Goal: Task Accomplishment & Management: Manage account settings

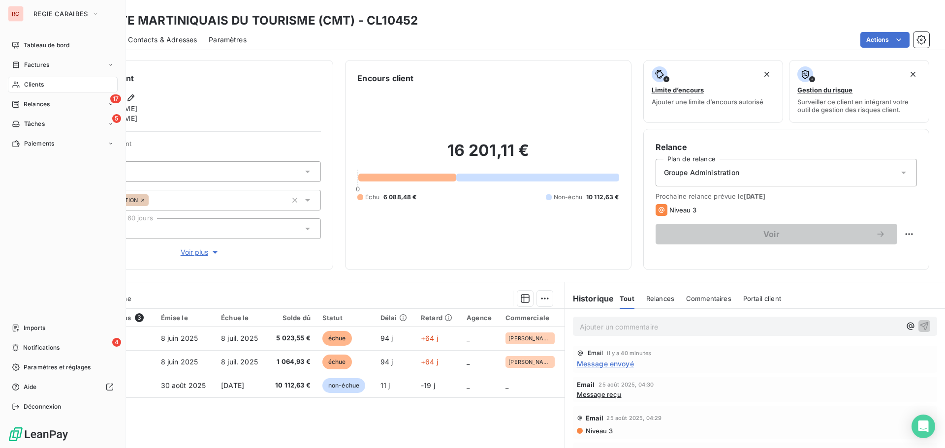
click at [44, 84] on span "Clients" at bounding box center [34, 84] width 20 height 9
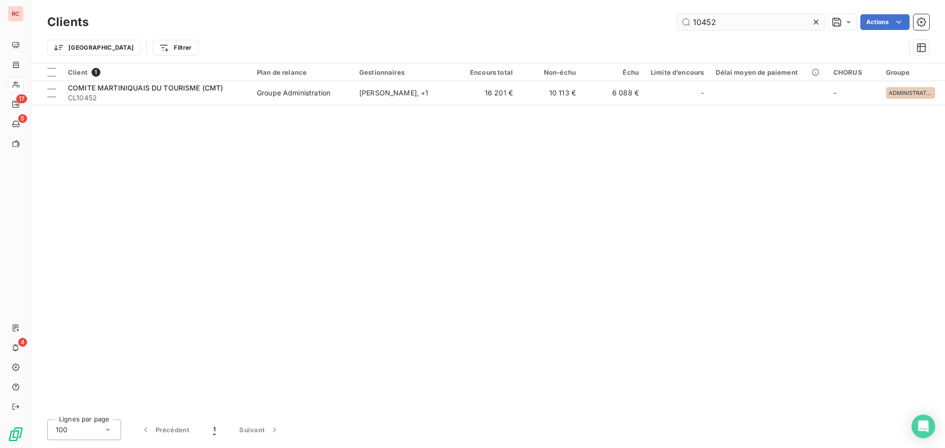
drag, startPoint x: 712, startPoint y: 24, endPoint x: 700, endPoint y: 27, distance: 13.0
click at [700, 27] on input "10452" at bounding box center [751, 22] width 148 height 16
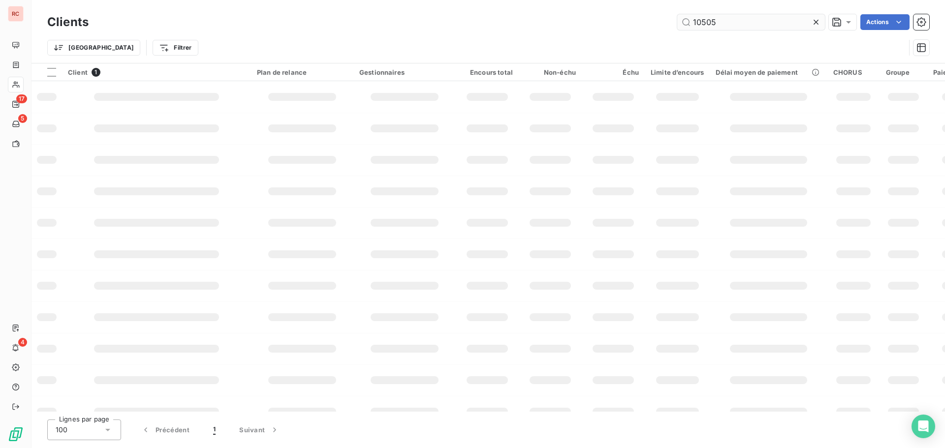
type input "10505"
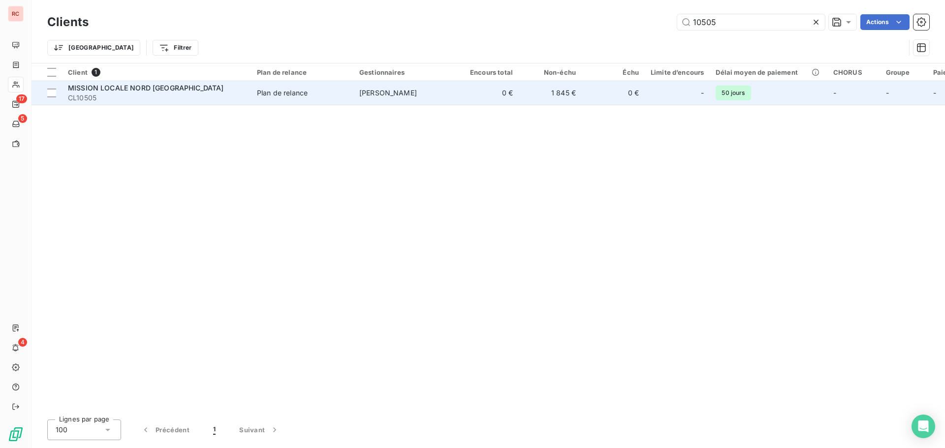
click at [660, 91] on div "-" at bounding box center [676, 93] width 53 height 16
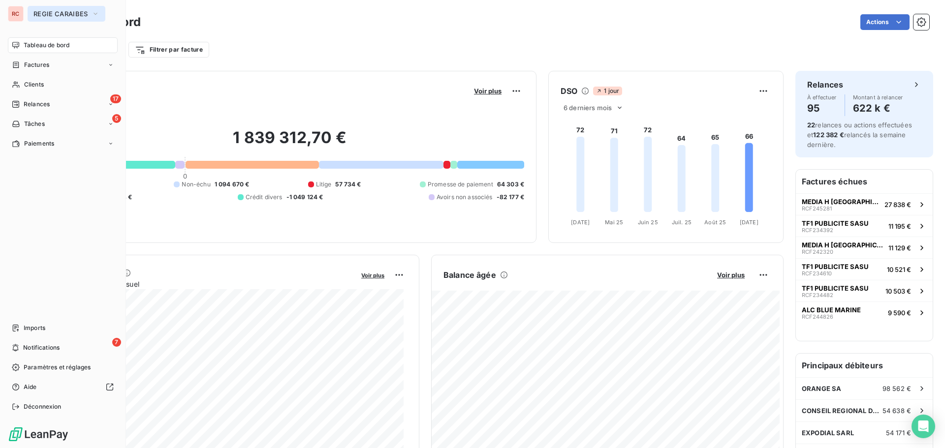
click at [69, 13] on span "REGIE CARAIBES" at bounding box center [60, 14] width 54 height 8
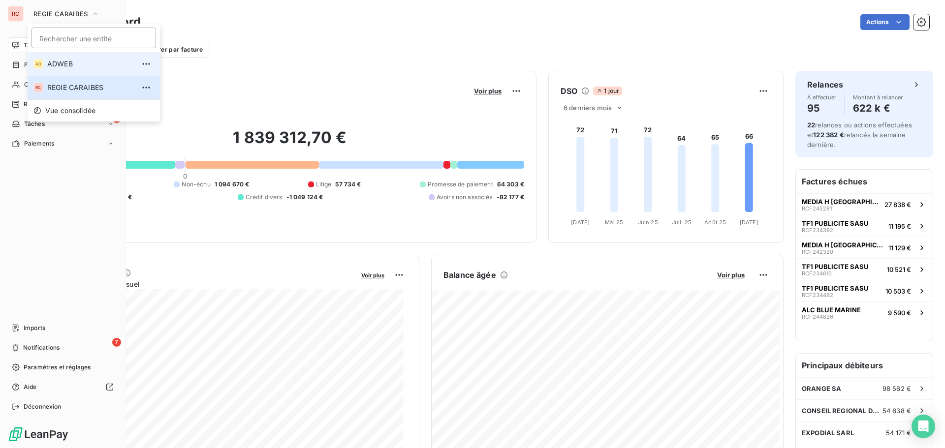
click at [79, 63] on span "ADWEB" at bounding box center [90, 64] width 87 height 10
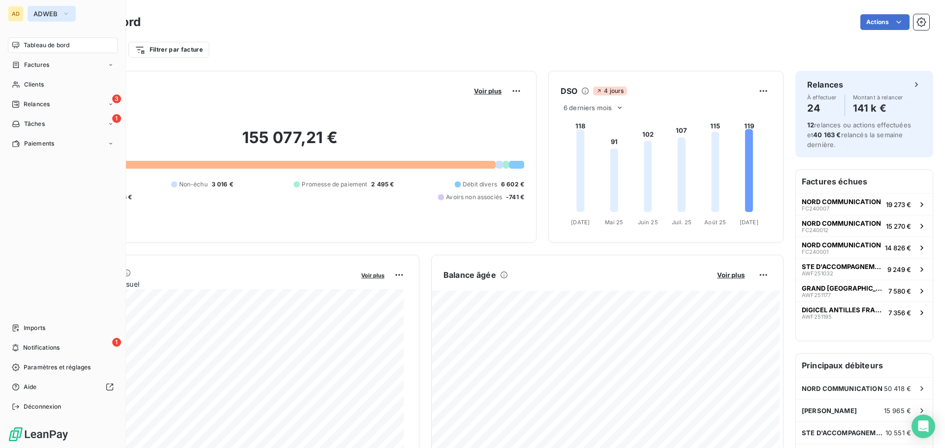
click at [62, 15] on icon "button" at bounding box center [66, 14] width 8 height 10
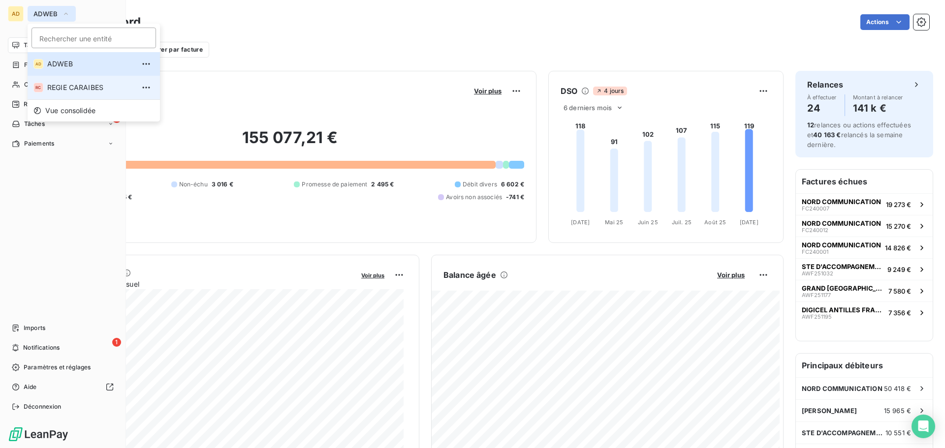
click at [65, 86] on span "REGIE CARAIBES" at bounding box center [90, 88] width 87 height 10
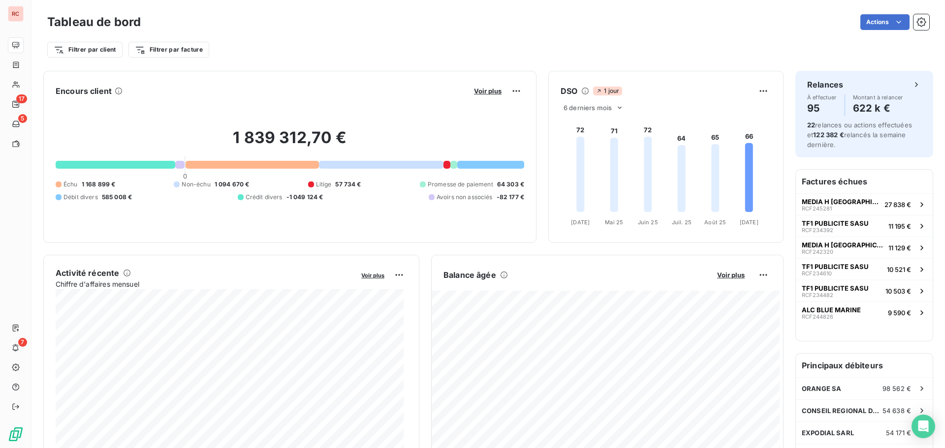
click at [659, 101] on div "DSO 1 jour 6 derniers mois 72 71 72 64 65 66 [DATE] Avr. [DATE] Mai [DATE] Juin…" at bounding box center [666, 157] width 234 height 148
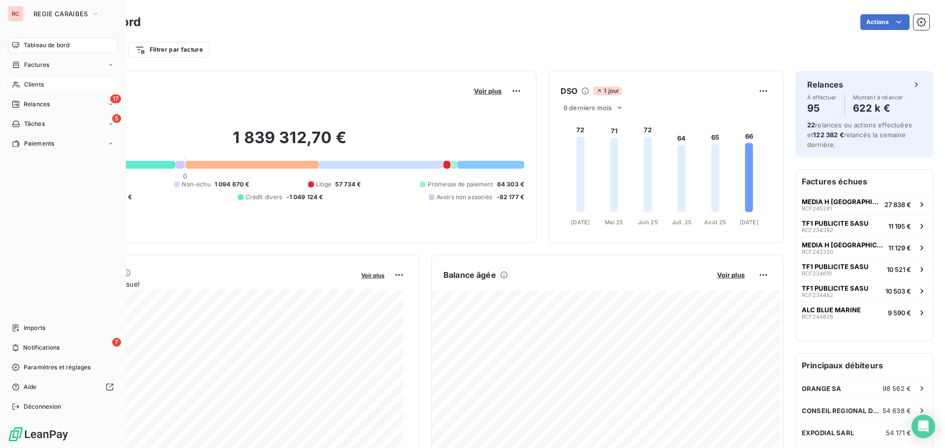
click at [27, 86] on span "Clients" at bounding box center [34, 84] width 20 height 9
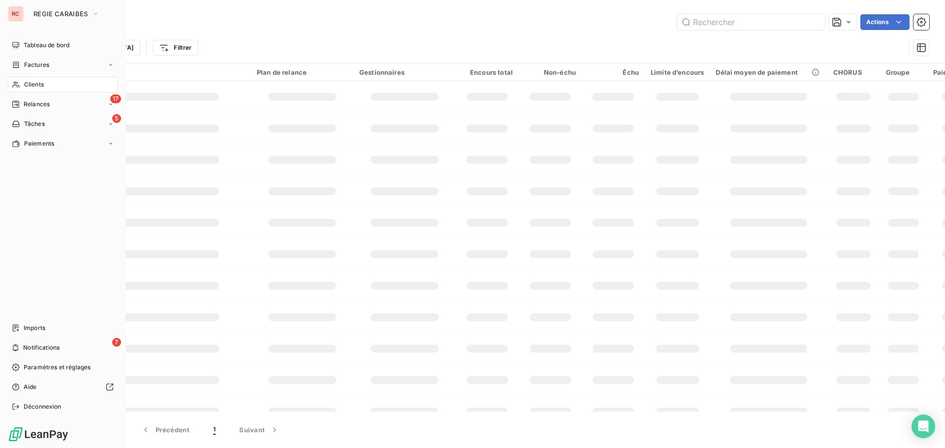
click at [33, 83] on span "Clients" at bounding box center [34, 84] width 20 height 9
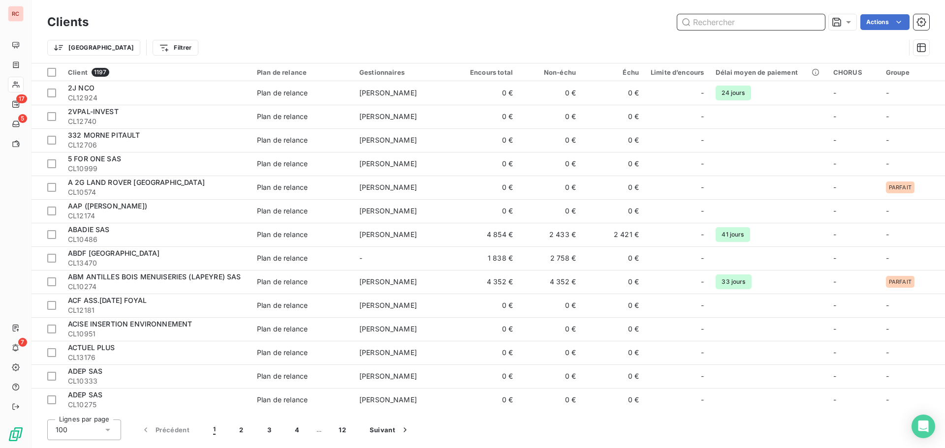
click at [709, 23] on input "text" at bounding box center [751, 22] width 148 height 16
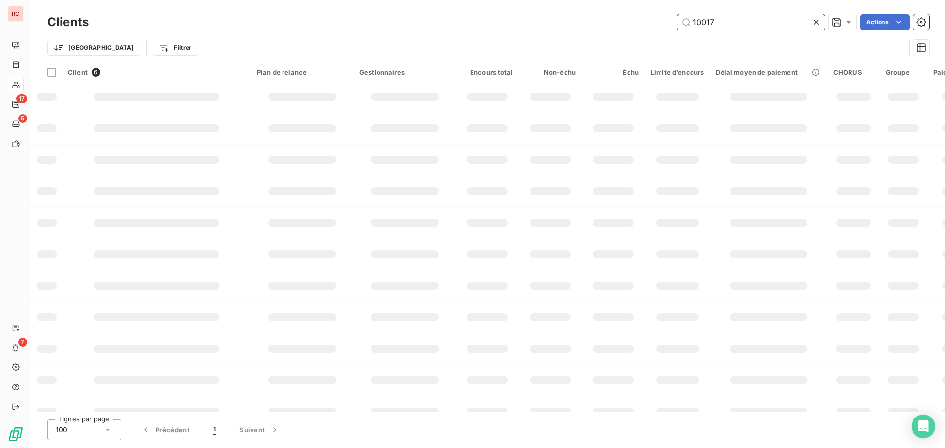
type input "10017"
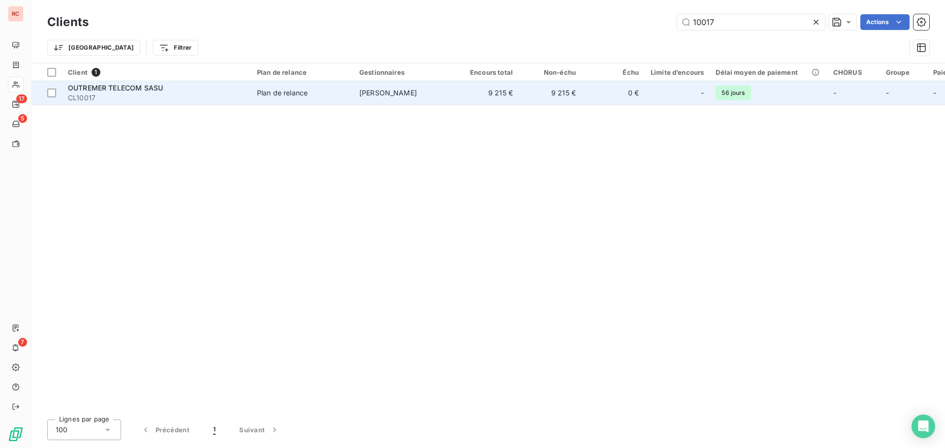
click at [348, 100] on td "Plan de relance" at bounding box center [302, 93] width 102 height 24
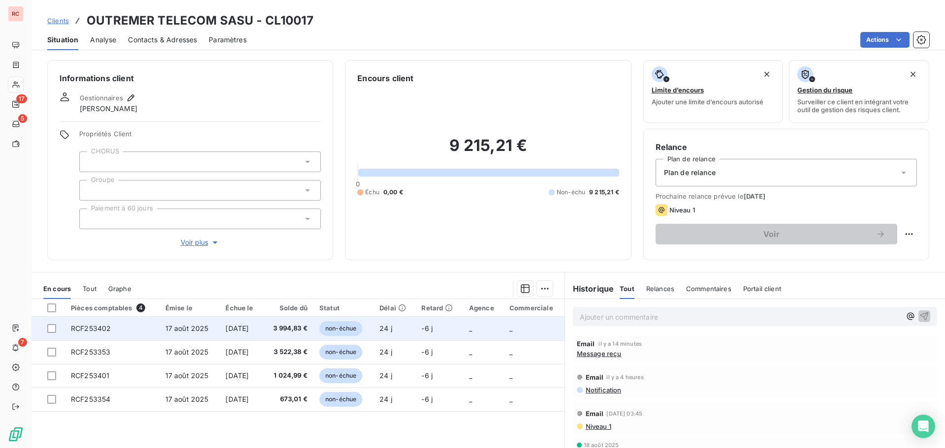
click at [130, 331] on td "RCF253402" at bounding box center [112, 329] width 94 height 24
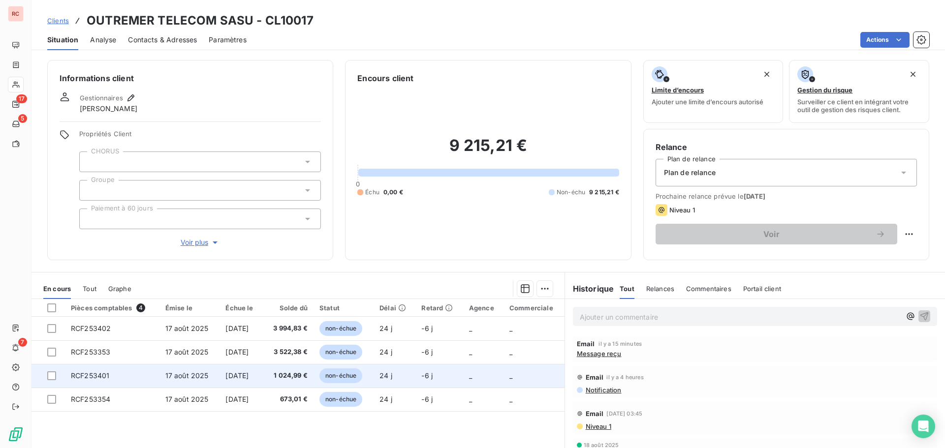
click at [134, 376] on td "RCF253401" at bounding box center [112, 376] width 94 height 24
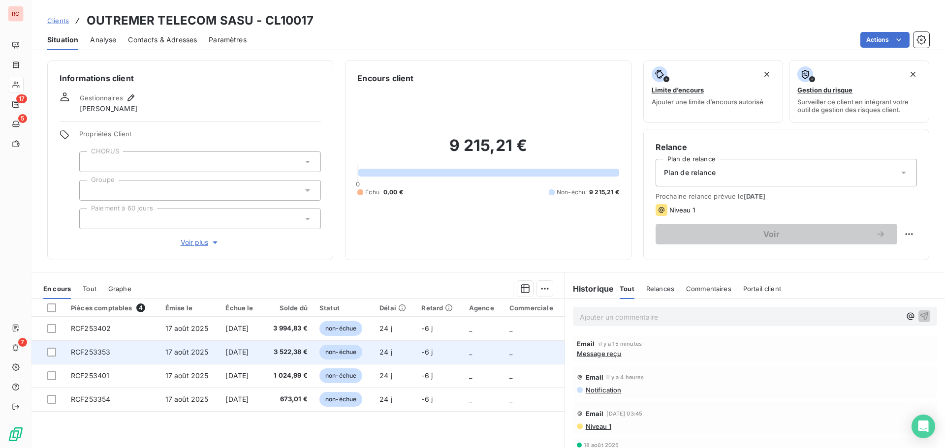
click at [92, 350] on span "RCF253353" at bounding box center [90, 352] width 39 height 8
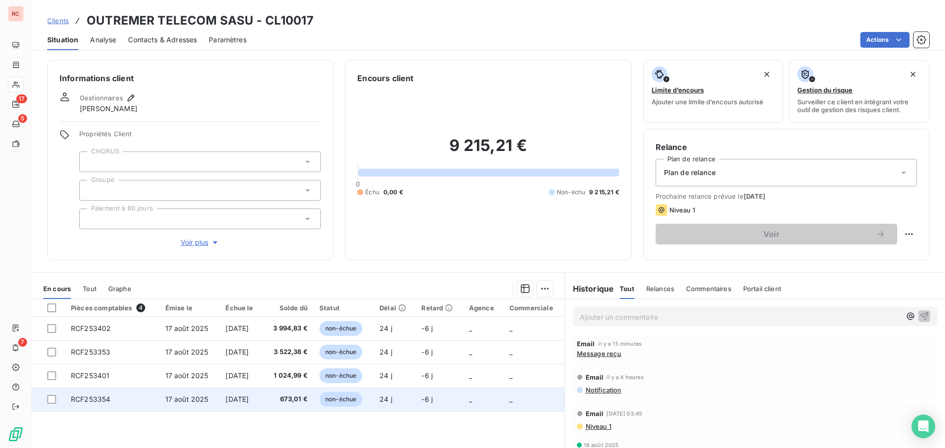
click at [131, 399] on td "RCF253354" at bounding box center [112, 400] width 94 height 24
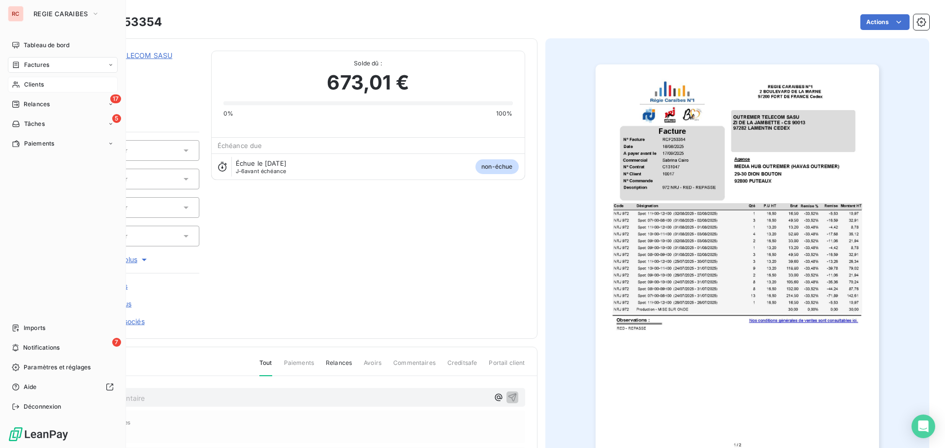
drag, startPoint x: 27, startPoint y: 87, endPoint x: 36, endPoint y: 87, distance: 9.3
click at [27, 87] on span "Clients" at bounding box center [34, 84] width 20 height 9
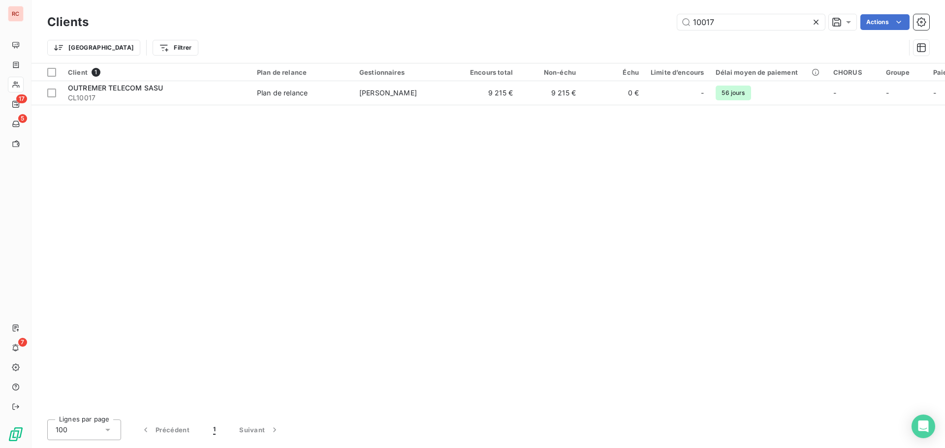
drag, startPoint x: 728, startPoint y: 22, endPoint x: 642, endPoint y: 20, distance: 85.1
click at [642, 20] on div "10017 Actions" at bounding box center [514, 22] width 828 height 16
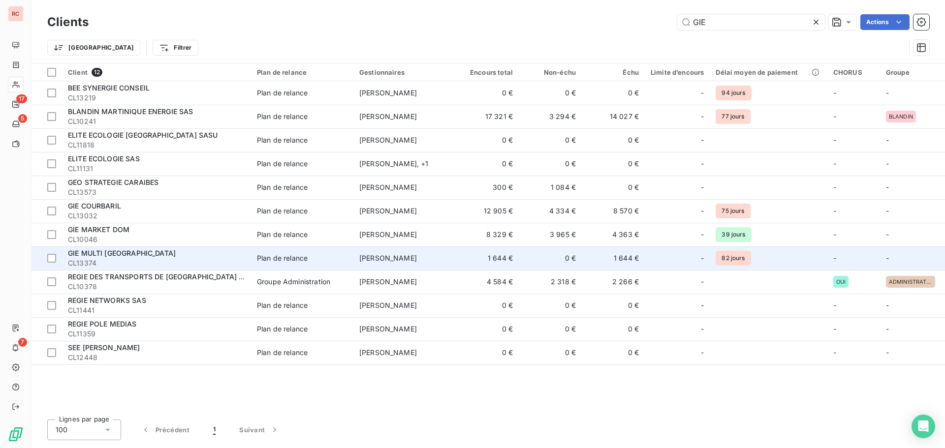
type input "GIE"
click at [105, 257] on div "GIE MULTI TV ANTILLES" at bounding box center [156, 253] width 177 height 10
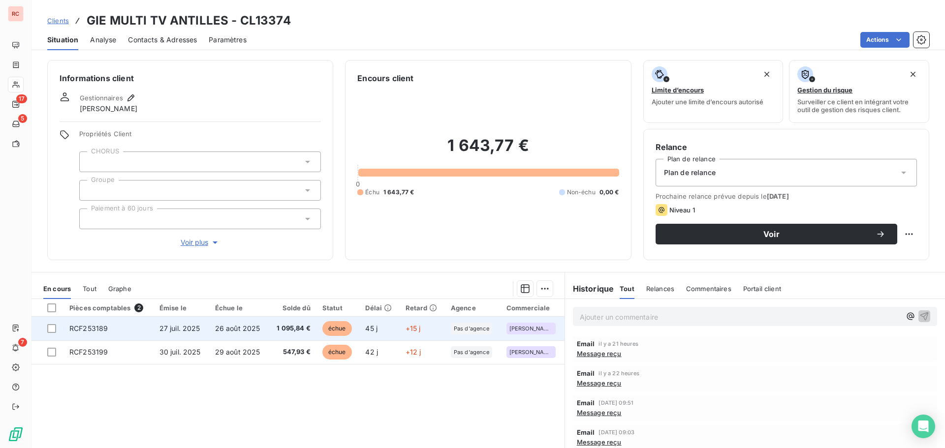
click at [224, 329] on span "26 août 2025" at bounding box center [237, 328] width 45 height 8
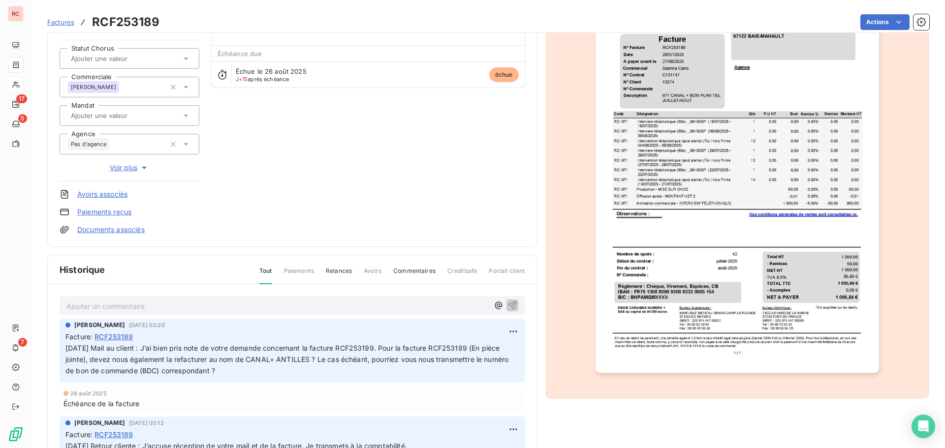
scroll to position [99, 0]
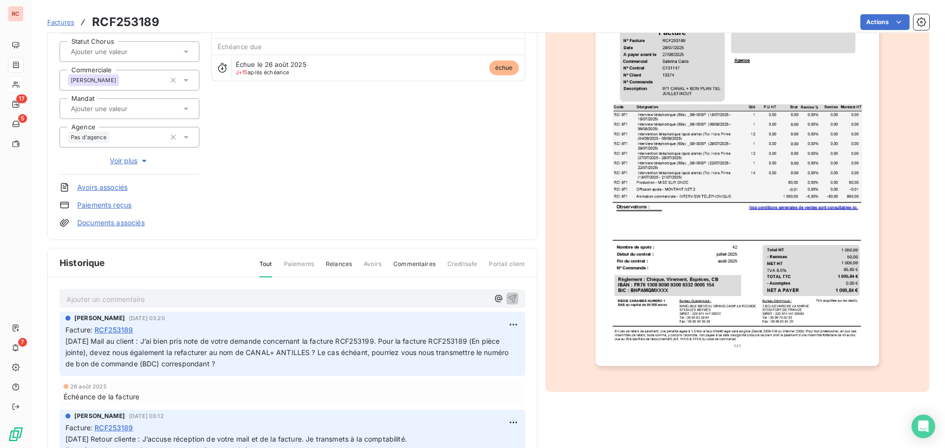
click at [825, 275] on img "button" at bounding box center [736, 166] width 283 height 400
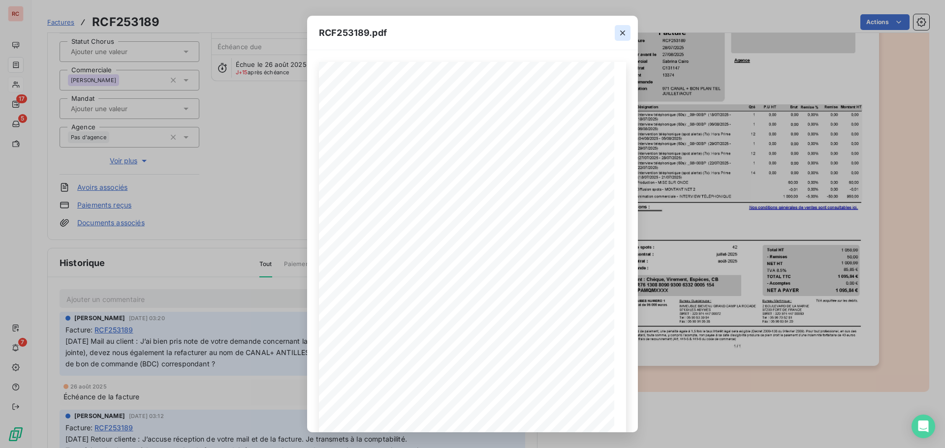
click at [621, 31] on icon "button" at bounding box center [622, 32] width 5 height 5
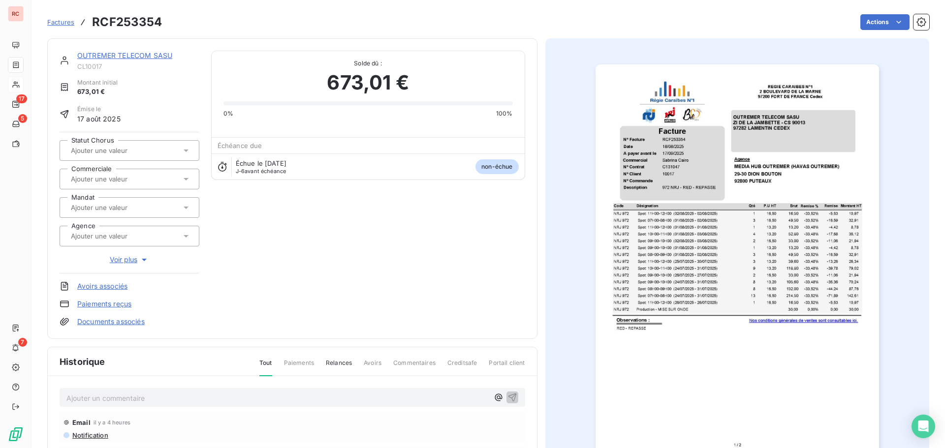
click at [310, 236] on div "OUTREMER TELECOM SASU CL10017 Montant initial 673,01 € Émise le 17 août 2025 St…" at bounding box center [292, 189] width 465 height 276
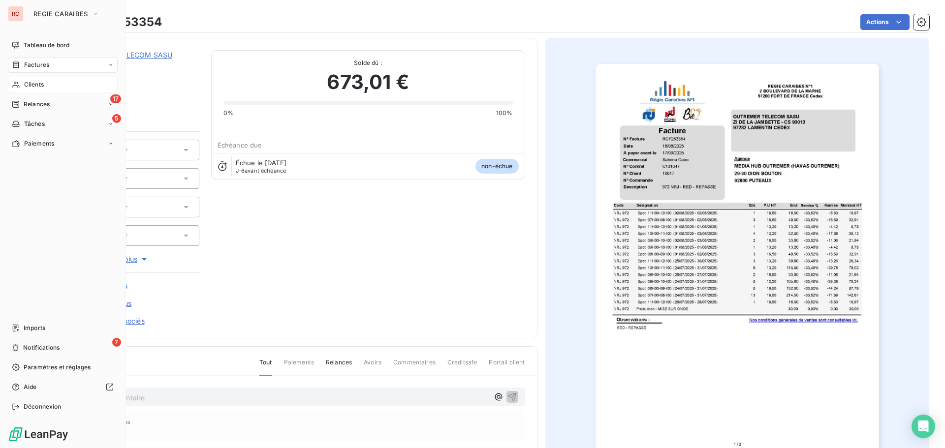
click at [33, 89] on span "Clients" at bounding box center [34, 84] width 20 height 9
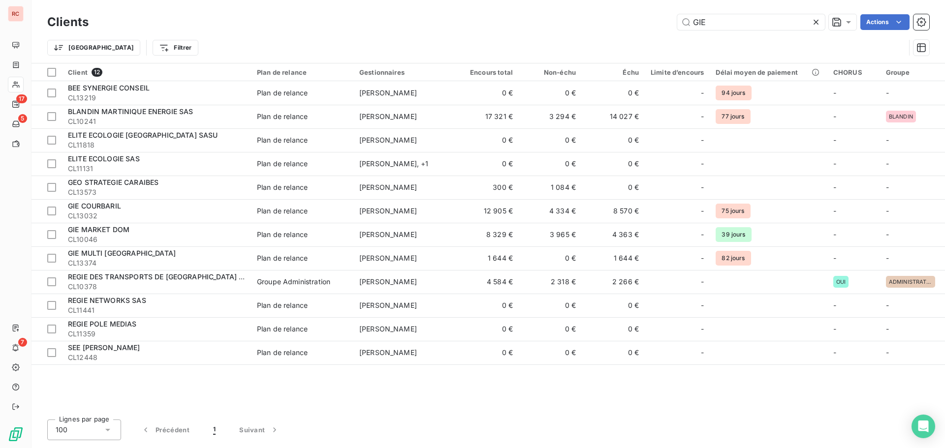
drag, startPoint x: 731, startPoint y: 24, endPoint x: 644, endPoint y: 31, distance: 86.9
click at [644, 31] on div "Clients GIE Actions" at bounding box center [488, 22] width 882 height 21
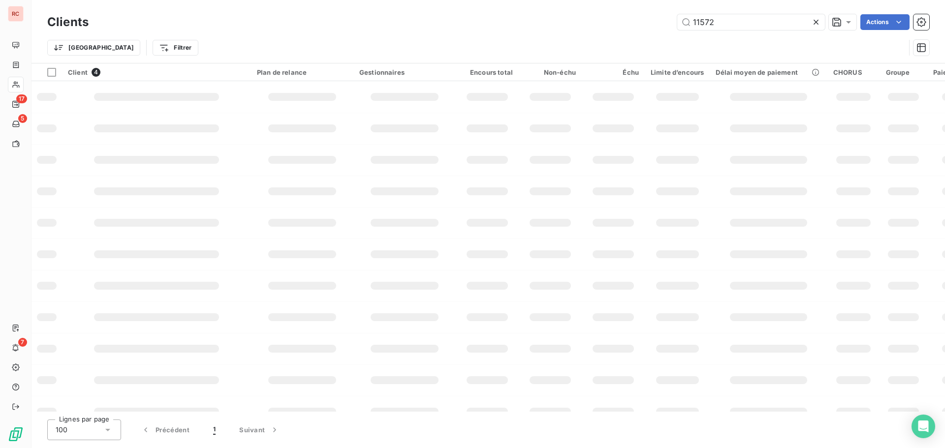
type input "11572"
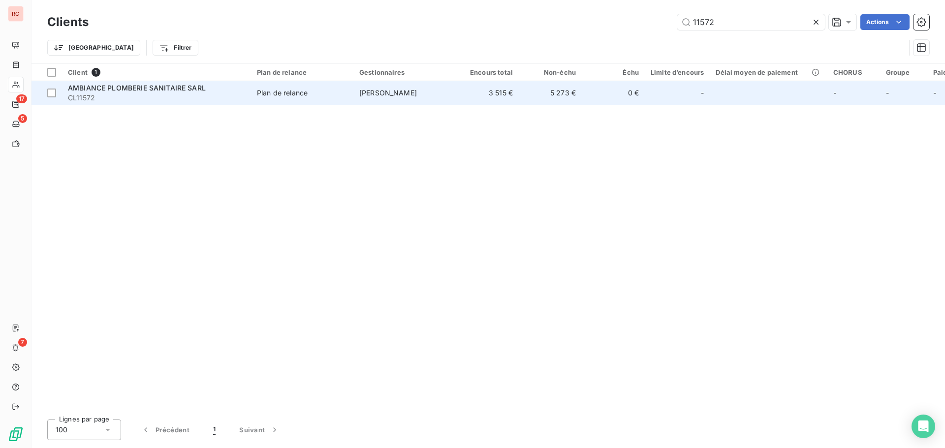
click at [191, 91] on span "AMBIANCE PLOMBERIE SANITAIRE SARL" at bounding box center [137, 88] width 138 height 8
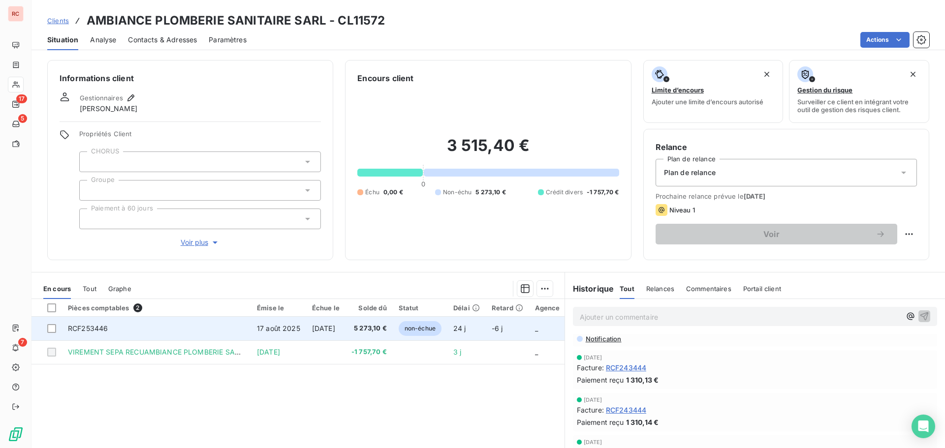
click at [191, 326] on td "RCF253446" at bounding box center [156, 329] width 189 height 24
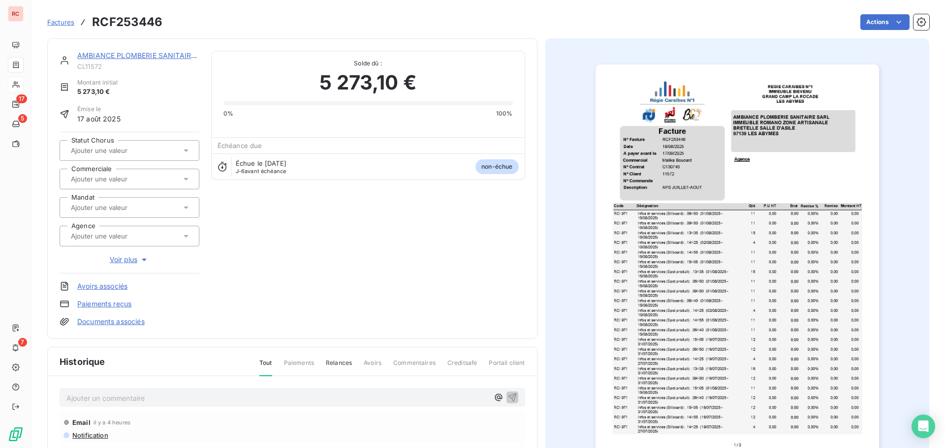
click at [126, 395] on p "Ajouter un commentaire ﻿" at bounding box center [277, 398] width 422 height 12
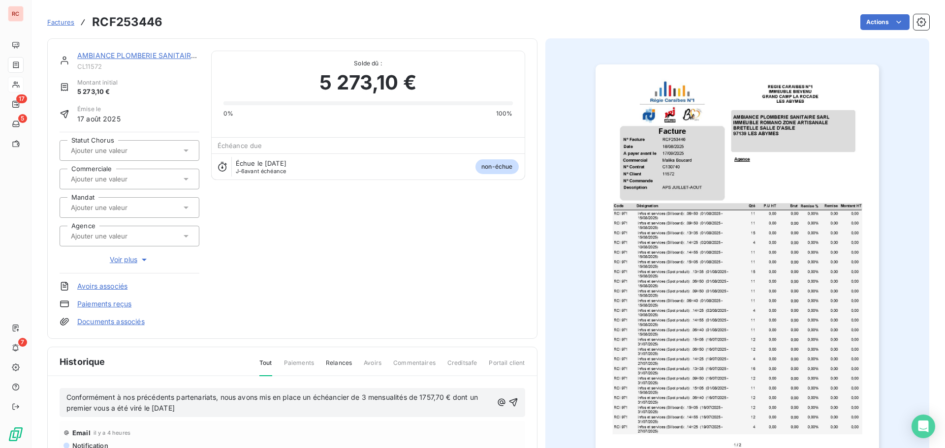
click at [67, 396] on span "Conformément à nos précédents partenariats, nous avons mis en place un échéanci…" at bounding box center [272, 403] width 413 height 20
click at [339, 425] on div "Email il y a 4 heures Notification" at bounding box center [292, 437] width 465 height 32
click at [443, 295] on div "AMBIANCE PLOMBERIE SANITAIRE SARL CL11572 Montant initial 5 273,10 € Émise le 1…" at bounding box center [292, 189] width 465 height 276
click at [870, 18] on html "RC 17 5 7 Factures RCF253446 Actions AMBIANCE PLOMBERIE SANITAIRE SARL CL11572 …" at bounding box center [472, 224] width 945 height 448
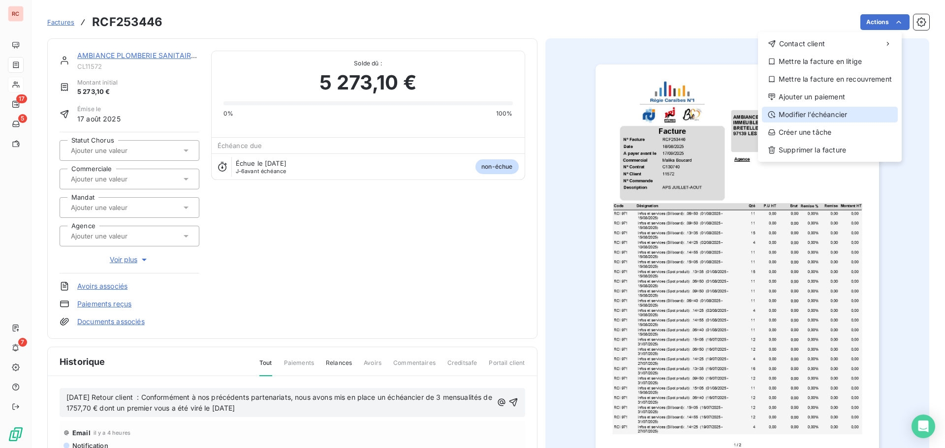
click at [823, 111] on div "Modifier l’échéancier" at bounding box center [830, 115] width 136 height 16
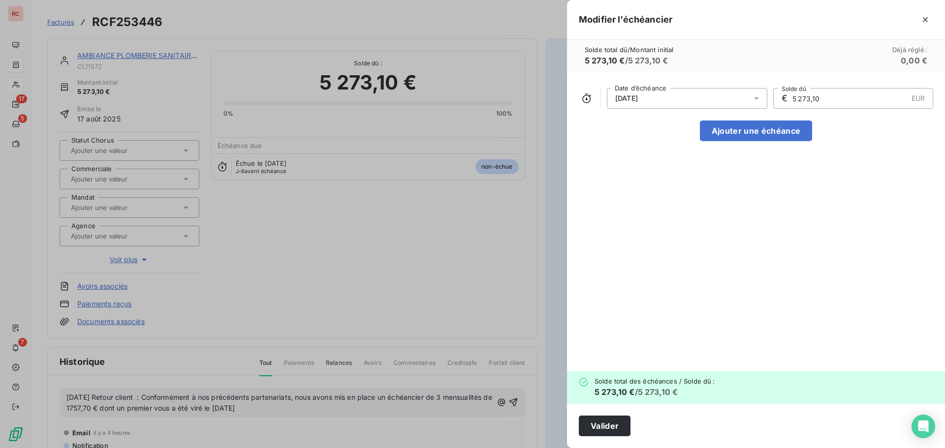
click at [756, 100] on icon at bounding box center [756, 98] width 10 height 10
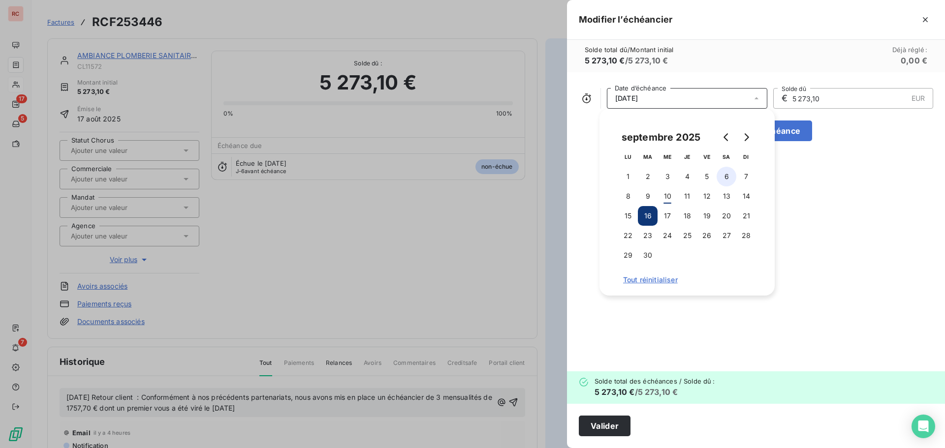
click at [729, 183] on button "6" at bounding box center [726, 177] width 20 height 20
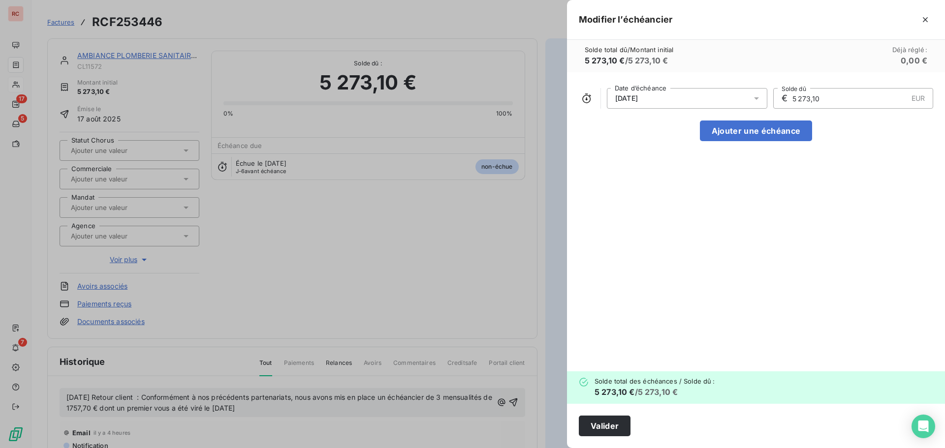
drag, startPoint x: 823, startPoint y: 102, endPoint x: 775, endPoint y: 108, distance: 48.1
click at [775, 108] on div "€ 5 273,10 EUR Solde dû" at bounding box center [853, 98] width 160 height 21
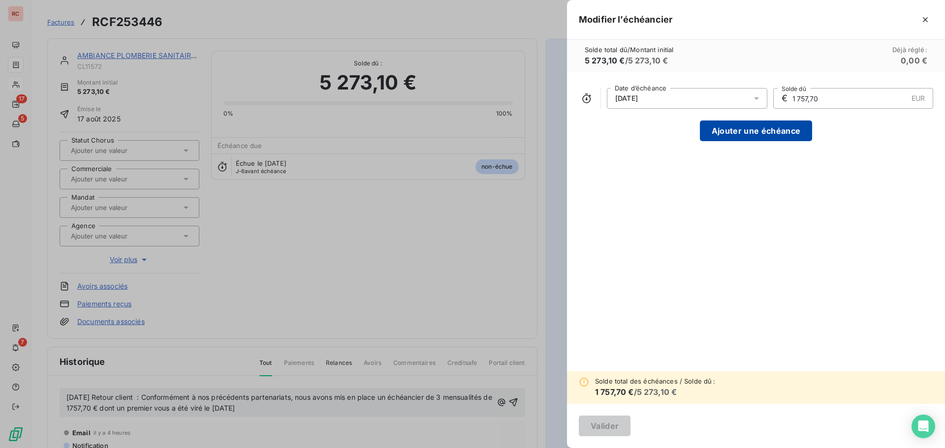
type input "1 757,70"
click at [748, 131] on button "Ajouter une échéance" at bounding box center [756, 131] width 112 height 21
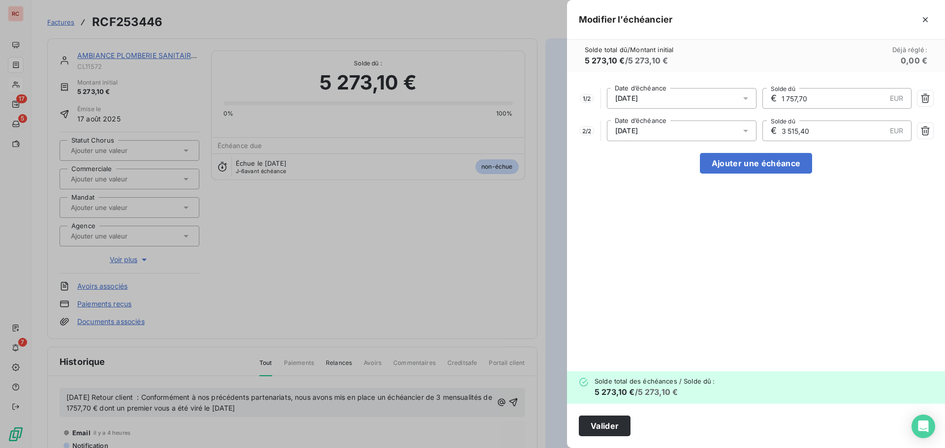
drag, startPoint x: 833, startPoint y: 128, endPoint x: 743, endPoint y: 129, distance: 89.5
click at [743, 129] on div "2 / 2 05/10/2025 Date d’échéance € 3 515,40 EUR Solde dû" at bounding box center [756, 131] width 354 height 21
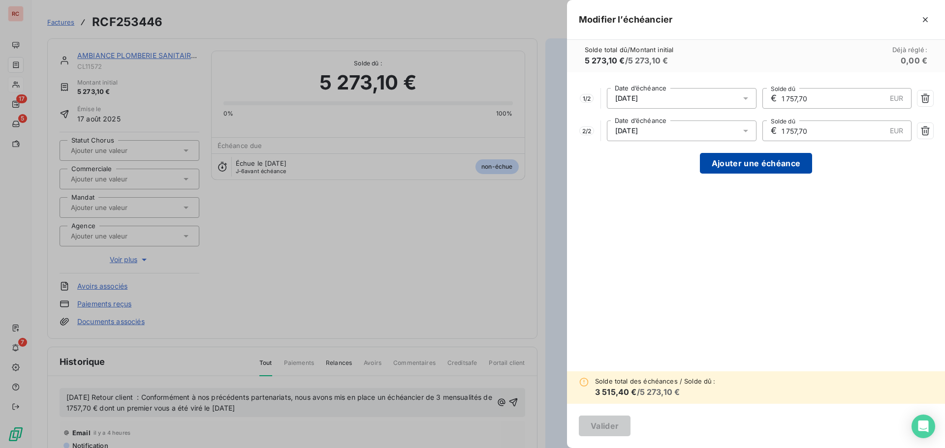
type input "1 757,70"
click at [751, 164] on button "Ajouter une échéance" at bounding box center [756, 163] width 112 height 21
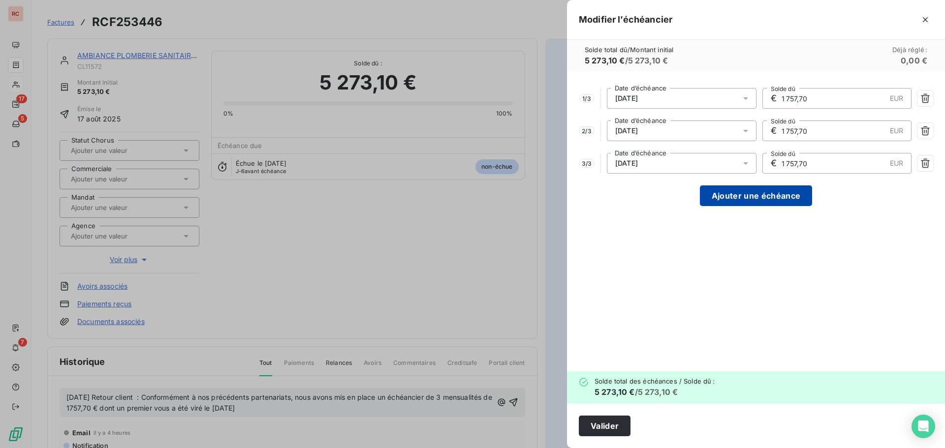
click at [744, 191] on button "Ajouter une échéance" at bounding box center [756, 195] width 112 height 21
type input "1 318,28"
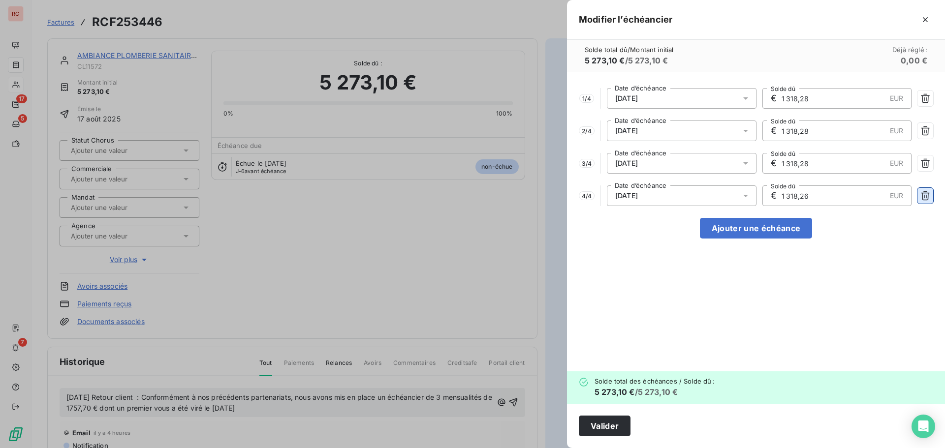
click at [928, 197] on icon "button" at bounding box center [925, 196] width 10 height 10
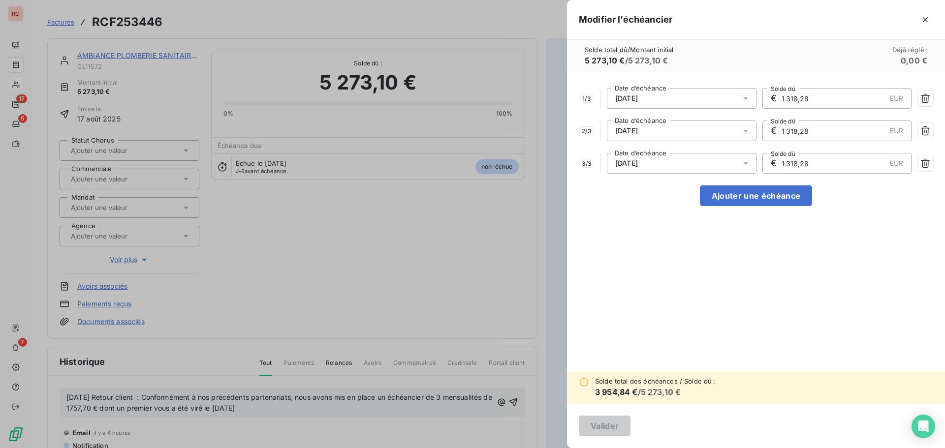
click at [819, 103] on input "1 318,28" at bounding box center [832, 99] width 105 height 20
drag, startPoint x: 807, startPoint y: 97, endPoint x: 784, endPoint y: 101, distance: 23.4
click at [784, 101] on input "1 318,28" at bounding box center [832, 99] width 105 height 20
type input "1 757,10"
click at [823, 126] on input "1 318,28" at bounding box center [832, 131] width 105 height 20
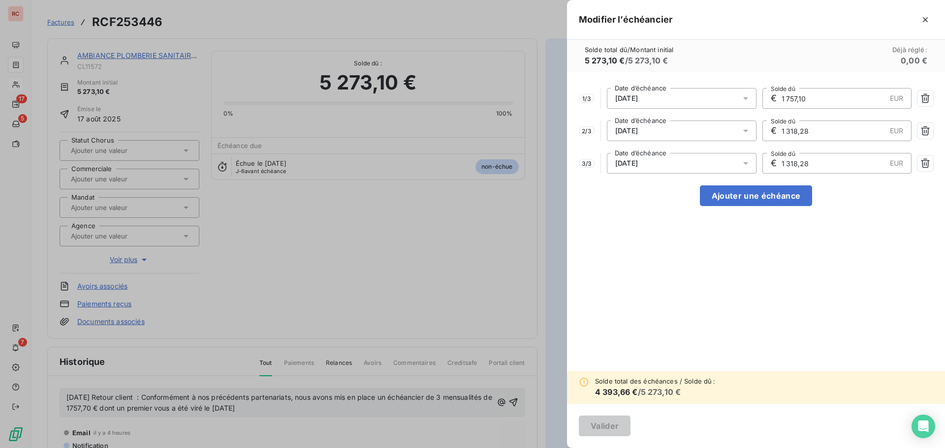
drag, startPoint x: 819, startPoint y: 128, endPoint x: 771, endPoint y: 130, distance: 47.8
click at [771, 130] on div "€ 1 318,28 EUR Solde dû" at bounding box center [837, 131] width 150 height 21
type input "1 757,10"
drag, startPoint x: 817, startPoint y: 161, endPoint x: 777, endPoint y: 163, distance: 40.4
click at [777, 163] on div "€ 1 318,28 EUR Solde dû" at bounding box center [837, 163] width 150 height 21
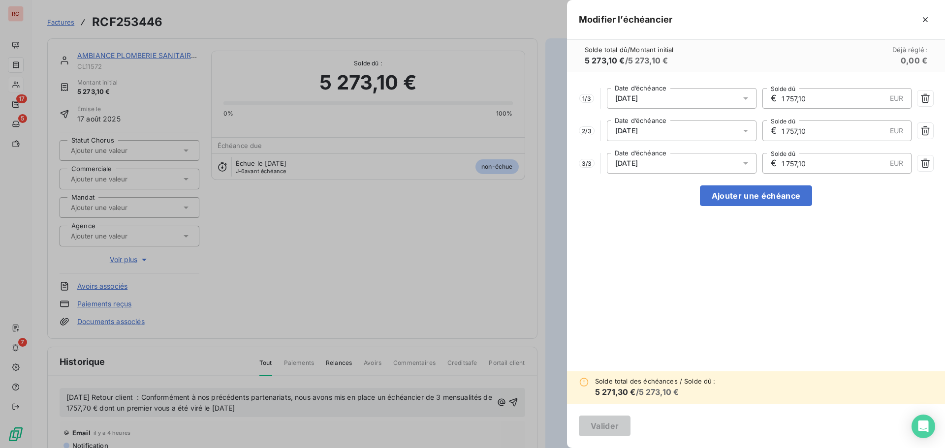
type input "1 757,10"
click at [729, 325] on div "1 / 3 05/09/2025 Date d’échéance € 1 757,10 EUR Solde dû 2 / 3 05/10/2025 Date …" at bounding box center [756, 221] width 378 height 299
click at [843, 166] on input "1 757,10" at bounding box center [832, 163] width 105 height 20
click at [841, 159] on input "1 757,10" at bounding box center [832, 163] width 105 height 20
click at [434, 262] on div at bounding box center [472, 224] width 945 height 448
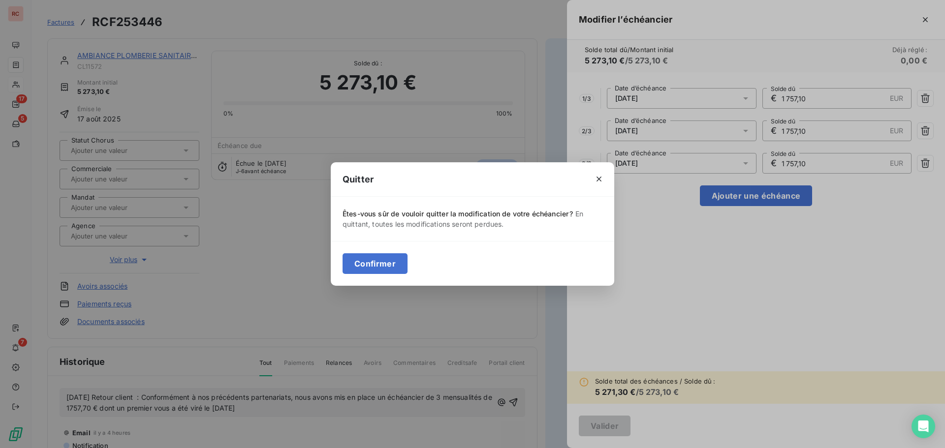
click at [389, 252] on div "Confirmer" at bounding box center [472, 263] width 283 height 45
click at [381, 268] on button "Confirmer" at bounding box center [374, 263] width 65 height 21
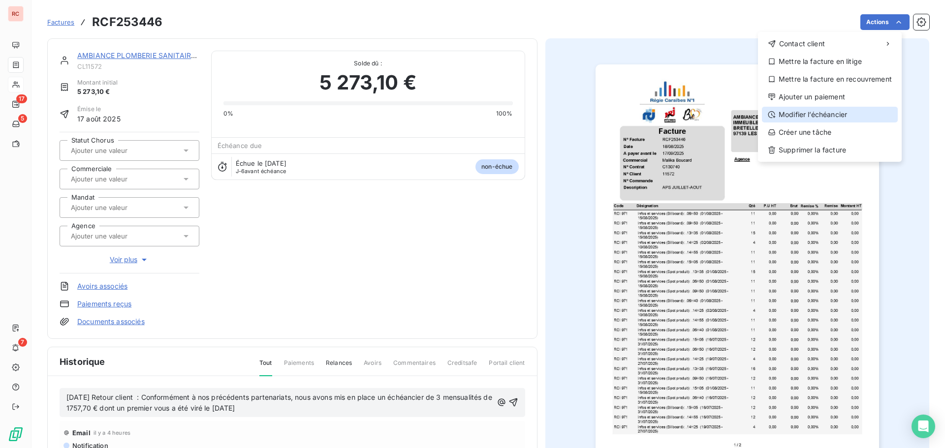
click at [825, 112] on div "Modifier l’échéancier" at bounding box center [830, 115] width 136 height 16
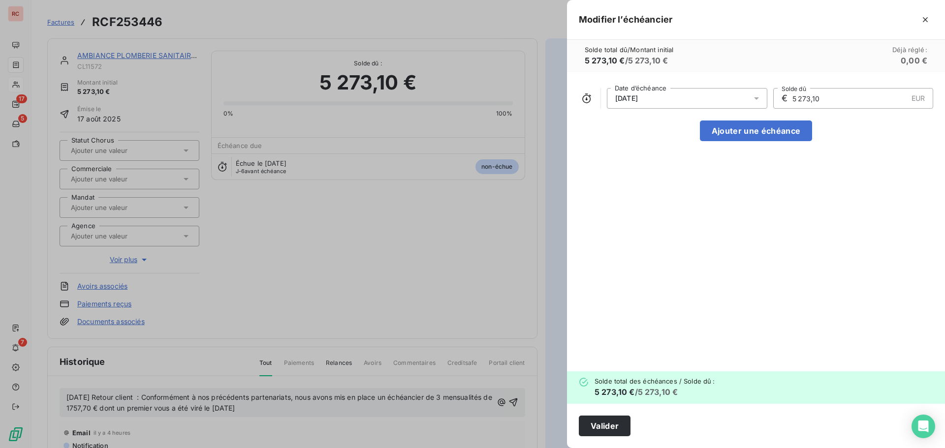
click at [624, 94] on span "16/09/2025" at bounding box center [626, 98] width 23 height 8
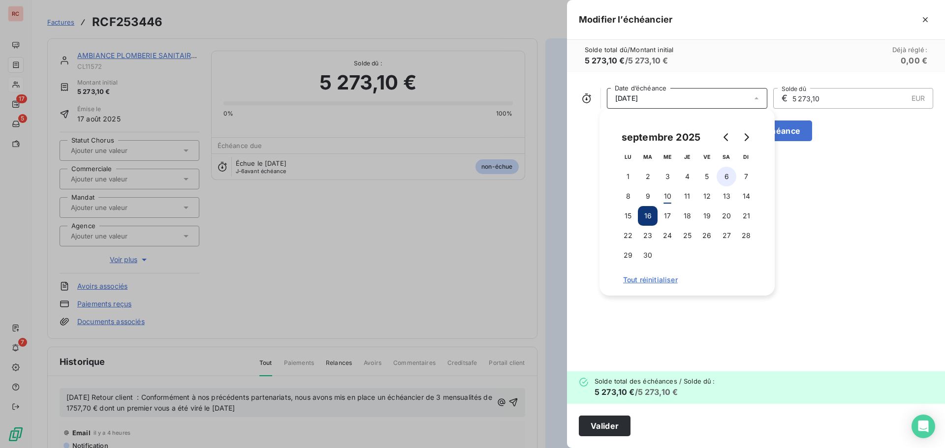
click at [724, 178] on button "6" at bounding box center [726, 177] width 20 height 20
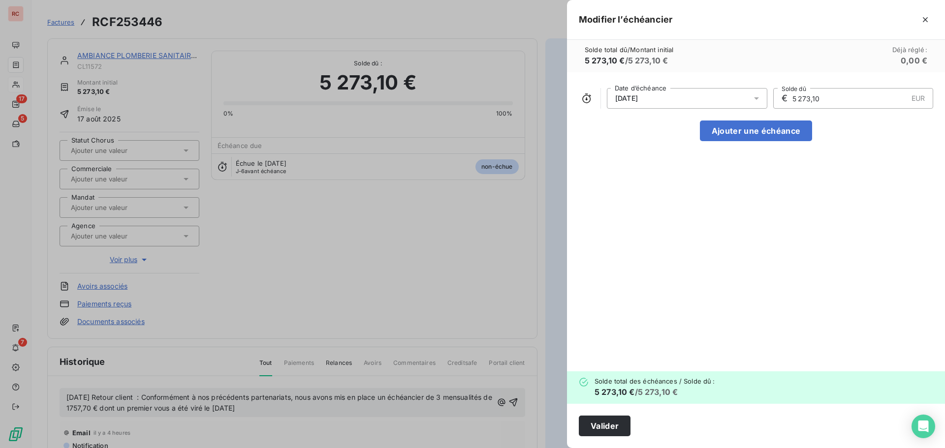
click at [841, 103] on input "5 273,10" at bounding box center [849, 99] width 116 height 20
drag, startPoint x: 843, startPoint y: 101, endPoint x: 776, endPoint y: 102, distance: 66.4
click at [776, 102] on div "€ 5 273,10 EUR Solde dû" at bounding box center [853, 98] width 160 height 21
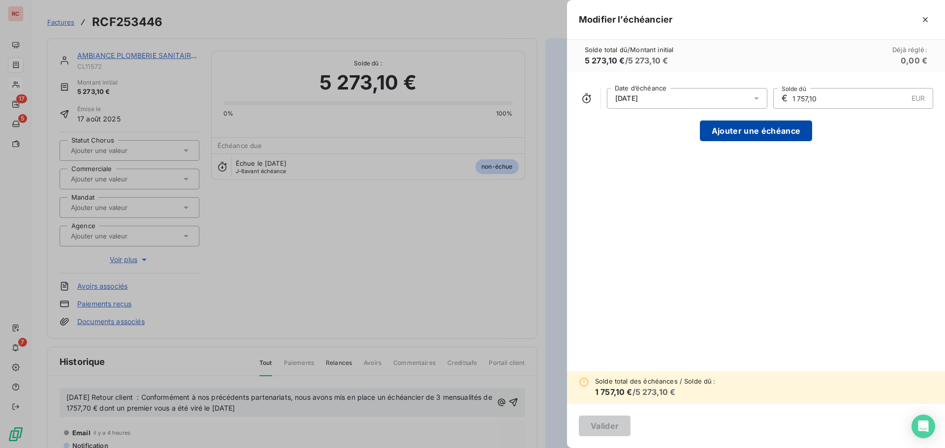
type input "1 757,10"
click at [782, 139] on button "Ajouter une échéance" at bounding box center [756, 131] width 112 height 21
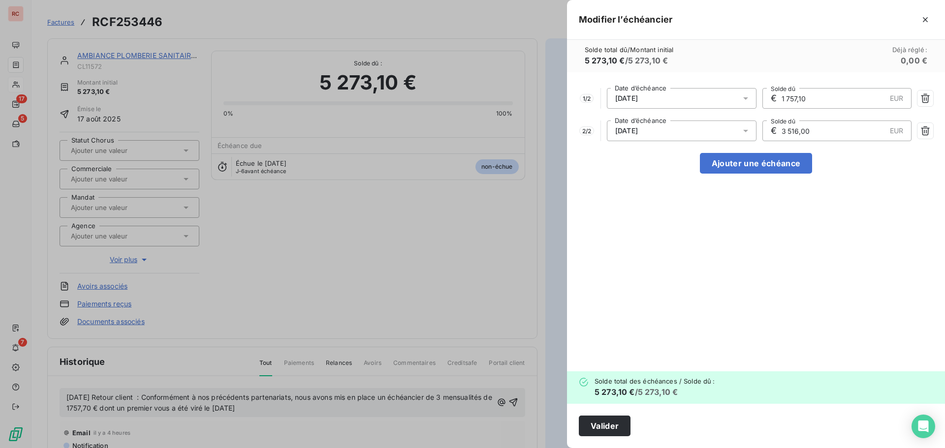
drag, startPoint x: 833, startPoint y: 129, endPoint x: 772, endPoint y: 130, distance: 61.5
click at [772, 130] on div "€ 3 516,00 EUR Solde dû" at bounding box center [837, 131] width 150 height 21
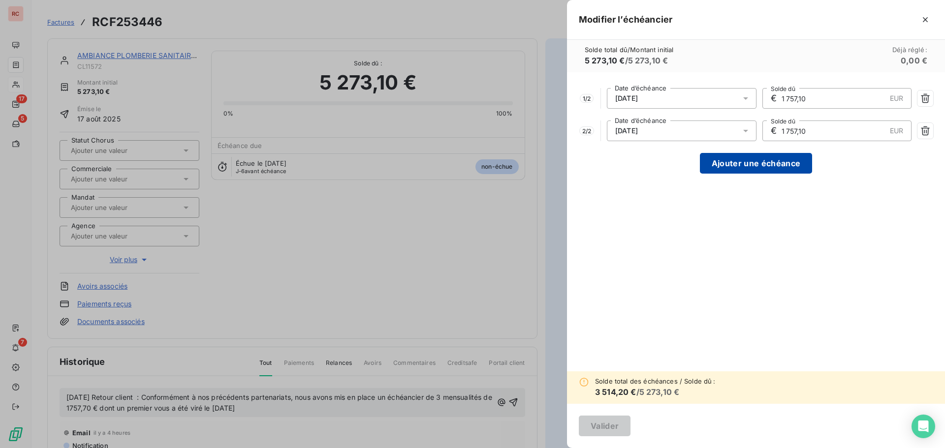
type input "1 757,10"
click at [784, 161] on button "Ajouter une échéance" at bounding box center [756, 163] width 112 height 21
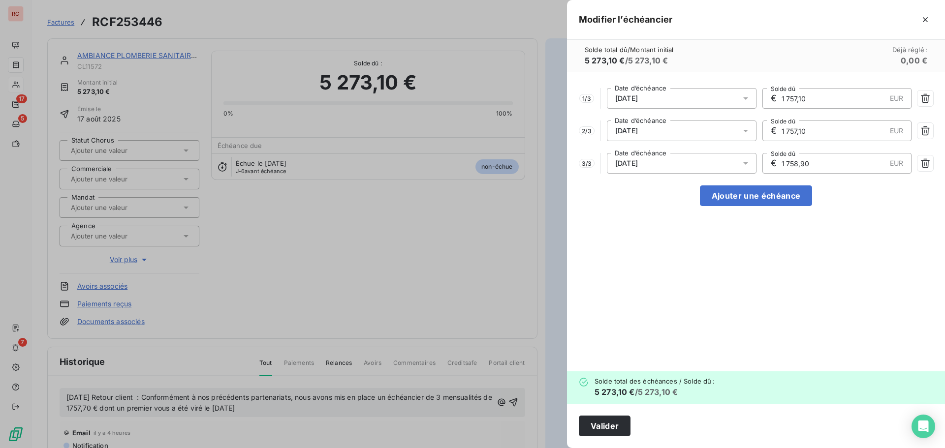
drag, startPoint x: 821, startPoint y: 161, endPoint x: 793, endPoint y: 161, distance: 28.0
click at [793, 161] on input "1 758,90" at bounding box center [832, 163] width 105 height 20
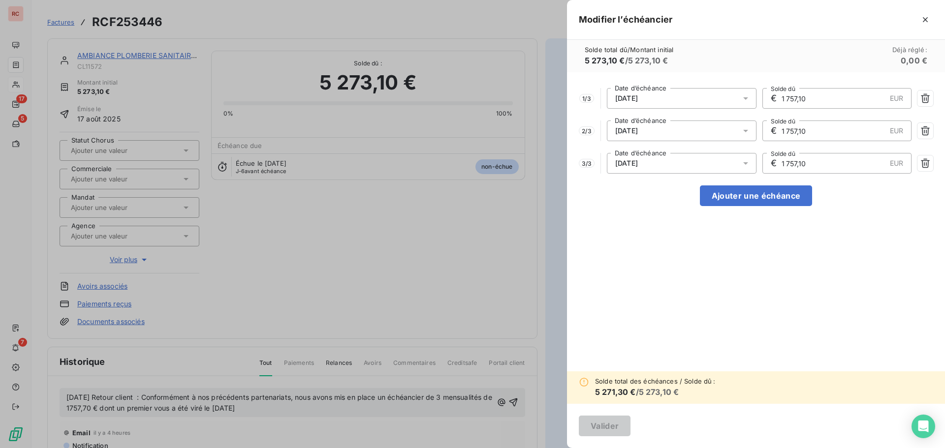
type input "1 757,10"
click at [712, 159] on div "05/11/2025" at bounding box center [682, 163] width 150 height 21
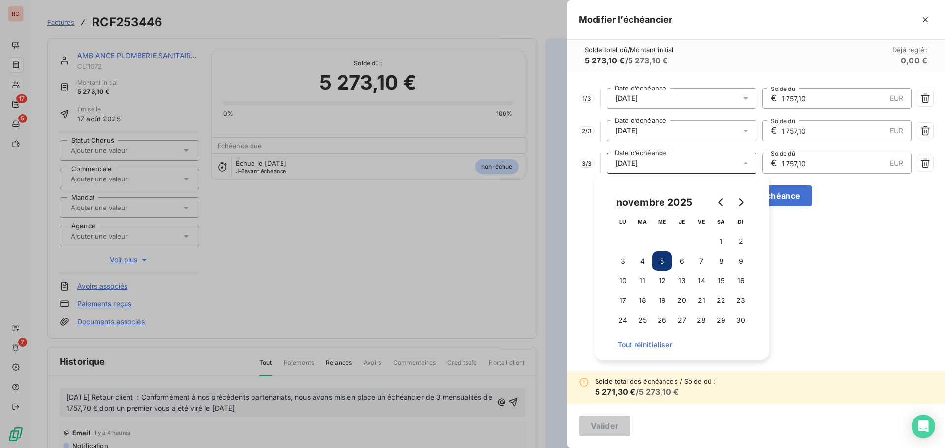
click at [823, 168] on input "1 757,10" at bounding box center [832, 163] width 105 height 20
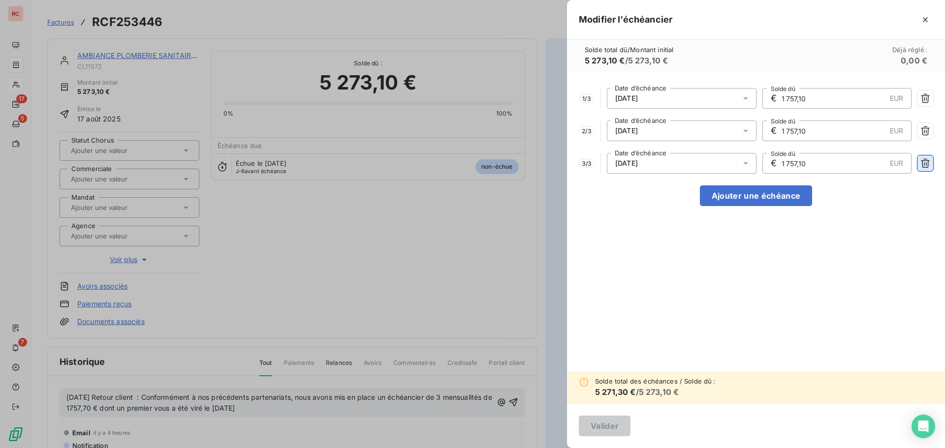
click at [921, 163] on icon "button" at bounding box center [925, 163] width 10 height 10
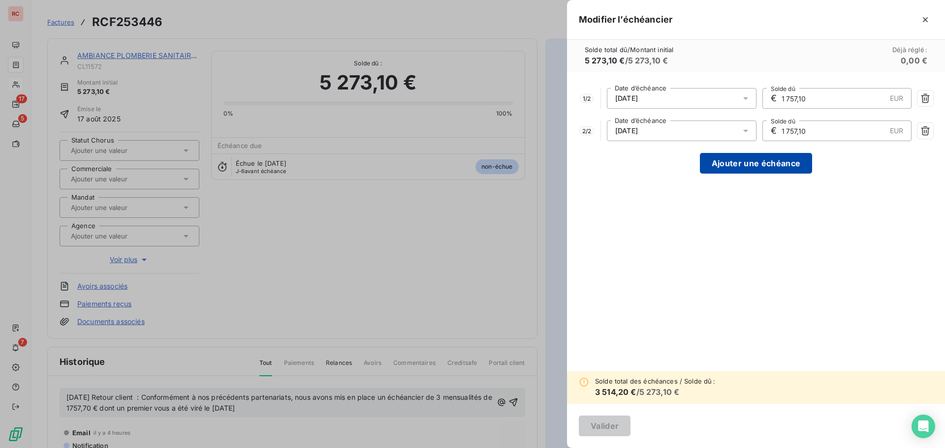
click at [760, 163] on button "Ajouter une échéance" at bounding box center [756, 163] width 112 height 21
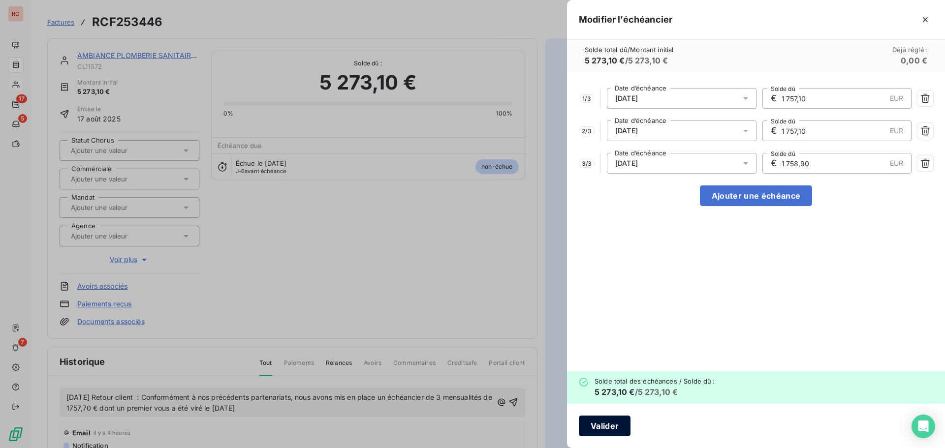
click at [617, 421] on button "Valider" at bounding box center [605, 426] width 52 height 21
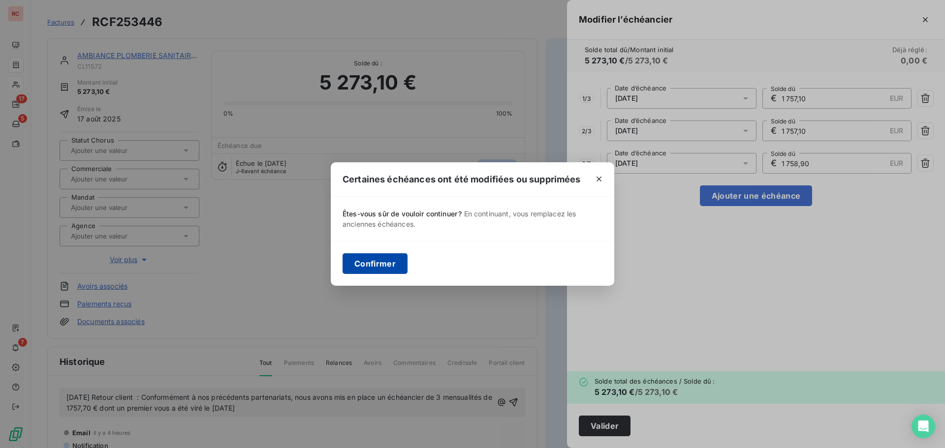
click at [395, 264] on button "Confirmer" at bounding box center [374, 263] width 65 height 21
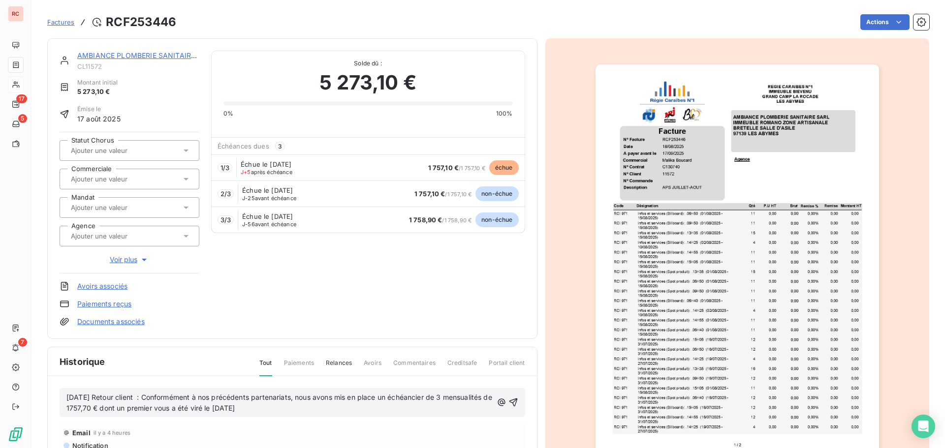
click at [101, 53] on link "AMBIANCE PLOMBERIE SANITAIRE SARL" at bounding box center [146, 55] width 138 height 8
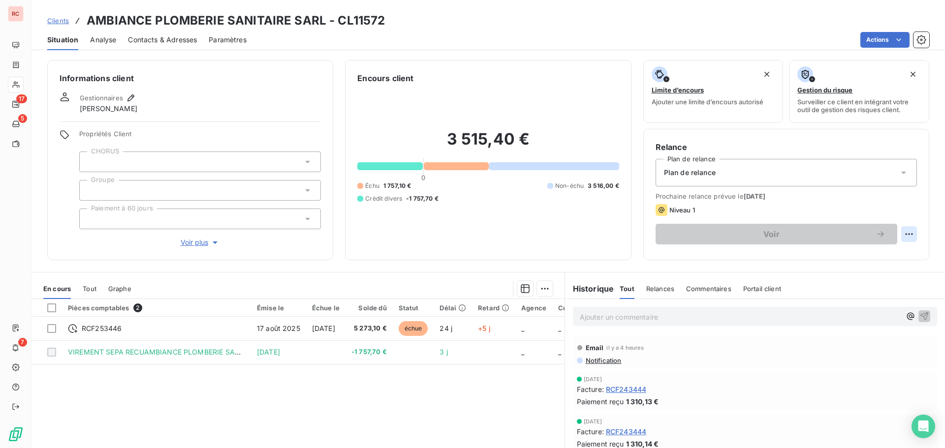
click at [899, 235] on html "RC 17 5 7 Clients AMBIANCE PLOMBERIE SANITAIRE SARL - CL11572 Situation Analyse…" at bounding box center [472, 224] width 945 height 448
click at [875, 257] on div "Replanifier cette action" at bounding box center [861, 256] width 88 height 16
select select "8"
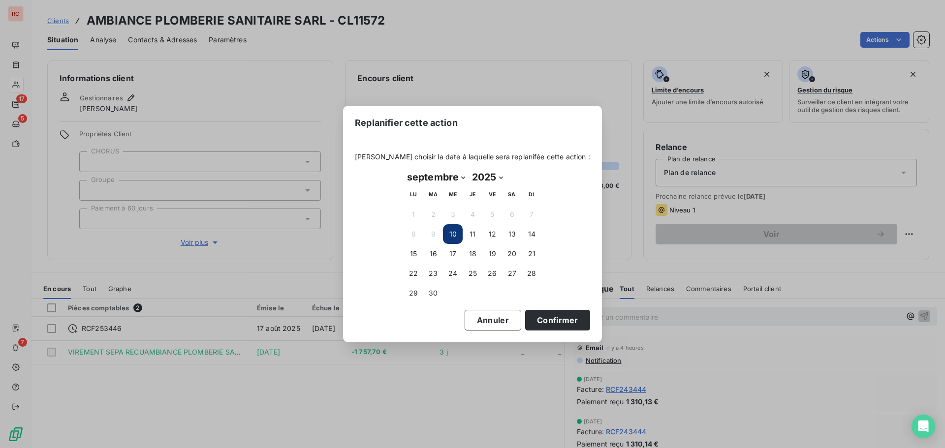
click at [382, 373] on div "Replanifier cette action Veuillez choisir la date à laquelle sera replanifée ce…" at bounding box center [472, 224] width 945 height 448
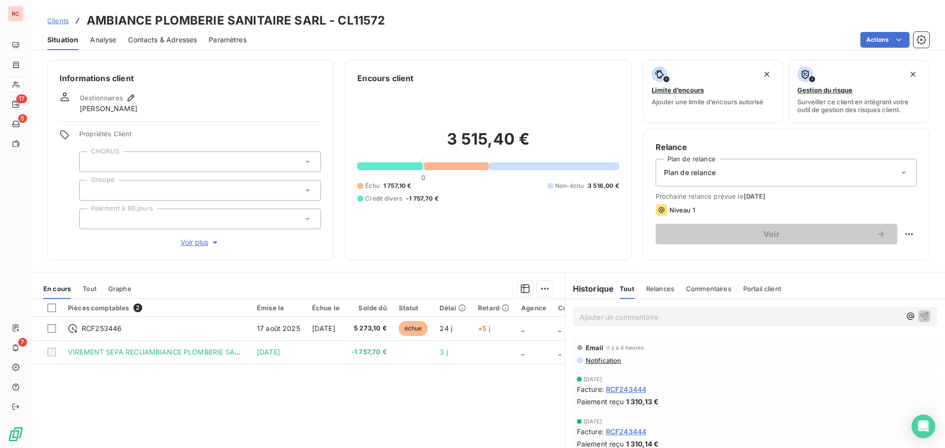
click at [55, 23] on span "Clients" at bounding box center [58, 21] width 22 height 8
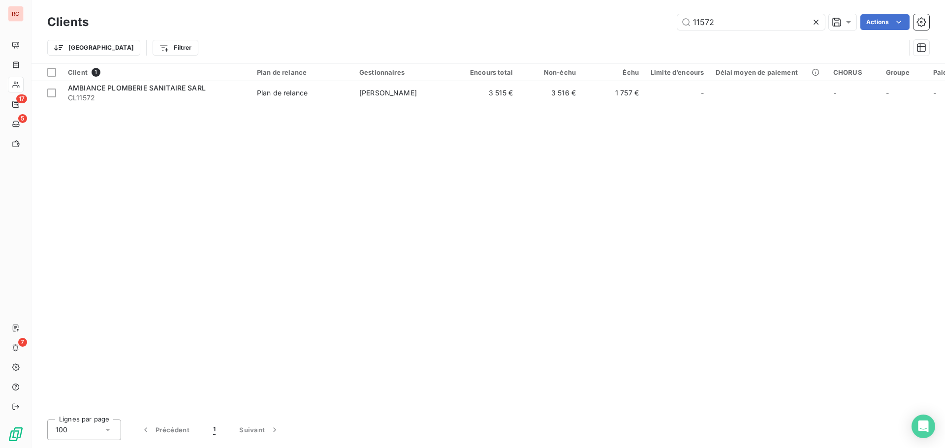
drag, startPoint x: 721, startPoint y: 25, endPoint x: 628, endPoint y: 23, distance: 93.0
click at [628, 23] on div "11572 Actions" at bounding box center [514, 22] width 828 height 16
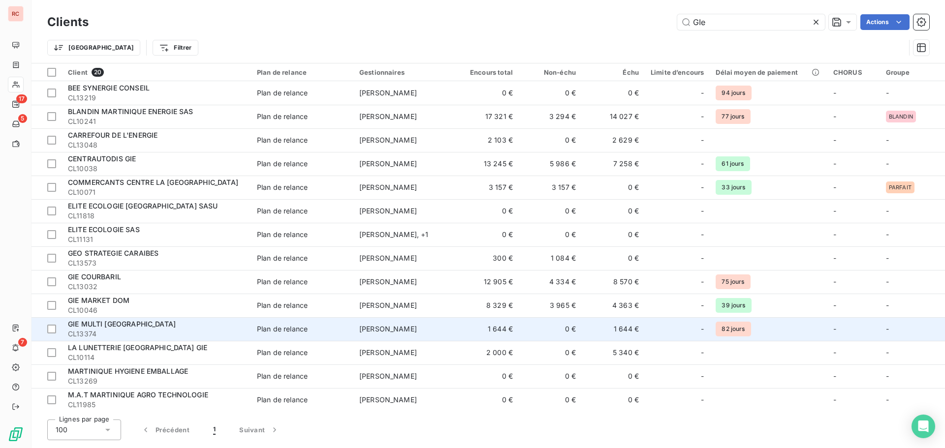
type input "GIe"
click at [123, 329] on span "CL13374" at bounding box center [156, 334] width 177 height 10
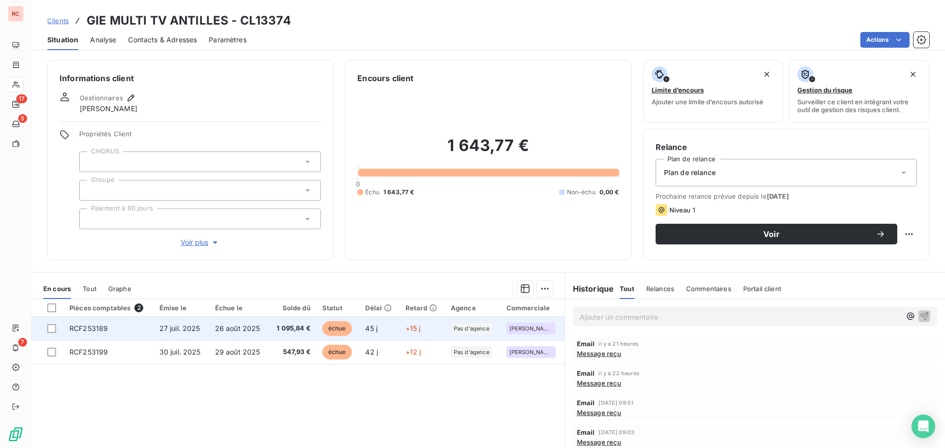
click at [221, 334] on td "26 août 2025" at bounding box center [239, 329] width 60 height 24
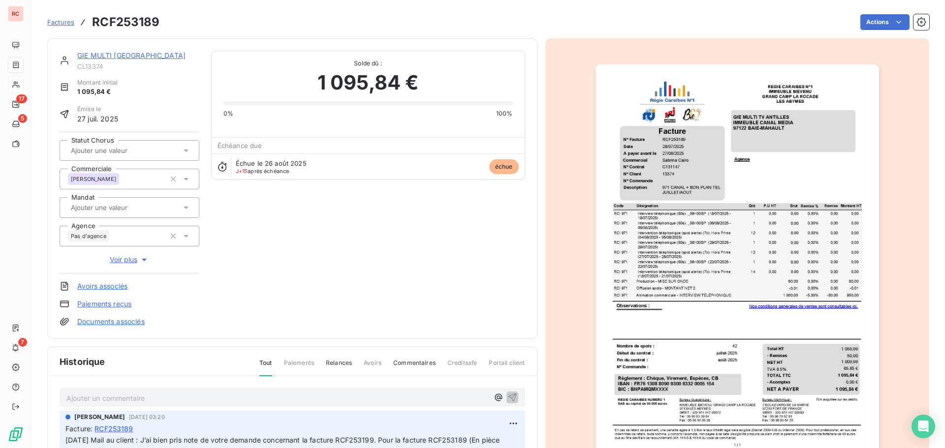
click at [115, 404] on p "Ajouter un commentaire ﻿" at bounding box center [277, 398] width 422 height 12
click at [155, 399] on span "10/09/2025 Envoi du devisau nom de canal +" at bounding box center [133, 397] width 134 height 8
click at [227, 397] on p "10/09/2025 Envoi du devis au nom de canal +" at bounding box center [277, 397] width 422 height 11
drag, startPoint x: 334, startPoint y: 398, endPoint x: 35, endPoint y: 394, distance: 298.6
click at [35, 394] on section "Factures RCF253189 Actions GIE MULTI TV ANTILLES CL13374 Montant initial 1 095,…" at bounding box center [487, 224] width 913 height 448
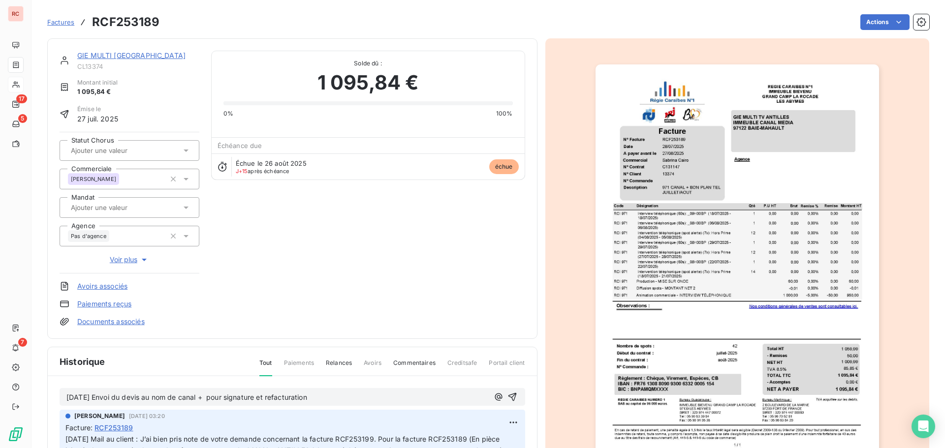
copy span "10/09/2025 Envoi du devis au nom de canal + pour signature et refacturation"
click at [508, 393] on icon "button" at bounding box center [512, 397] width 8 height 8
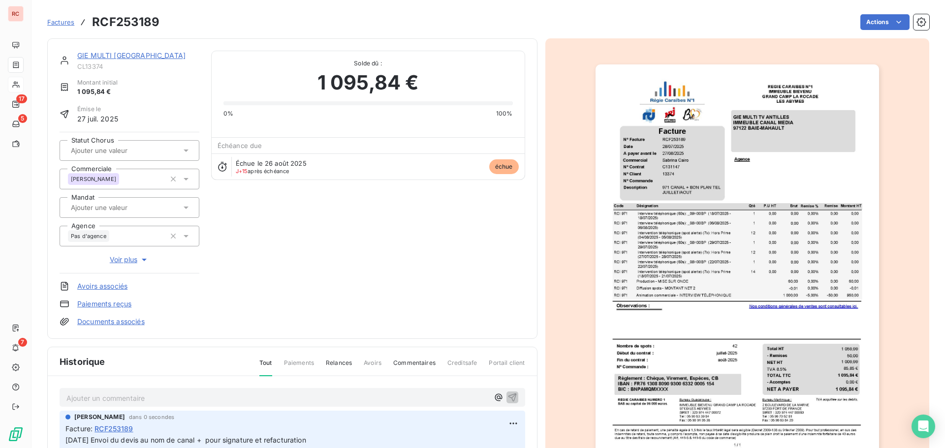
click at [111, 56] on link "GIE MULTI TV ANTILLES" at bounding box center [131, 55] width 108 height 8
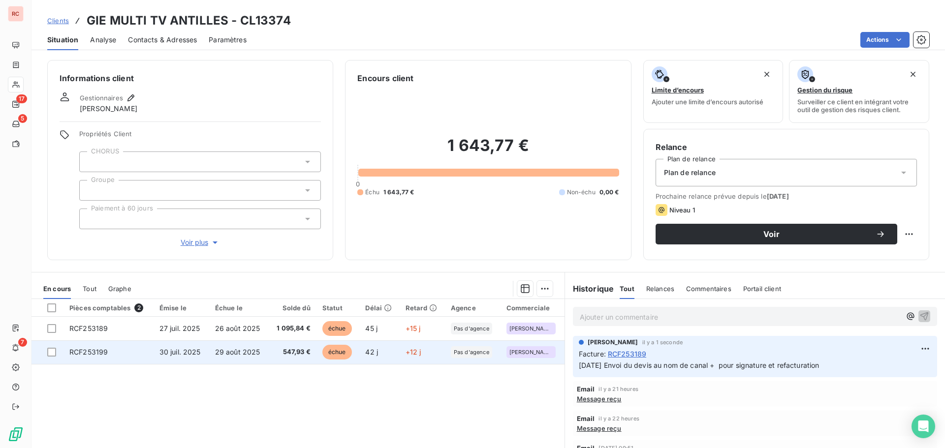
click at [114, 354] on td "RCF253199" at bounding box center [108, 352] width 90 height 24
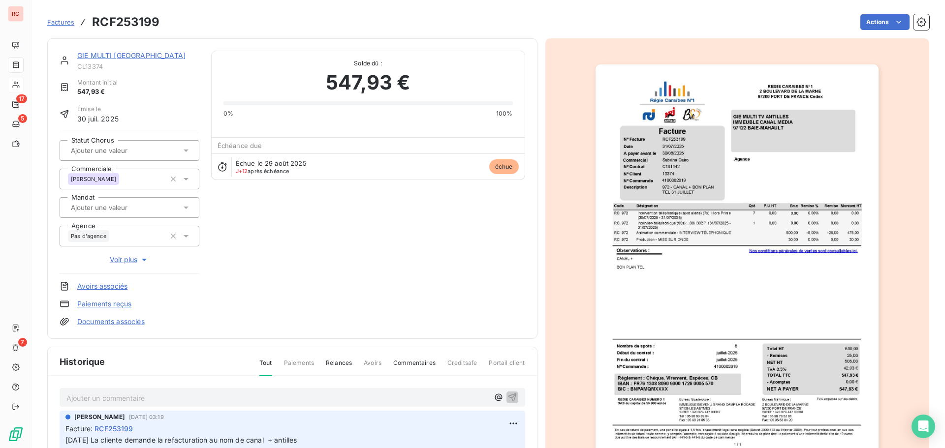
click at [111, 396] on p "Ajouter un commentaire ﻿" at bounding box center [277, 398] width 422 height 12
click at [507, 394] on icon "button" at bounding box center [512, 397] width 10 height 10
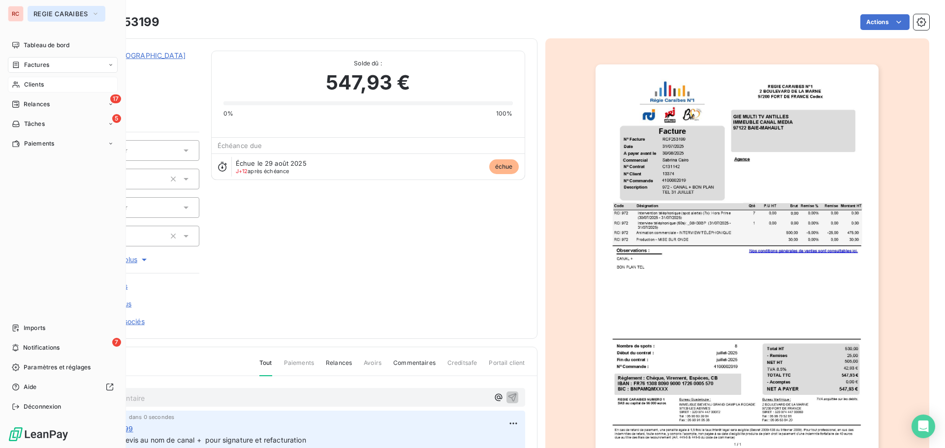
click at [54, 9] on button "REGIE CARAIBES" at bounding box center [67, 14] width 78 height 16
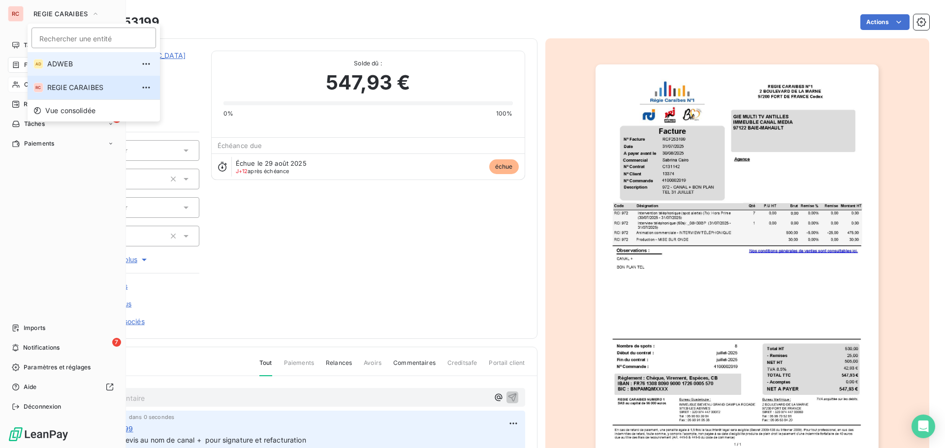
click at [82, 69] on li "AD ADWEB" at bounding box center [94, 64] width 132 height 24
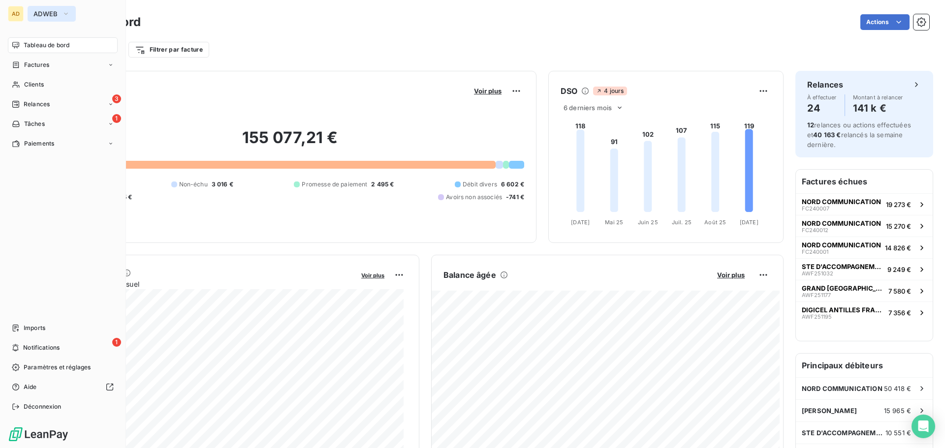
click at [46, 14] on span "ADWEB" at bounding box center [45, 14] width 25 height 8
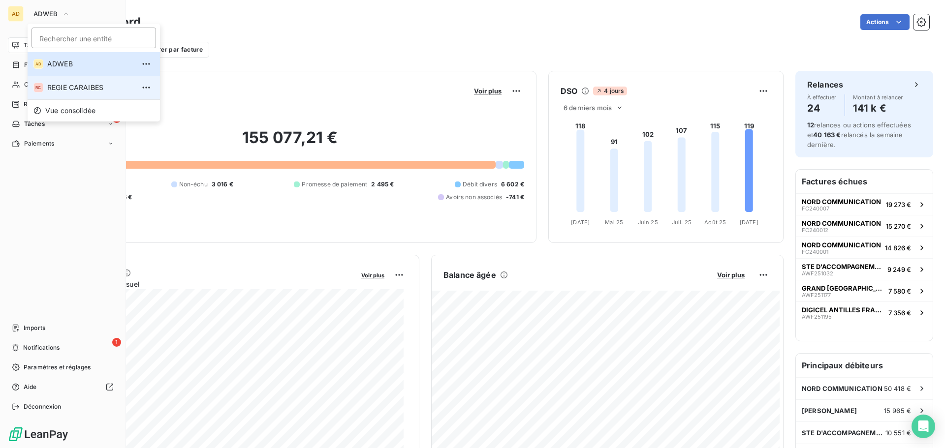
click at [55, 85] on span "REGIE CARAIBES" at bounding box center [90, 88] width 87 height 10
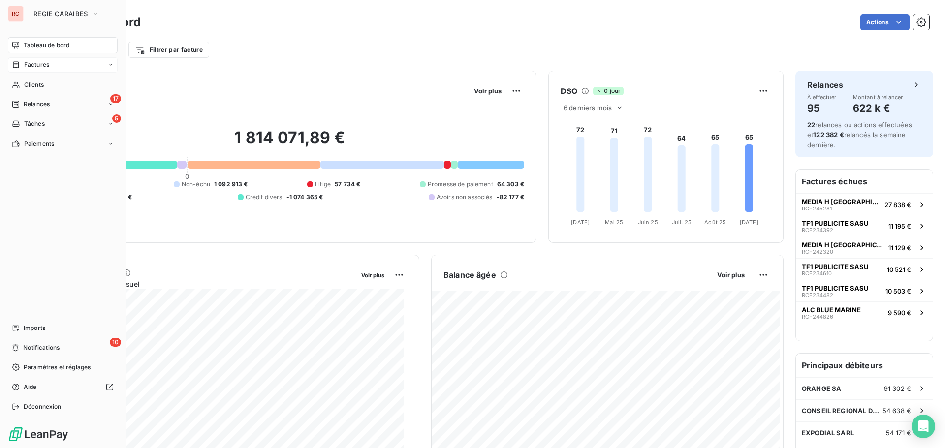
click at [24, 64] on span "Factures" at bounding box center [36, 65] width 25 height 9
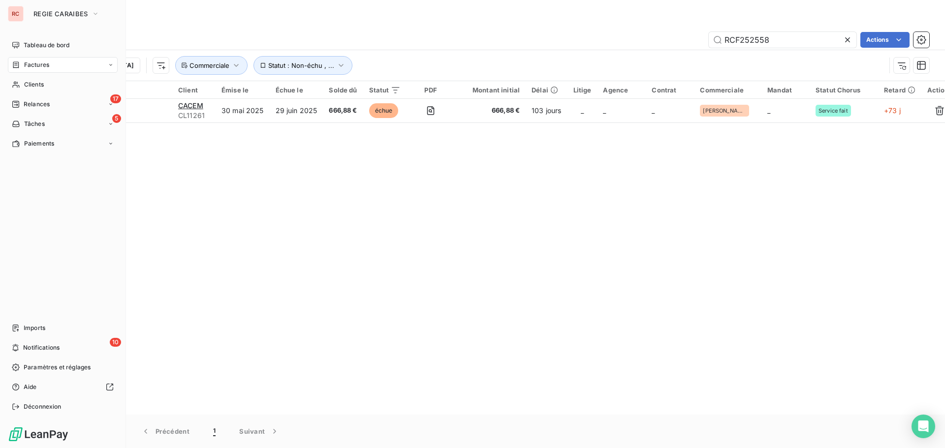
click at [47, 65] on span "Factures" at bounding box center [36, 65] width 25 height 9
click at [46, 86] on span "Factures" at bounding box center [36, 84] width 25 height 9
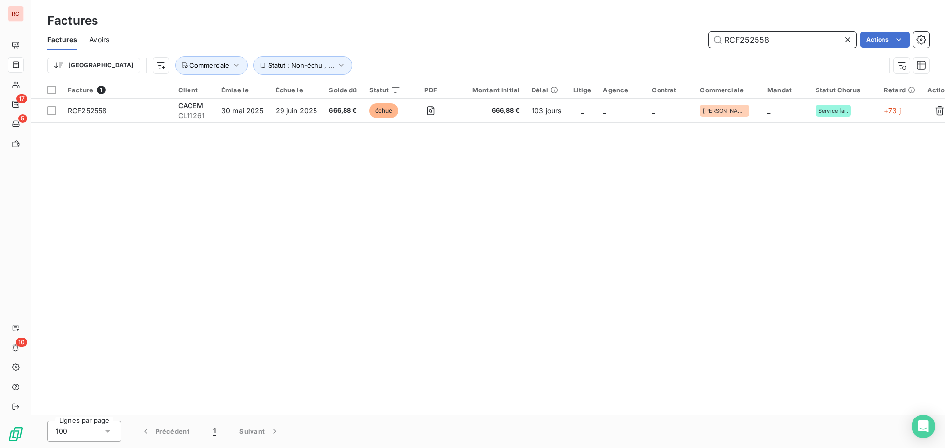
drag, startPoint x: 718, startPoint y: 49, endPoint x: 672, endPoint y: 49, distance: 46.2
click at [672, 49] on div "Factures Avoirs RCF252558 Actions" at bounding box center [487, 40] width 913 height 21
paste input "3205"
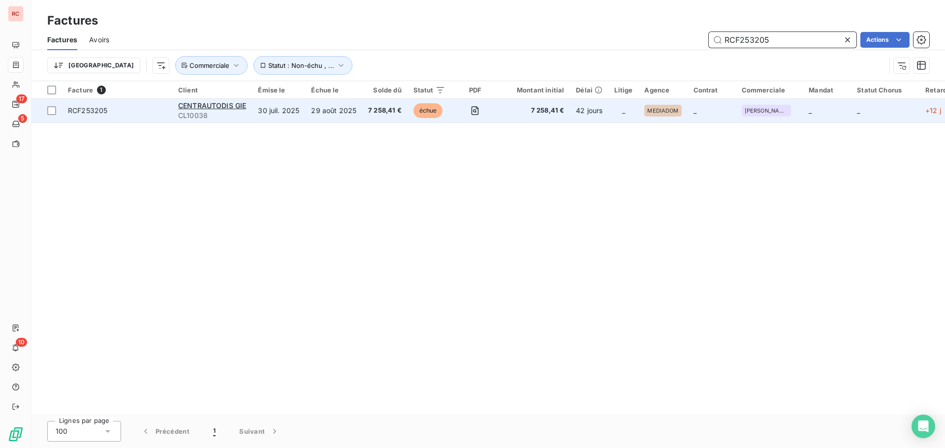
type input "RCF253205"
click at [213, 112] on span "CL10038" at bounding box center [212, 116] width 68 height 10
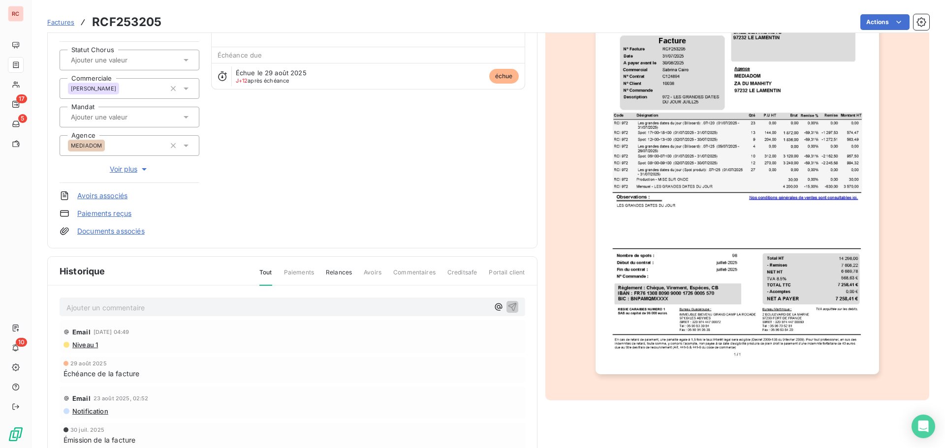
scroll to position [99, 0]
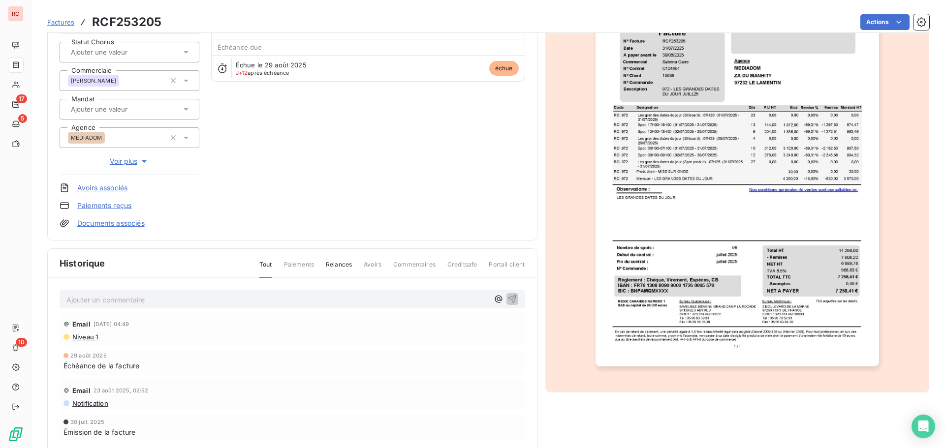
click at [80, 300] on p "Ajouter un commentaire ﻿" at bounding box center [277, 300] width 422 height 12
click at [507, 296] on icon "button" at bounding box center [512, 299] width 10 height 10
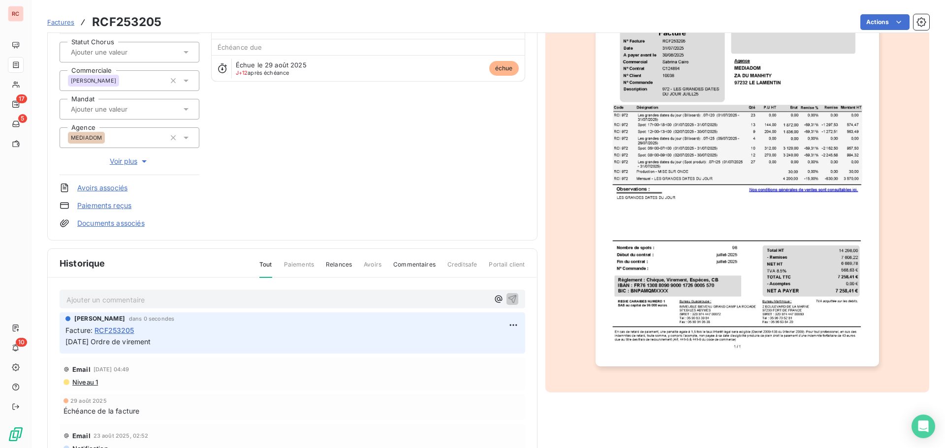
drag, startPoint x: 194, startPoint y: 342, endPoint x: 37, endPoint y: 346, distance: 157.5
click at [37, 346] on section "Factures RCF253205 Actions CENTRAUTODIS GIE CL10038 Montant initial 7 258,41 € …" at bounding box center [487, 224] width 913 height 448
copy span "10/09/2025 Ordre de virement"
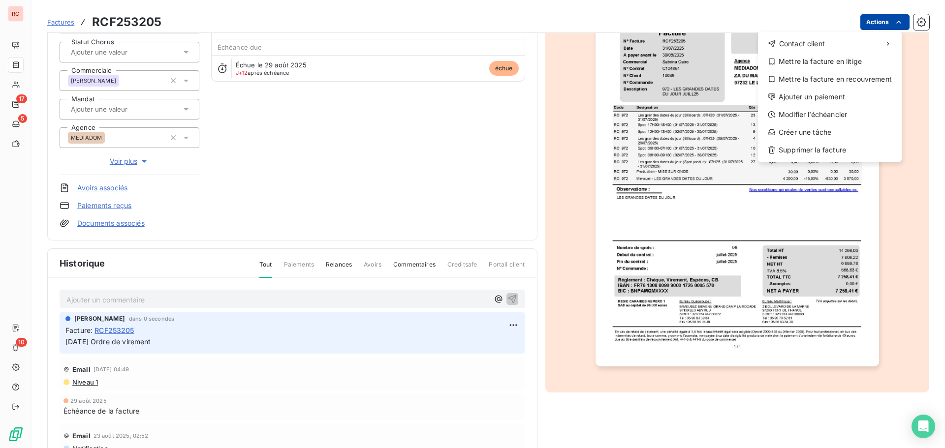
click at [867, 25] on html "RC 17 5 10 Factures RCF253205 Actions Contact client Mettre la facture en litig…" at bounding box center [472, 224] width 945 height 448
click at [804, 95] on div "Ajouter un paiement" at bounding box center [830, 97] width 136 height 16
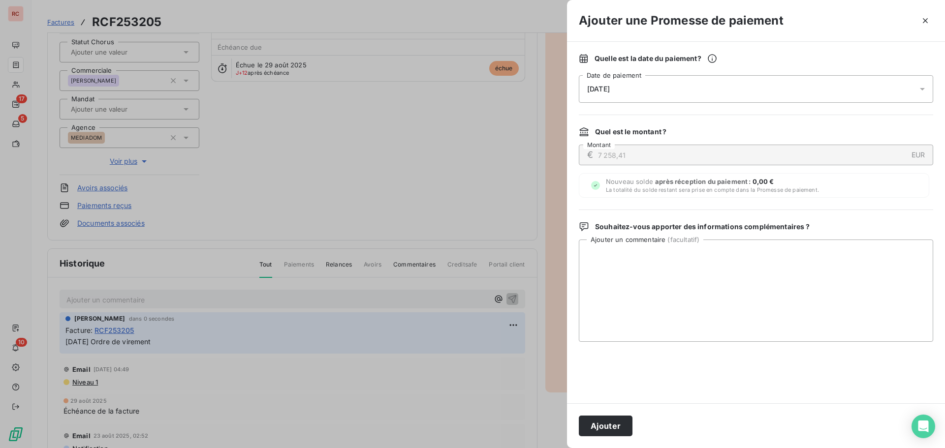
click at [924, 88] on icon at bounding box center [921, 89] width 5 height 2
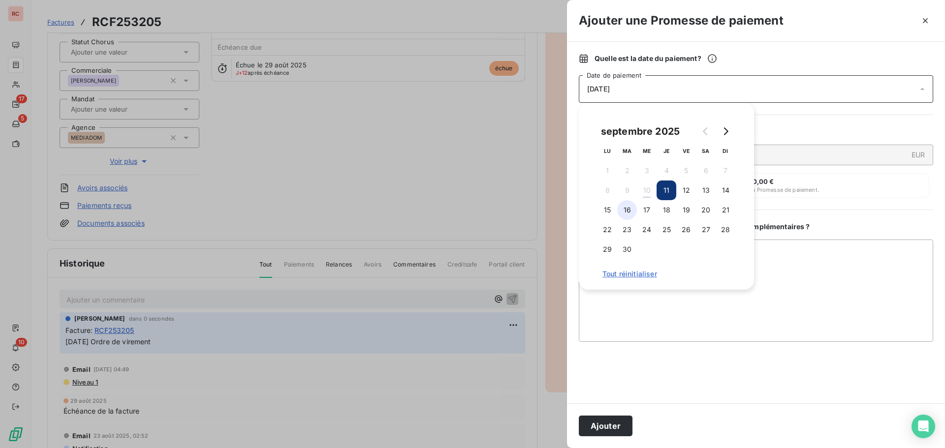
click at [633, 215] on button "16" at bounding box center [627, 210] width 20 height 20
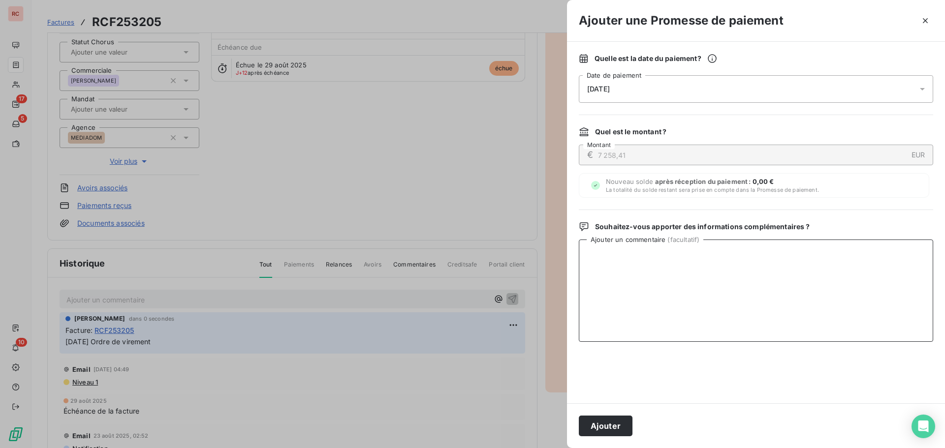
click at [643, 301] on textarea "Ajouter un commentaire ( facultatif )" at bounding box center [756, 291] width 354 height 102
paste textarea "10/09/2025 Ordre de virement"
type textarea "10/09/2025 Ordre de virement"
click at [603, 427] on button "Ajouter" at bounding box center [606, 426] width 54 height 21
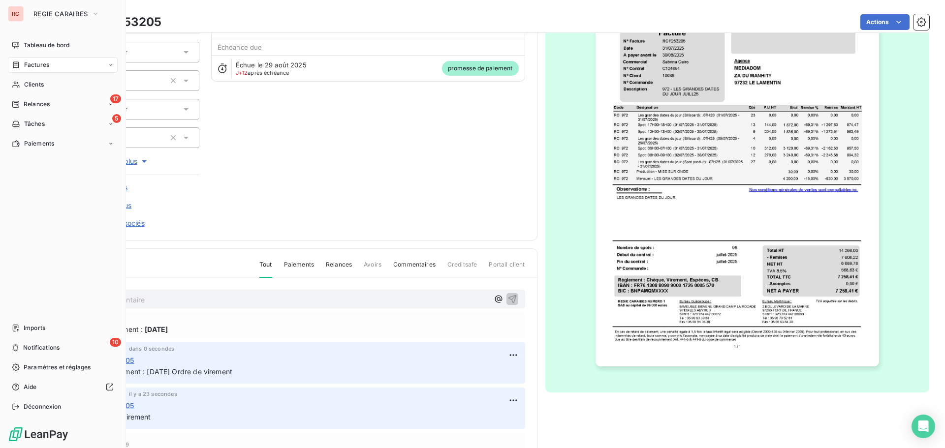
click at [33, 69] on div "Factures" at bounding box center [63, 65] width 110 height 16
click at [36, 65] on span "Factures" at bounding box center [36, 65] width 25 height 9
click at [38, 64] on span "Factures" at bounding box center [36, 65] width 25 height 9
click at [32, 86] on span "Clients" at bounding box center [34, 84] width 20 height 9
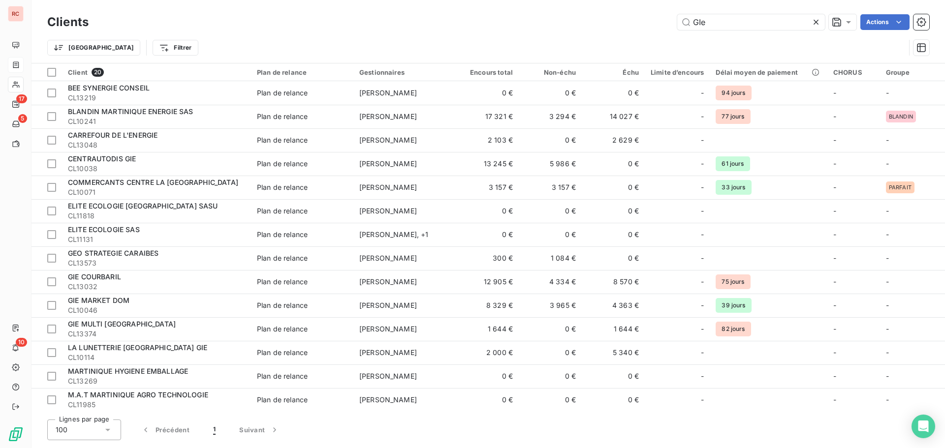
drag, startPoint x: 719, startPoint y: 23, endPoint x: 643, endPoint y: 25, distance: 76.3
click at [643, 25] on div "GIe Actions" at bounding box center [514, 22] width 828 height 16
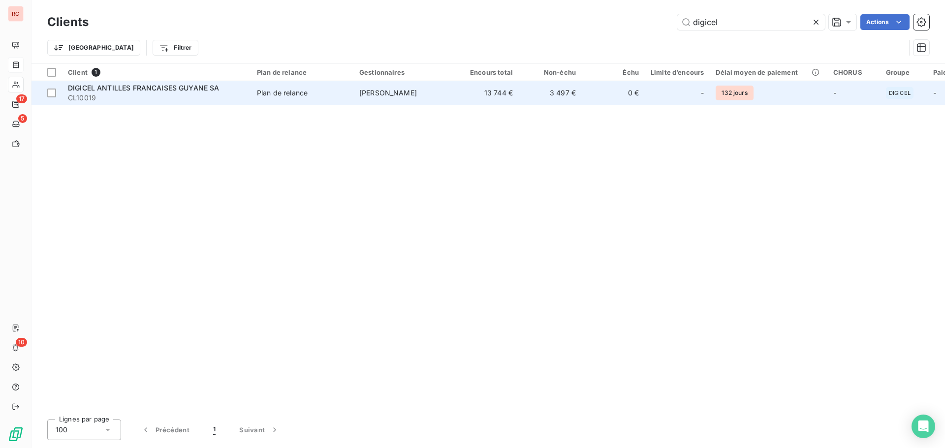
type input "digicel"
click at [171, 96] on span "CL10019" at bounding box center [156, 98] width 177 height 10
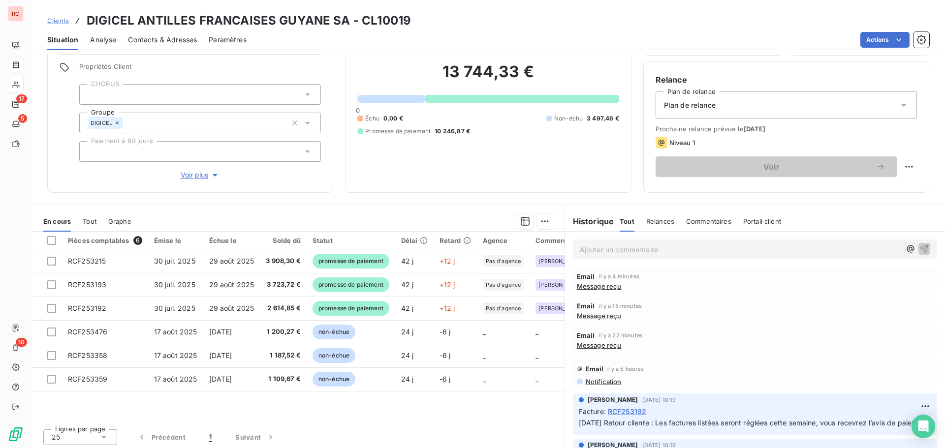
scroll to position [70, 0]
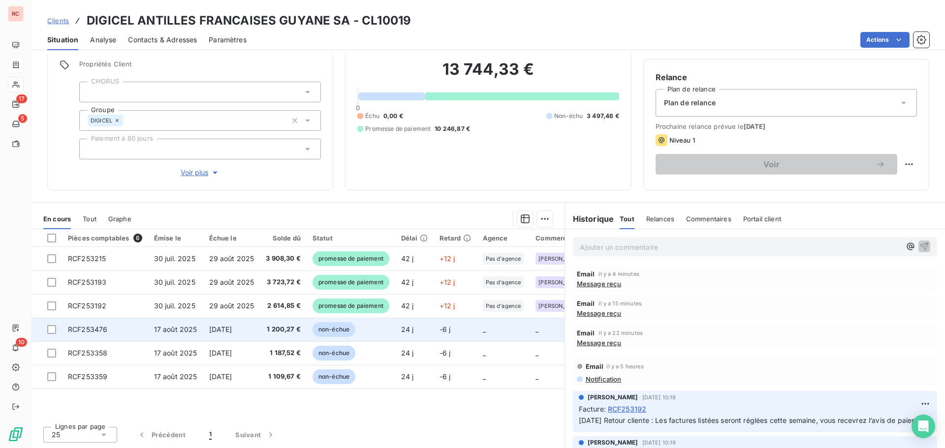
click at [195, 329] on span "17 août 2025" at bounding box center [175, 329] width 43 height 8
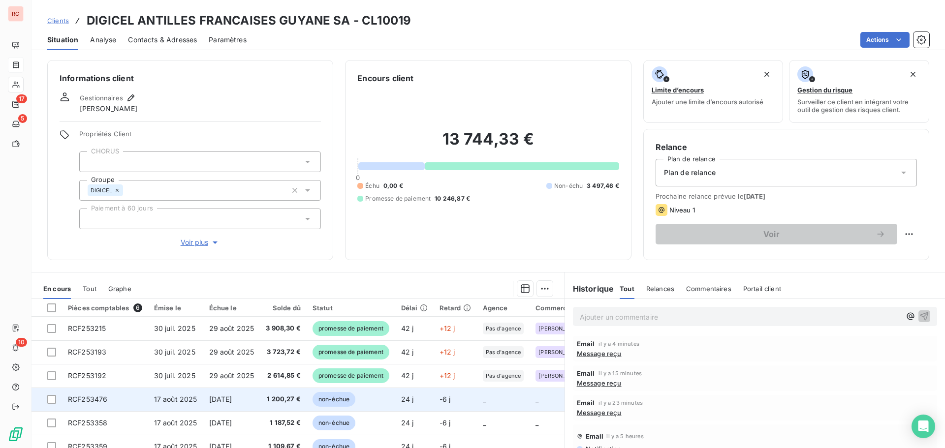
click at [280, 404] on td "1 200,27 €" at bounding box center [283, 400] width 47 height 24
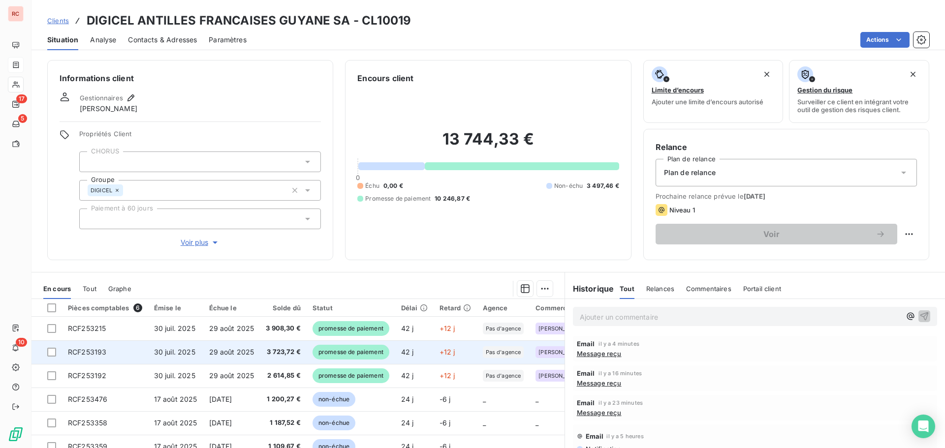
click at [184, 348] on span "30 juil. 2025" at bounding box center [174, 352] width 41 height 8
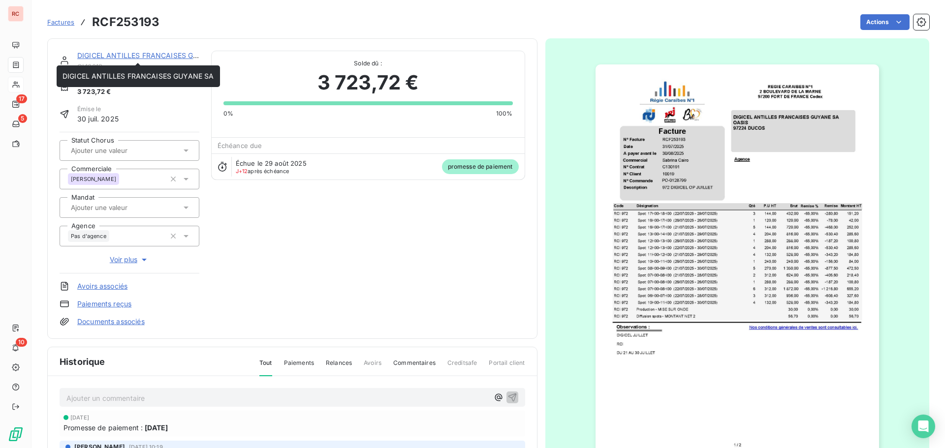
click at [158, 50] on div "DIGICEL ANTILLES FRANCAISES GUYANE SA CL10019 Montant initial 3 723,72 € Émise …" at bounding box center [292, 188] width 490 height 301
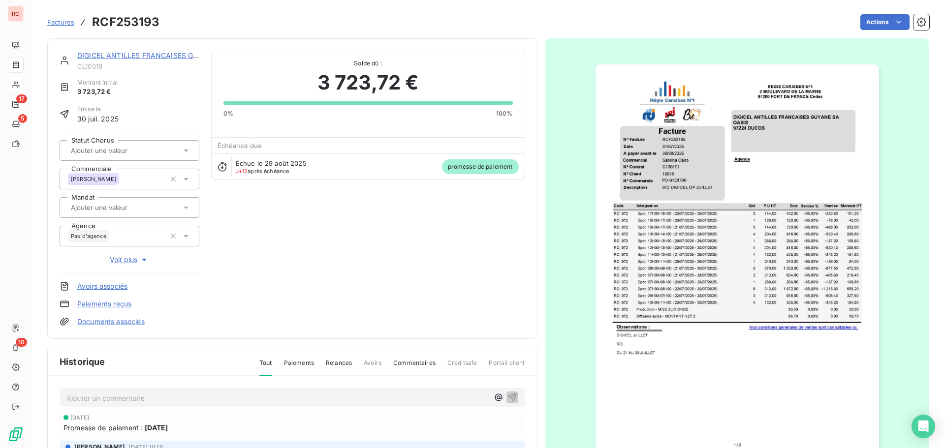
click at [158, 54] on link "DIGICEL ANTILLES FRANCAISES GUYANE SA" at bounding box center [153, 55] width 152 height 8
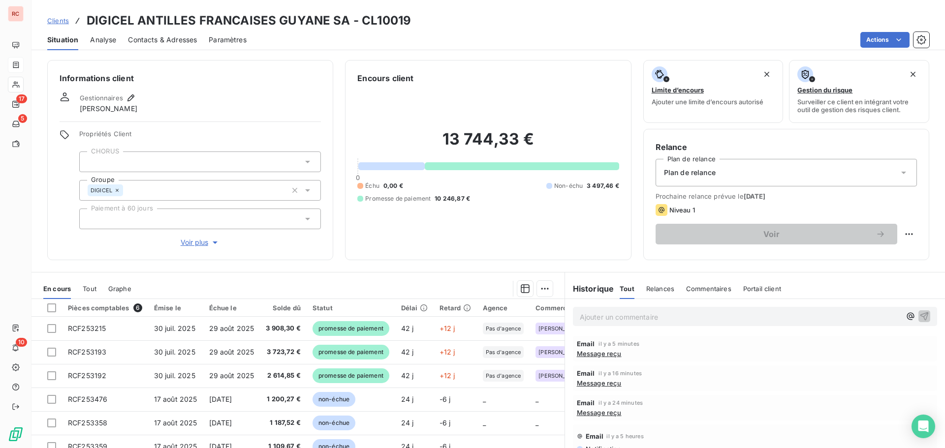
click at [156, 42] on span "Contacts & Adresses" at bounding box center [162, 40] width 69 height 10
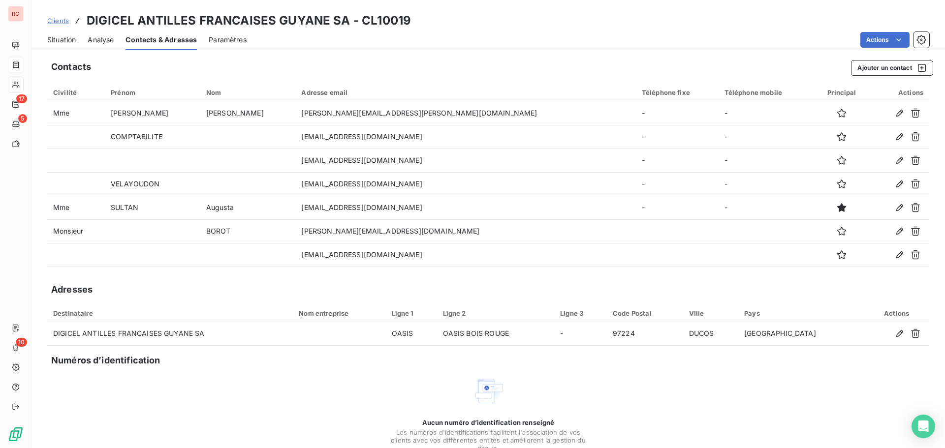
click at [54, 44] on span "Situation" at bounding box center [61, 40] width 29 height 10
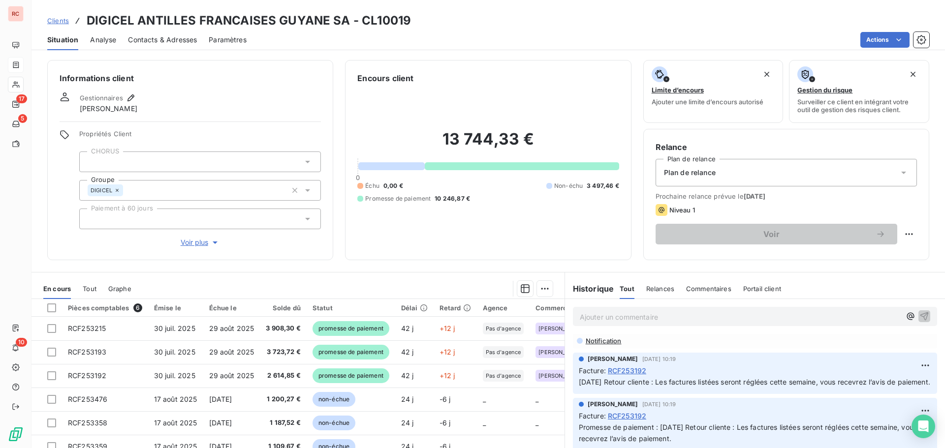
scroll to position [49, 0]
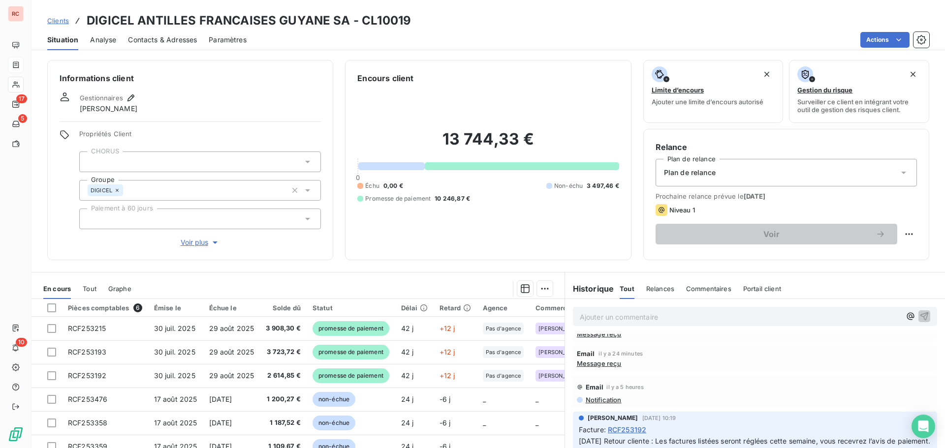
click at [587, 398] on span "Notification" at bounding box center [602, 400] width 37 height 8
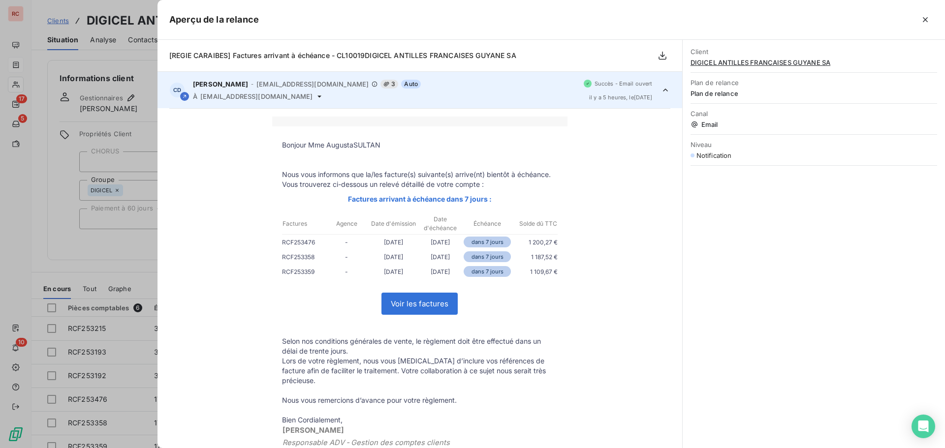
click at [14, 243] on div at bounding box center [472, 224] width 945 height 448
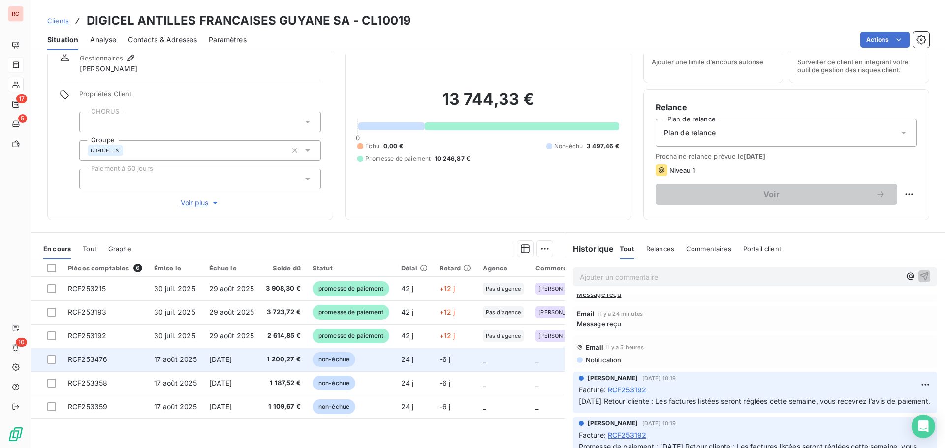
scroll to position [0, 0]
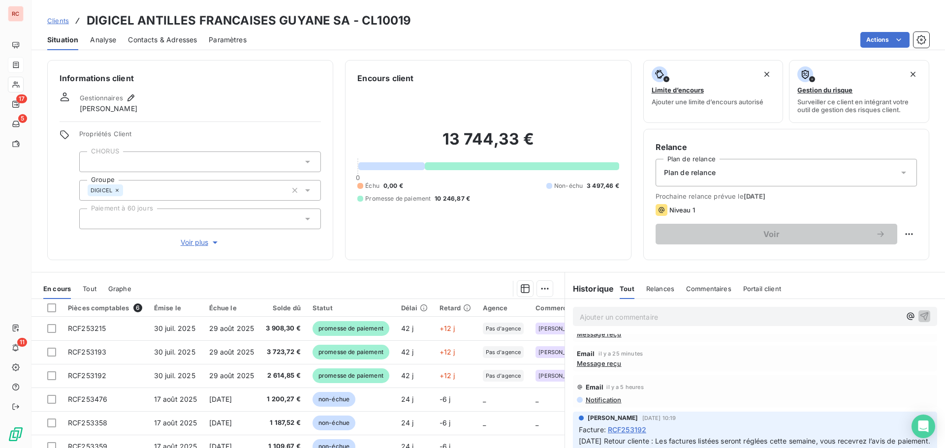
click at [67, 24] on span "Clients" at bounding box center [58, 21] width 22 height 8
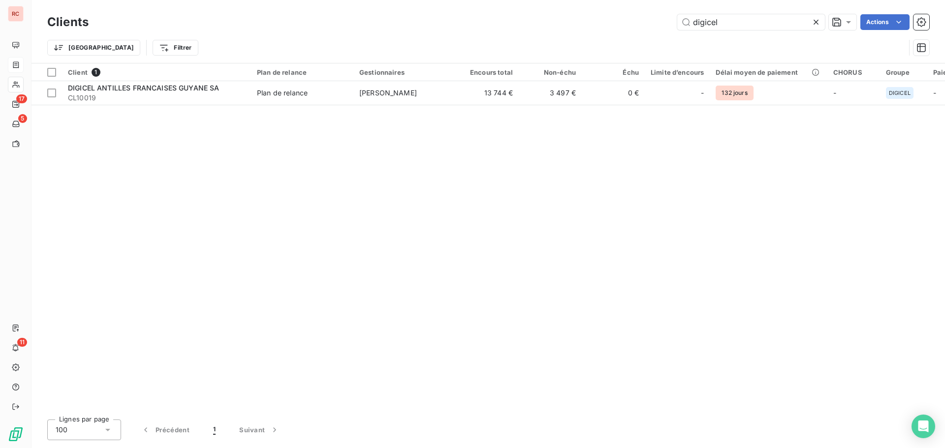
drag, startPoint x: 746, startPoint y: 28, endPoint x: 583, endPoint y: 20, distance: 163.5
click at [583, 20] on div "digicel Actions" at bounding box center [514, 22] width 828 height 16
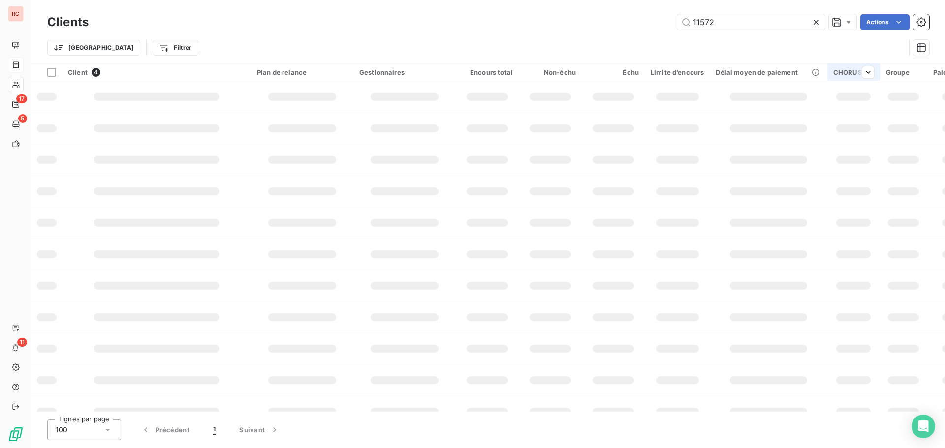
type input "11572"
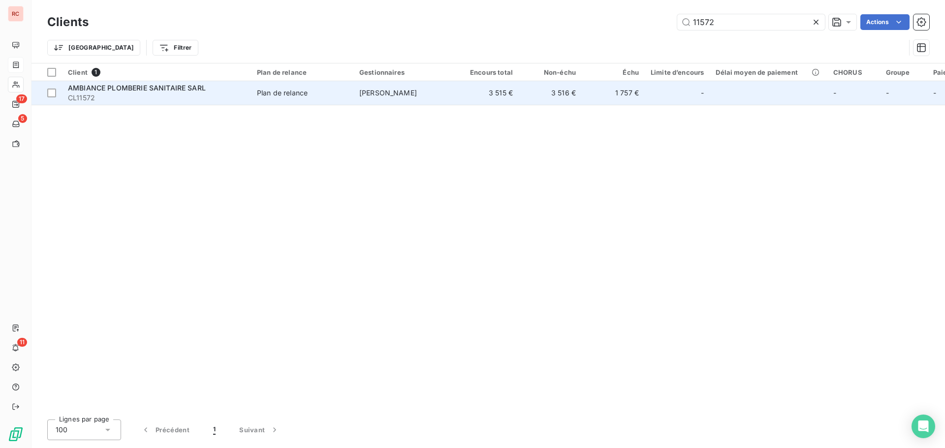
click at [403, 95] on span "Malika Boucard" at bounding box center [388, 93] width 58 height 8
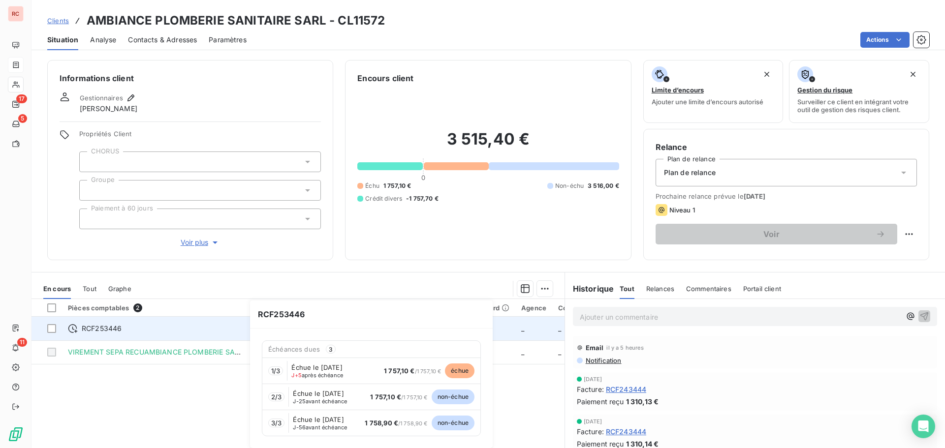
click at [128, 329] on div "RCF253446" at bounding box center [156, 329] width 177 height 10
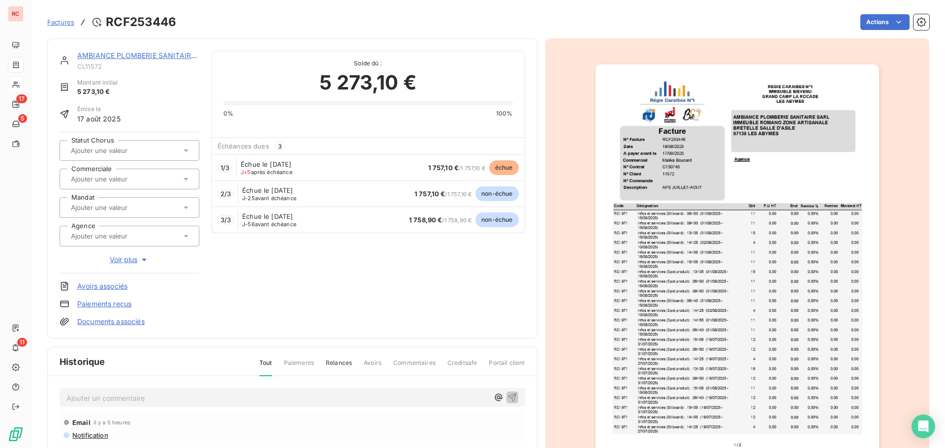
click at [437, 170] on span "1 757,10 €" at bounding box center [443, 168] width 31 height 8
click at [274, 226] on span "J-56 avant échéance" at bounding box center [269, 224] width 54 height 6
click at [307, 164] on div "1 / 3 Échue le 5 sept. 2025 J+5 après échéance 1 757,10 € / 1 757,10 € échue" at bounding box center [368, 167] width 313 height 26
click at [440, 169] on span "1 757,10 €" at bounding box center [443, 168] width 31 height 8
click at [438, 167] on span "1 757,10 €" at bounding box center [443, 168] width 31 height 8
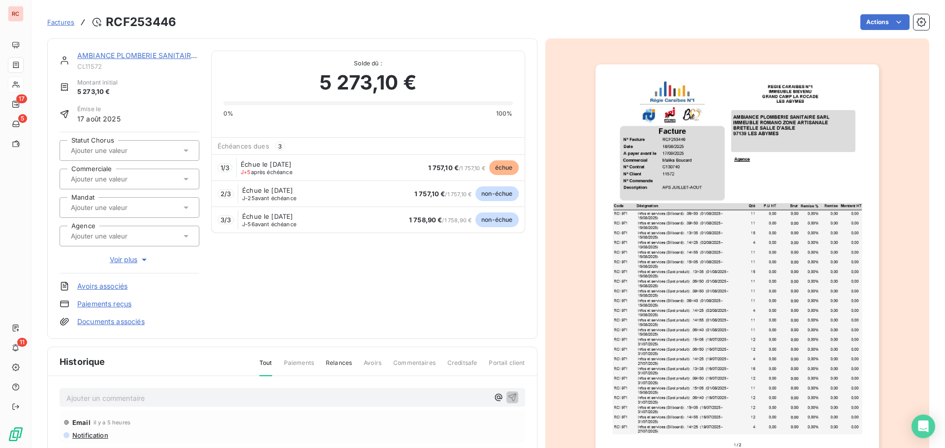
click at [94, 304] on link "Paiements reçus" at bounding box center [104, 304] width 54 height 10
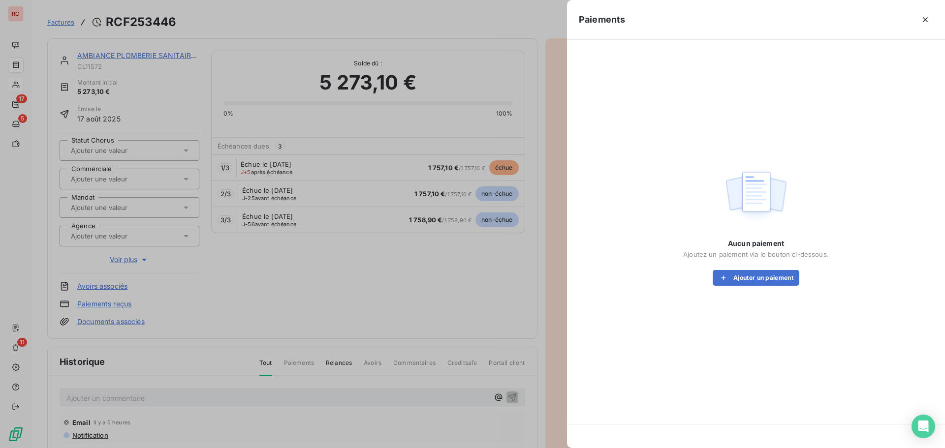
click at [175, 292] on div at bounding box center [472, 224] width 945 height 448
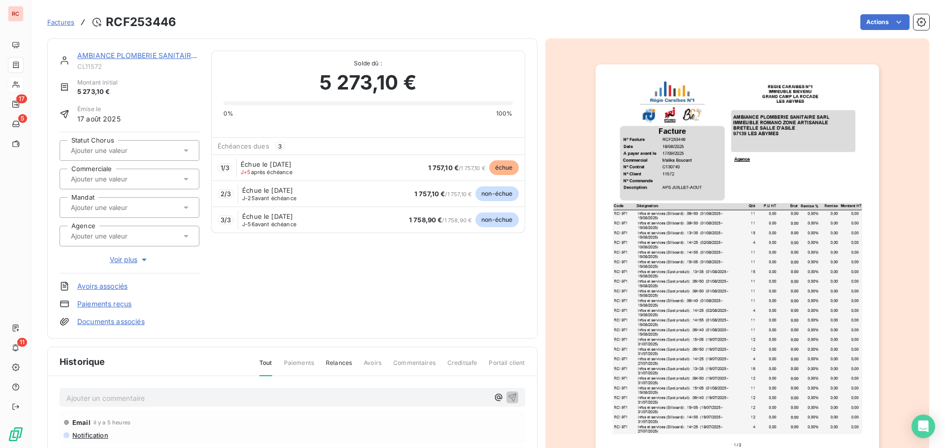
click at [362, 84] on span "5 273,10 €" at bounding box center [367, 83] width 97 height 30
click at [280, 147] on span "3" at bounding box center [280, 146] width 10 height 9
click at [279, 147] on span "3" at bounding box center [280, 146] width 10 height 9
click at [227, 167] on span "1 / 3" at bounding box center [224, 168] width 9 height 8
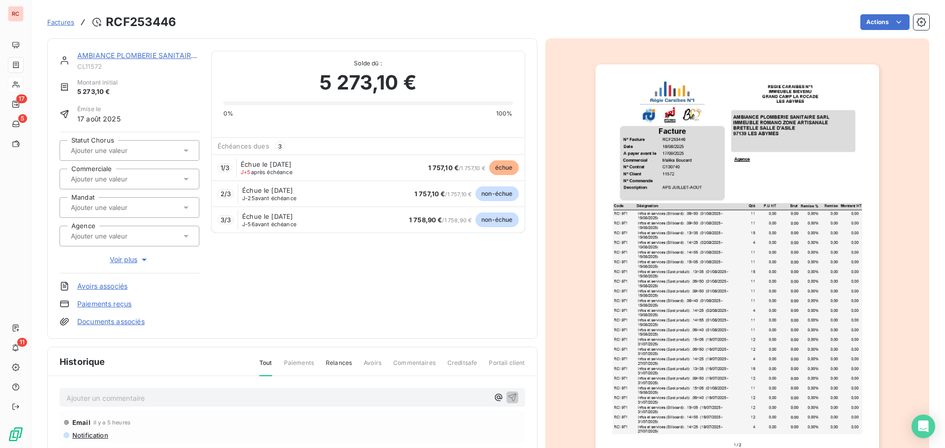
click at [507, 214] on span "non-échue" at bounding box center [496, 220] width 43 height 15
click at [918, 418] on div "Open Intercom Messenger" at bounding box center [923, 427] width 26 height 26
click at [347, 177] on div "1 / 3 Échue le 5 sept. 2025 J+5 après échéance 1 757,10 € / 1 757,10 € échue" at bounding box center [368, 167] width 313 height 26
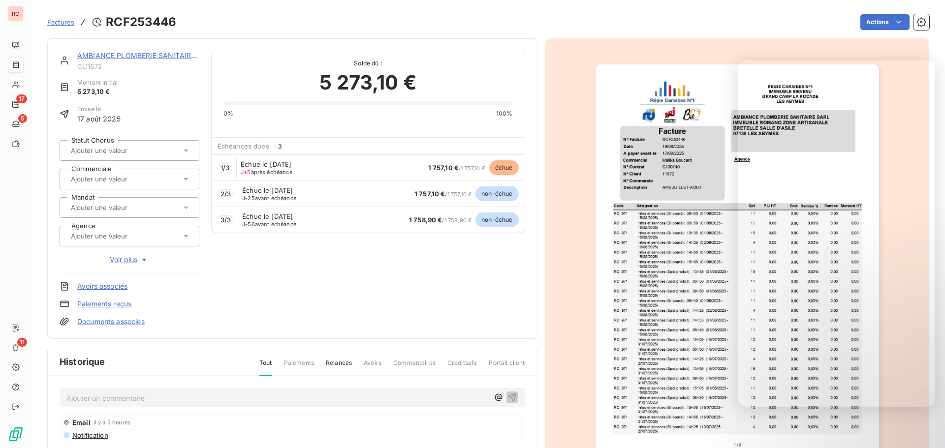
click at [168, 58] on link "AMBIANCE PLOMBERIE SANITAIRE SARL" at bounding box center [146, 55] width 138 height 8
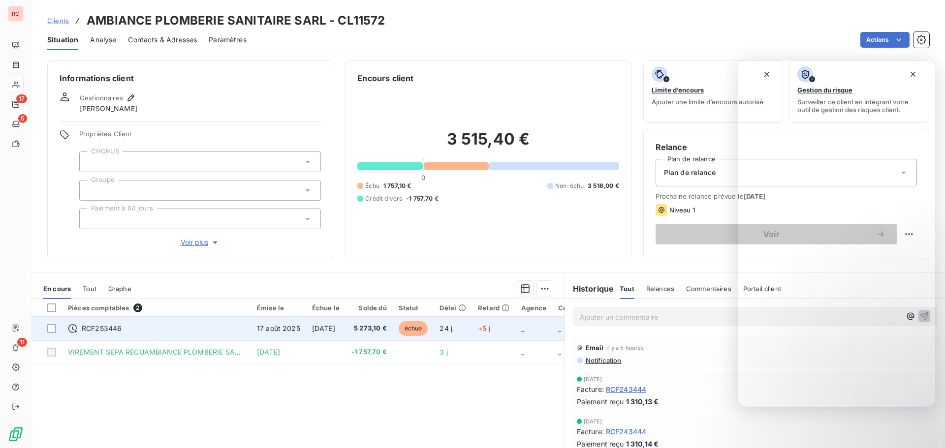
click at [141, 325] on div "RCF253446" at bounding box center [156, 329] width 177 height 10
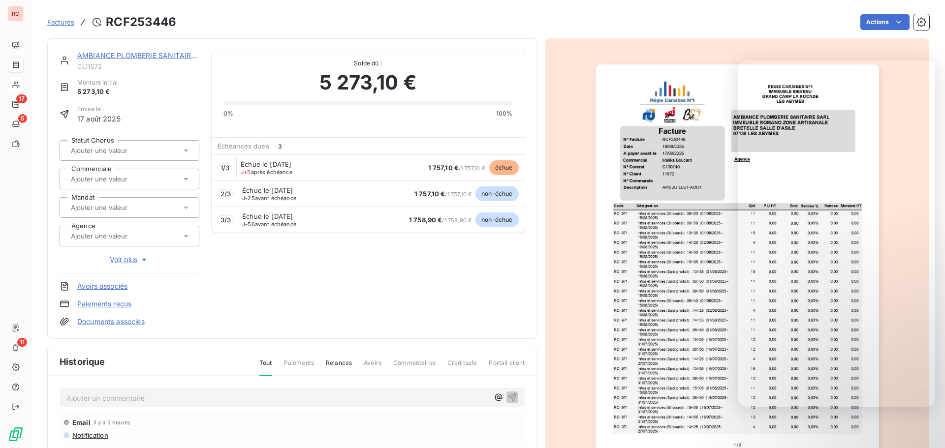
click at [494, 172] on span "échue" at bounding box center [504, 167] width 30 height 15
click at [440, 166] on span "1 757,10 €" at bounding box center [443, 168] width 31 height 8
click at [427, 194] on span "1 757,10 €" at bounding box center [429, 194] width 31 height 8
click at [224, 167] on span "1 / 3" at bounding box center [224, 168] width 9 height 8
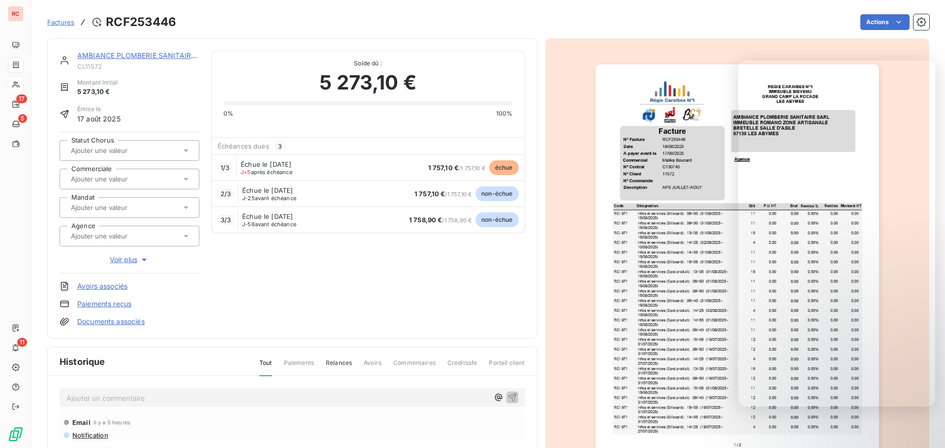
click at [280, 142] on div "Échéances dues 3" at bounding box center [368, 146] width 313 height 17
click at [117, 257] on span "Voir plus" at bounding box center [129, 260] width 39 height 10
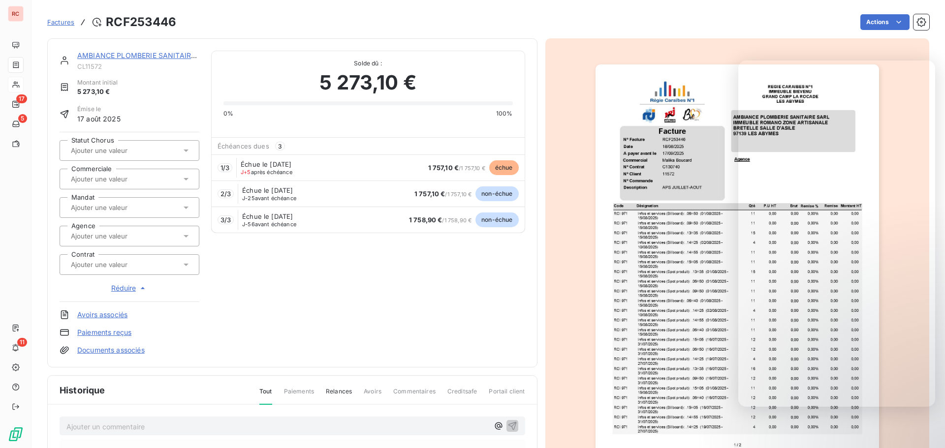
click at [291, 271] on div "AMBIANCE PLOMBERIE SANITAIRE SARL CL11572 Montant initial 5 273,10 € Émise le 1…" at bounding box center [292, 203] width 465 height 305
click at [422, 300] on div "AMBIANCE PLOMBERIE SANITAIRE SARL CL11572 Montant initial 5 273,10 € Émise le 1…" at bounding box center [292, 203] width 465 height 305
click at [294, 391] on span "Paiements" at bounding box center [299, 395] width 30 height 17
click at [336, 389] on span "Relances" at bounding box center [339, 395] width 26 height 17
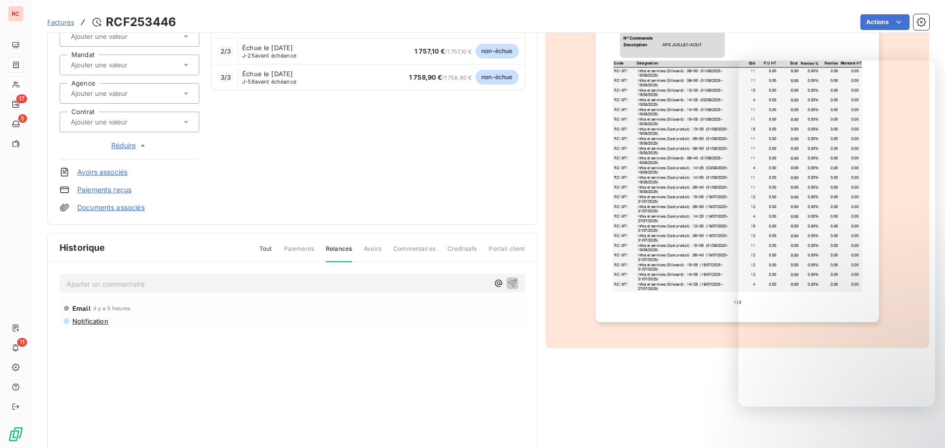
scroll to position [148, 0]
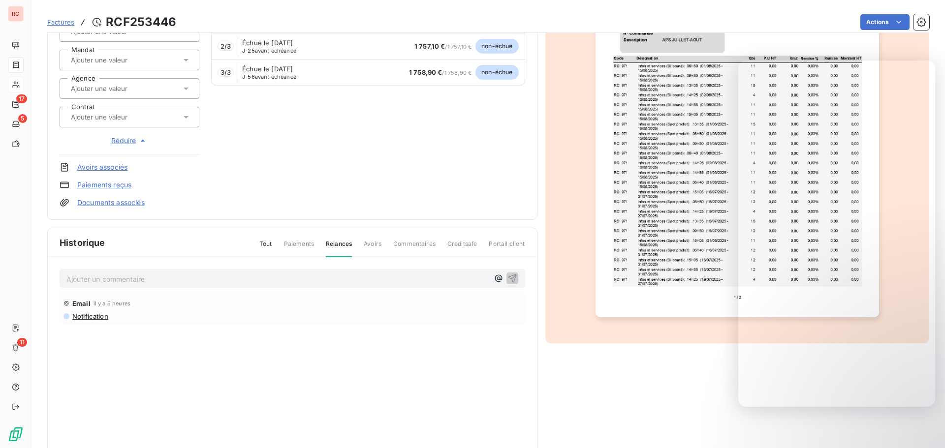
click at [375, 243] on span "Avoirs" at bounding box center [373, 248] width 18 height 17
click at [415, 246] on span "Commentaires" at bounding box center [414, 248] width 42 height 17
drag, startPoint x: 504, startPoint y: 244, endPoint x: 495, endPoint y: 245, distance: 8.9
click at [504, 244] on span "Portail client" at bounding box center [506, 248] width 36 height 17
click at [300, 244] on span "Paiements" at bounding box center [299, 248] width 30 height 17
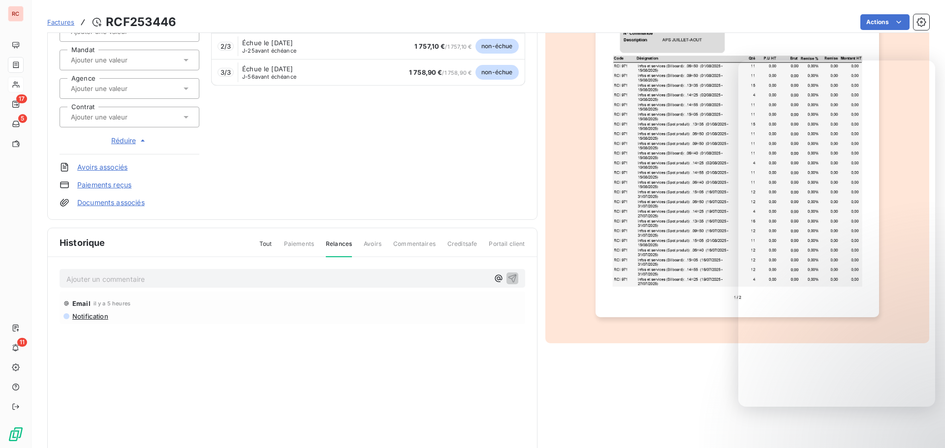
click at [266, 243] on span "Tout" at bounding box center [265, 248] width 13 height 17
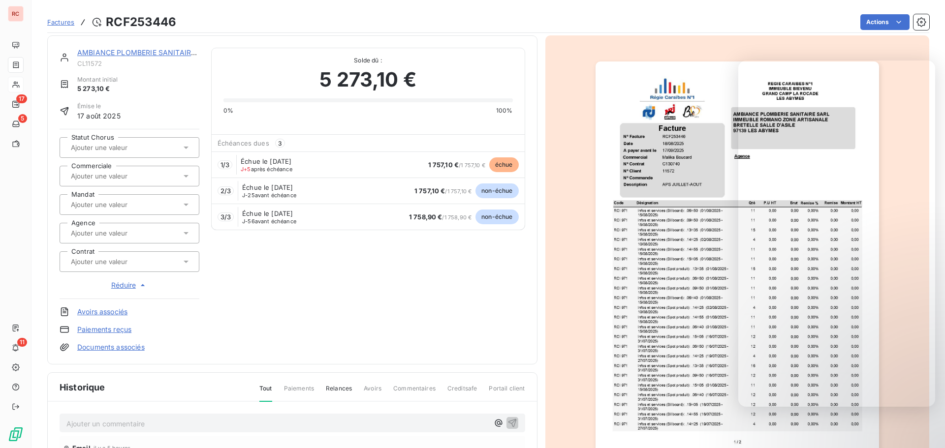
scroll to position [0, 0]
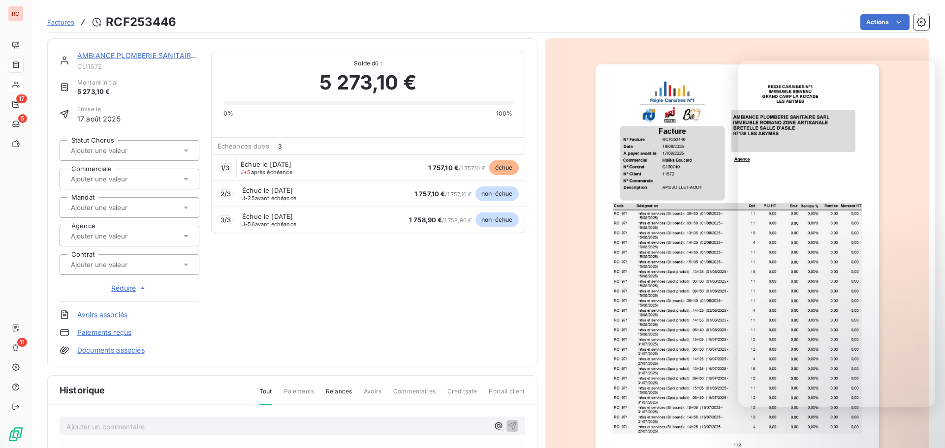
click at [102, 329] on link "Paiements reçus" at bounding box center [104, 333] width 54 height 10
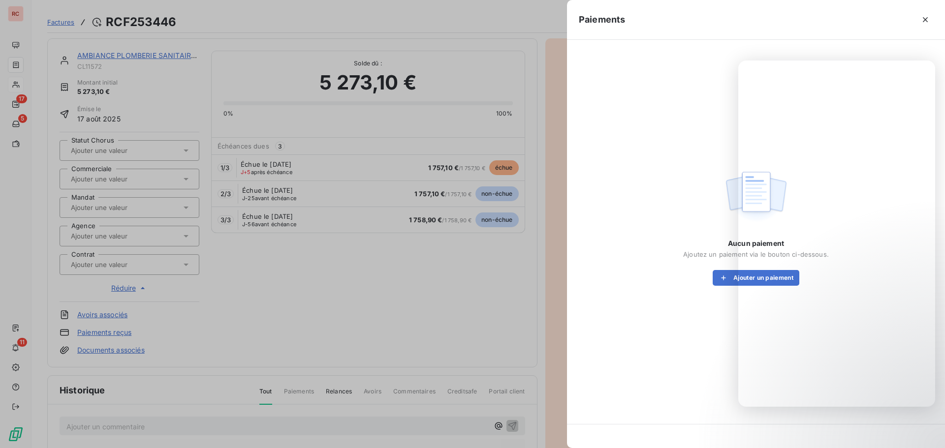
click at [608, 321] on div "Aucun paiement Ajoutez un paiement via le bouton ci-dessous. Ajouter un paiement" at bounding box center [756, 226] width 354 height 349
click at [360, 322] on div at bounding box center [472, 224] width 945 height 448
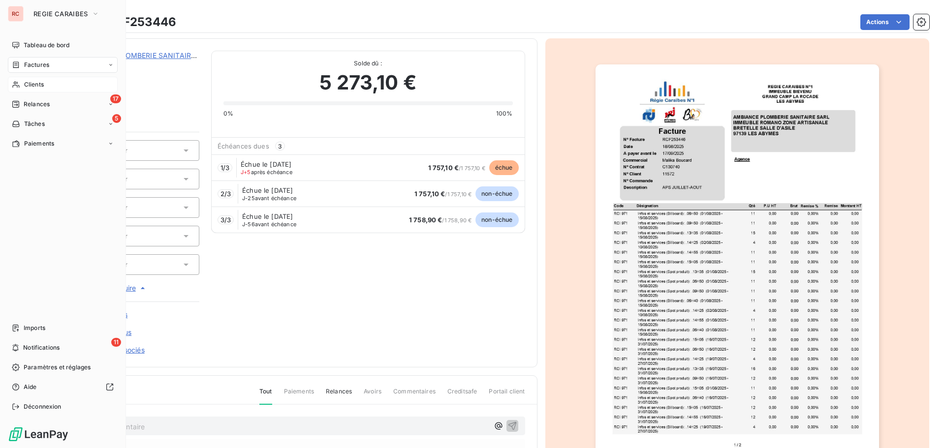
click at [41, 83] on span "Clients" at bounding box center [34, 84] width 20 height 9
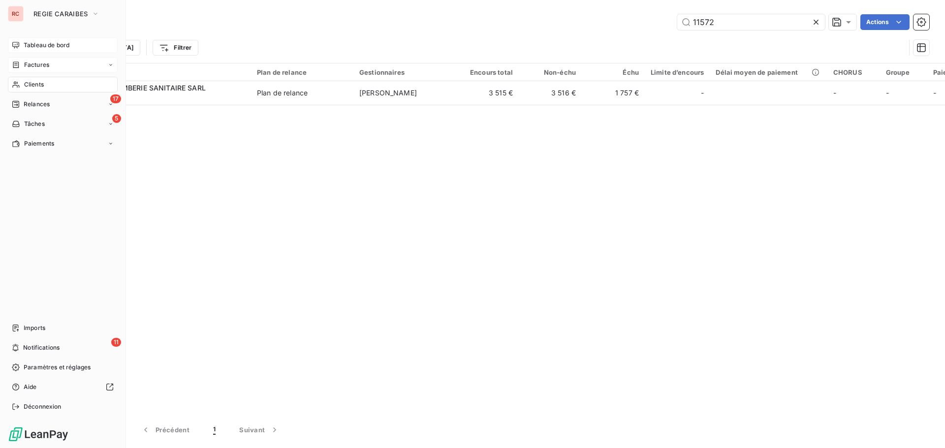
click at [53, 43] on span "Tableau de bord" at bounding box center [47, 45] width 46 height 9
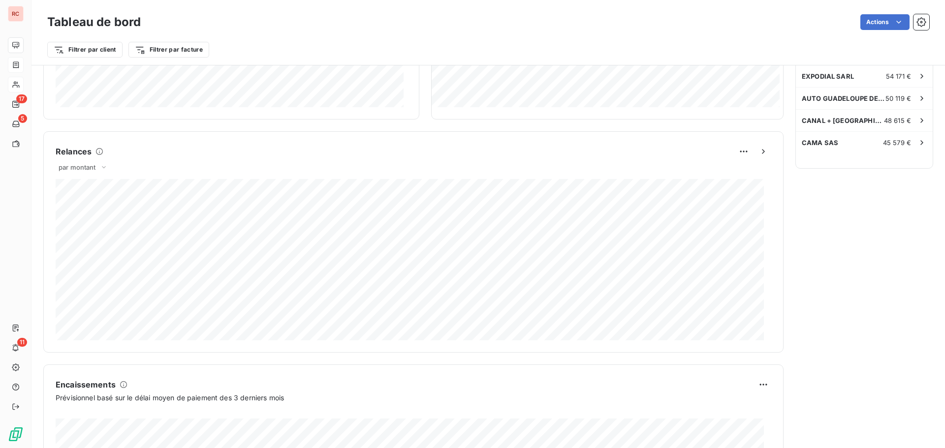
scroll to position [314, 0]
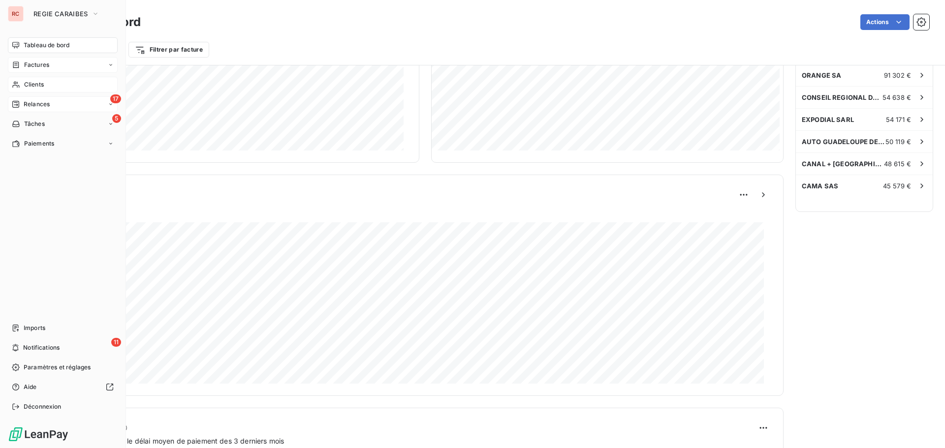
click at [27, 106] on span "Relances" at bounding box center [37, 104] width 26 height 9
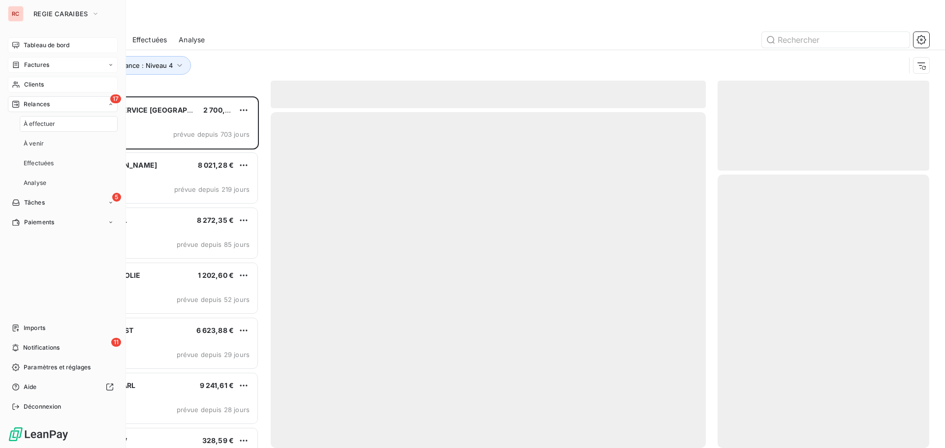
scroll to position [344, 204]
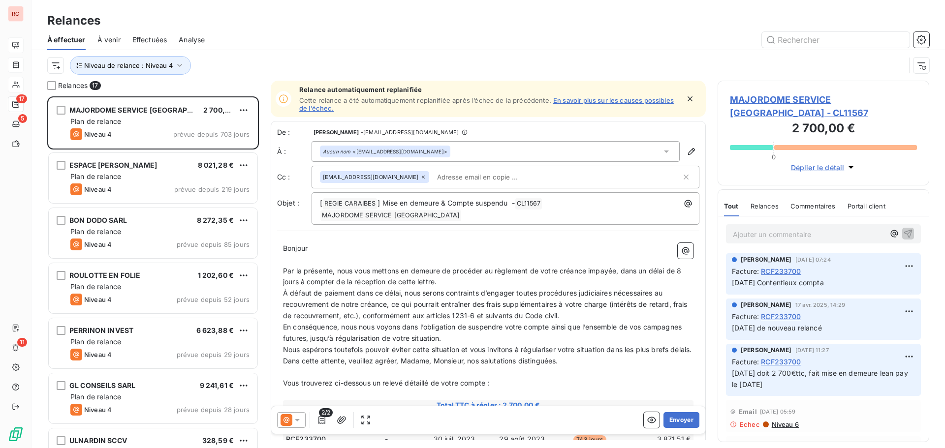
click at [162, 36] on span "Effectuées" at bounding box center [149, 40] width 35 height 10
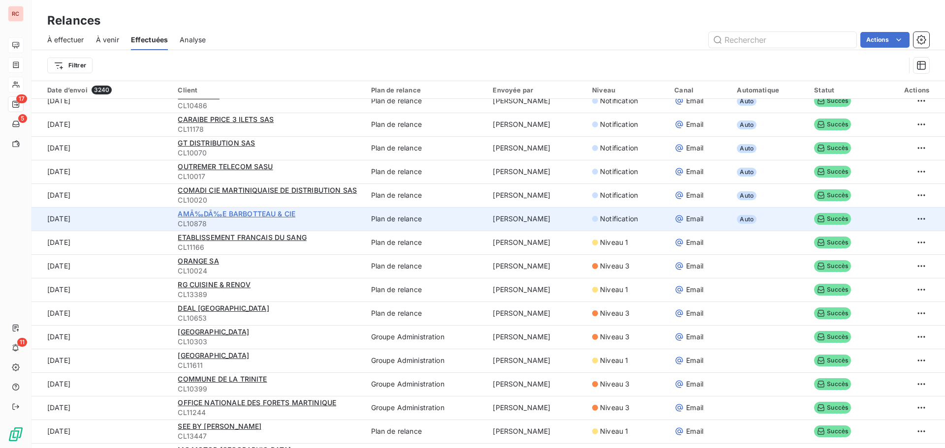
scroll to position [1476, 0]
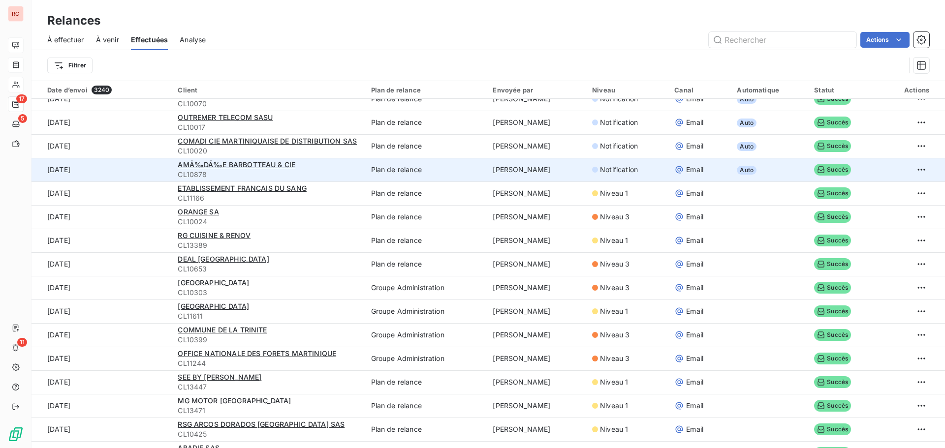
click at [246, 176] on span "CL10878" at bounding box center [268, 175] width 181 height 10
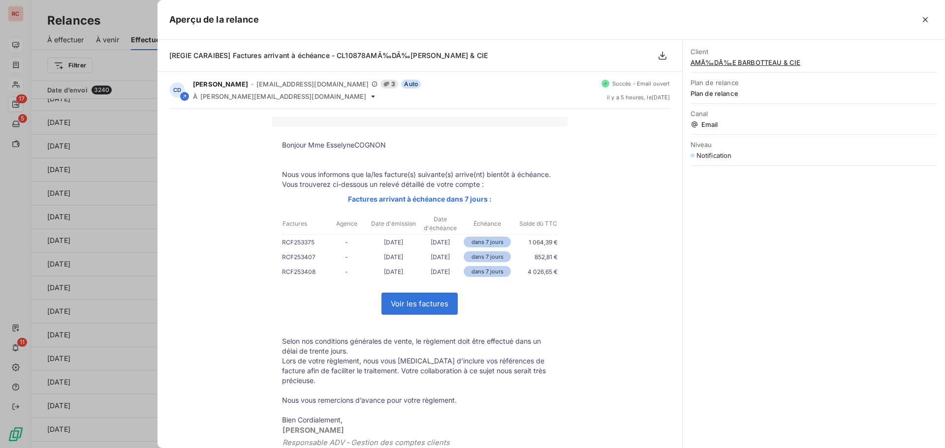
click at [100, 240] on div at bounding box center [472, 224] width 945 height 448
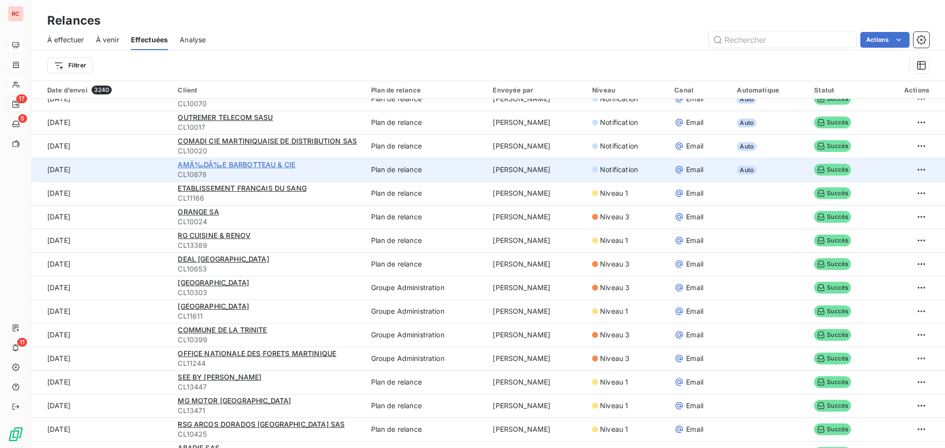
click at [221, 162] on span "AMÃ‰DÃ‰E BARBOTTEAU & CIE" at bounding box center [237, 164] width 118 height 8
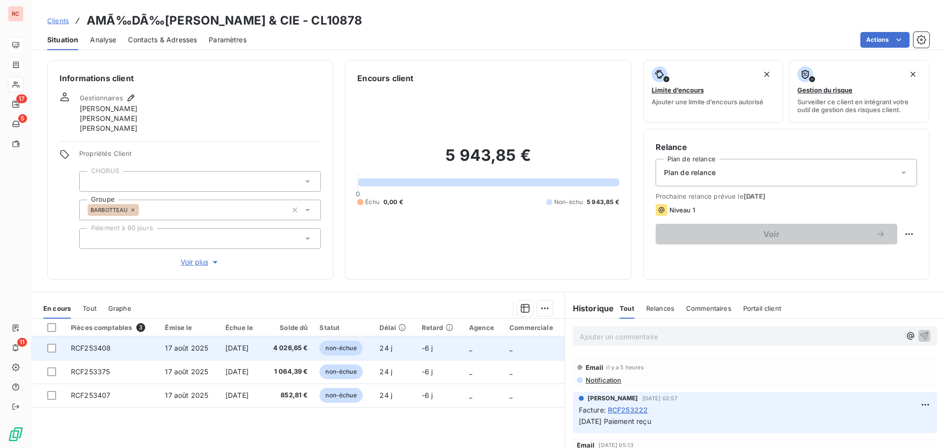
click at [292, 356] on td "4 026,65 €" at bounding box center [288, 348] width 51 height 24
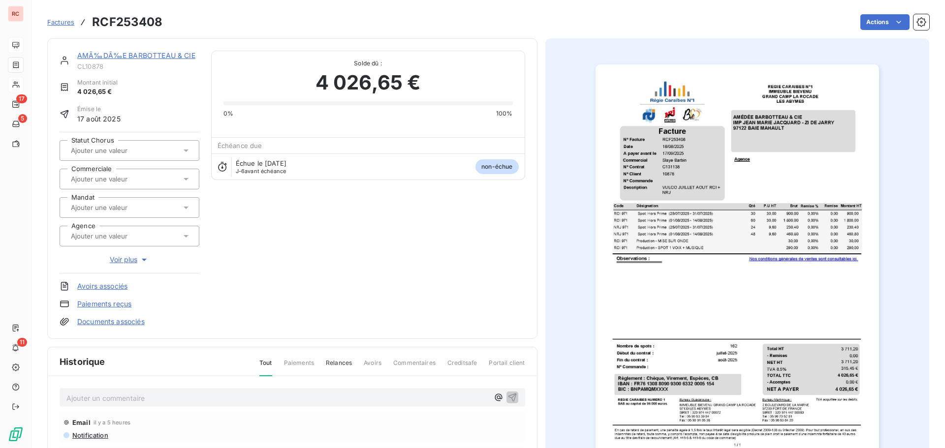
click at [184, 150] on icon at bounding box center [185, 151] width 5 height 2
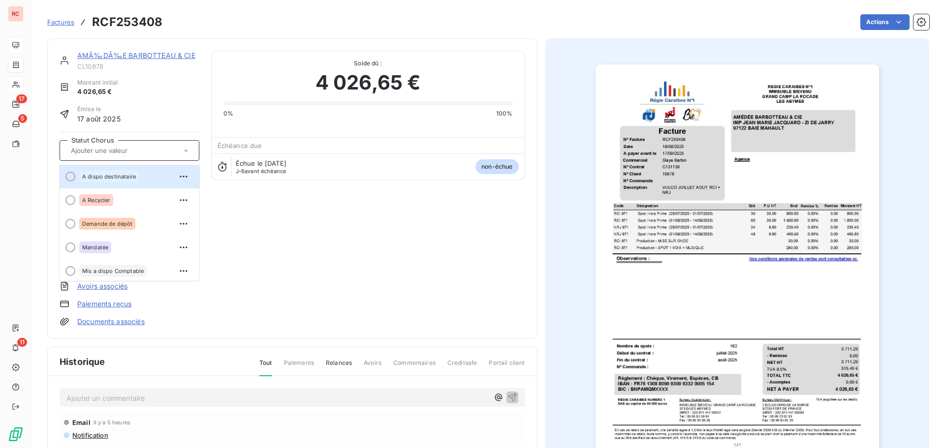
click at [185, 150] on icon at bounding box center [185, 150] width 4 height 2
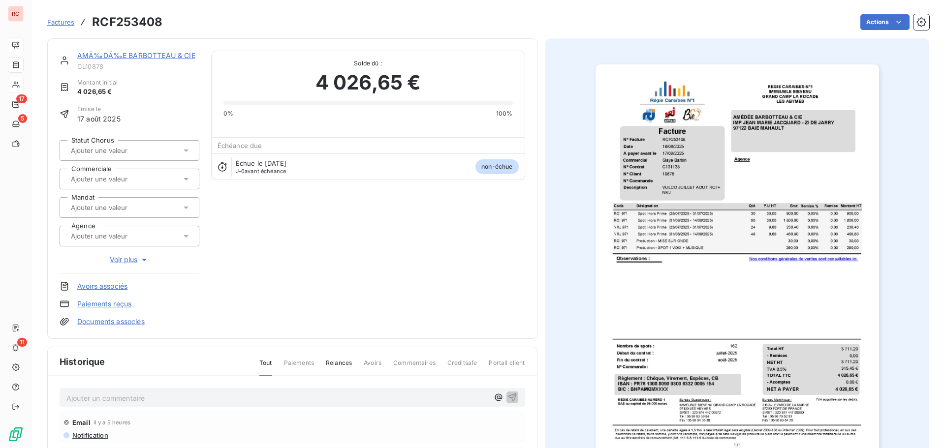
click at [186, 178] on icon at bounding box center [186, 179] width 10 height 10
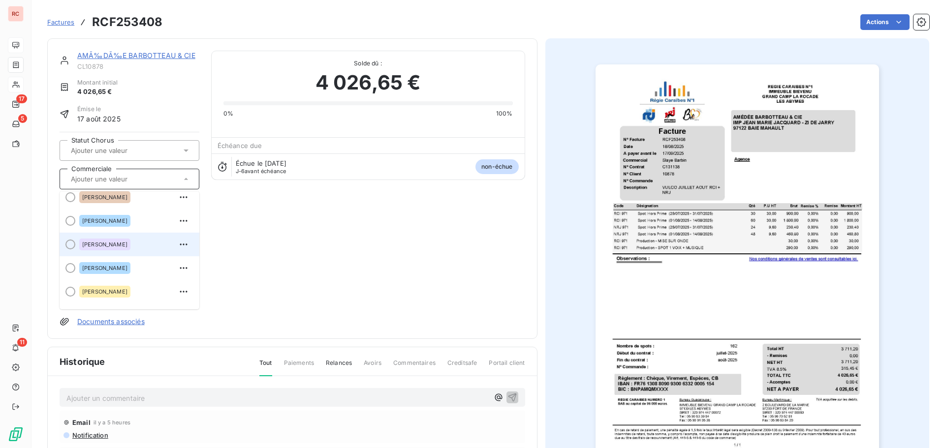
click at [108, 243] on span "Slaye Barbin" at bounding box center [104, 245] width 45 height 6
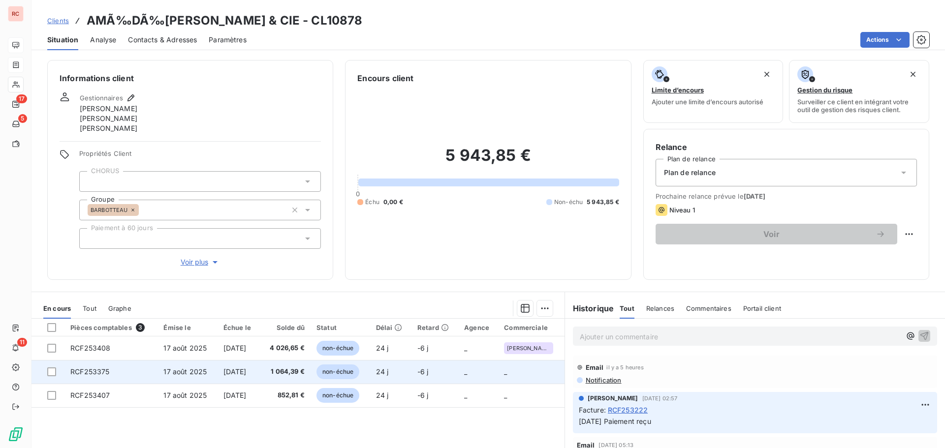
click at [146, 374] on td "RCF253375" at bounding box center [110, 372] width 93 height 24
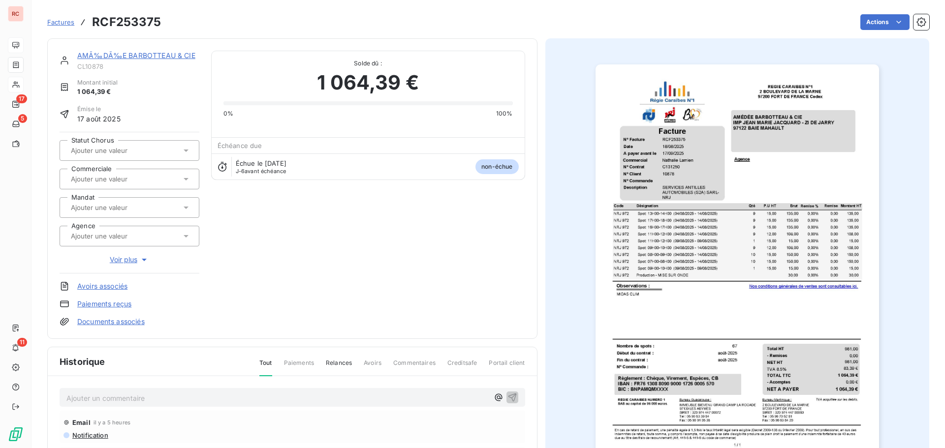
click at [191, 177] on div at bounding box center [130, 179] width 140 height 21
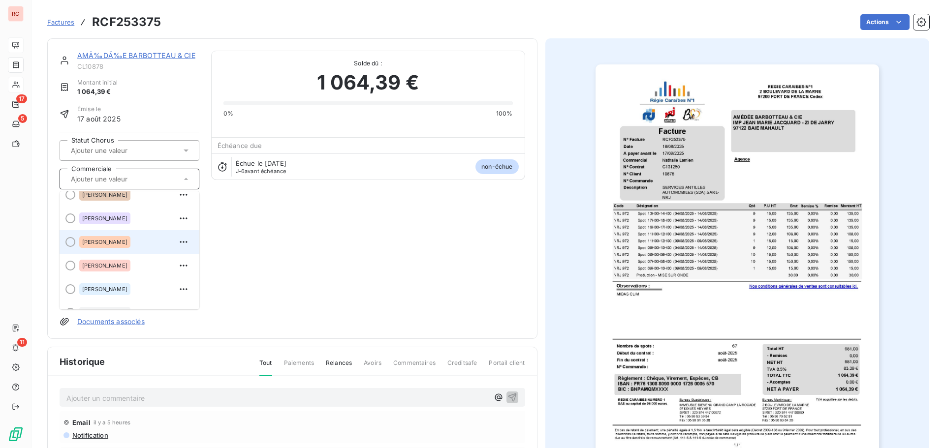
scroll to position [49, 0]
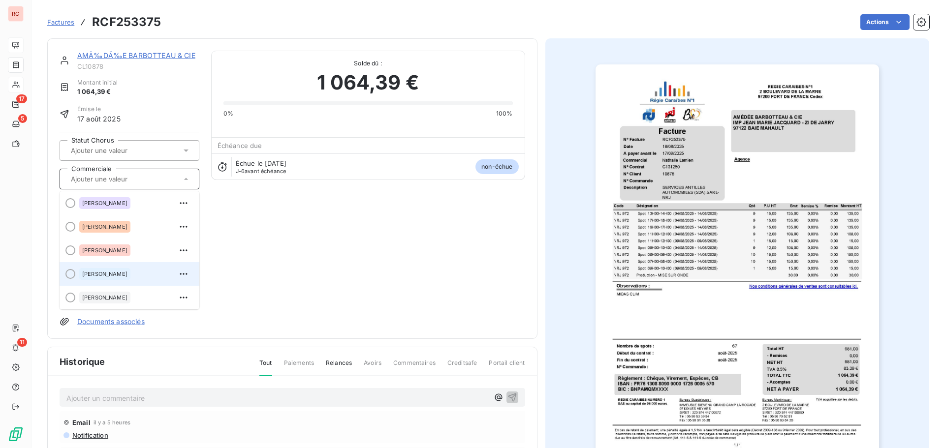
click at [94, 274] on span "Nathalie Lamien" at bounding box center [104, 274] width 45 height 6
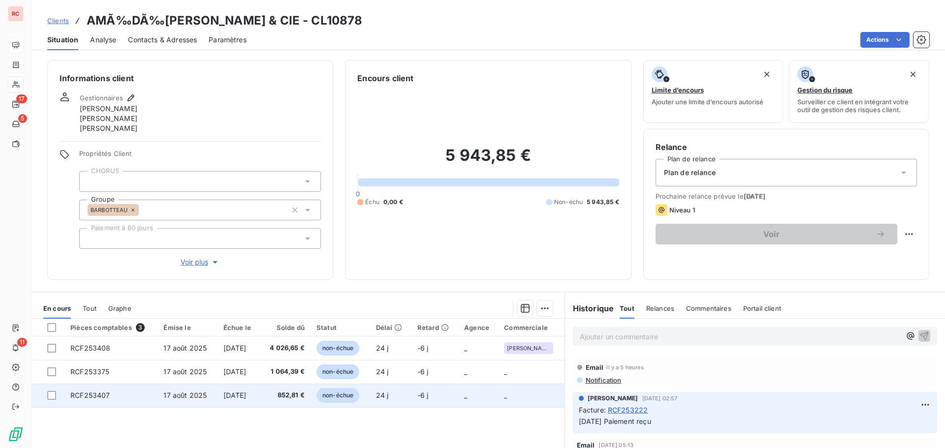
click at [140, 389] on td "RCF253407" at bounding box center [110, 396] width 93 height 24
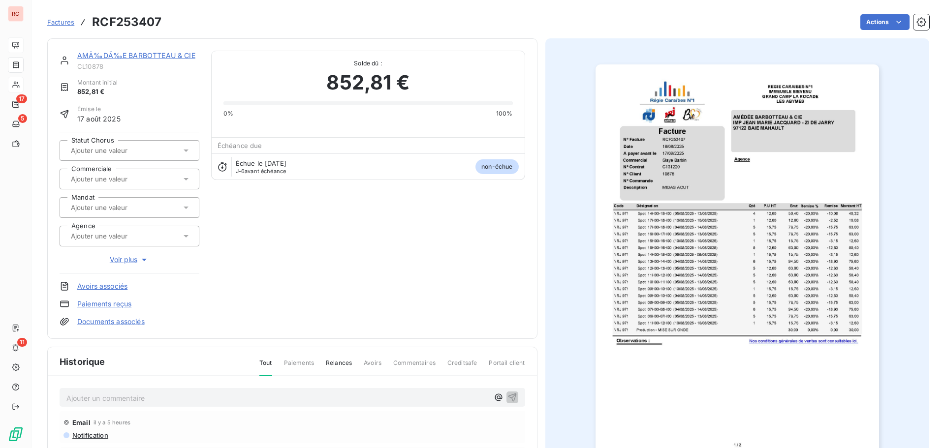
click at [185, 179] on icon at bounding box center [185, 179] width 5 height 2
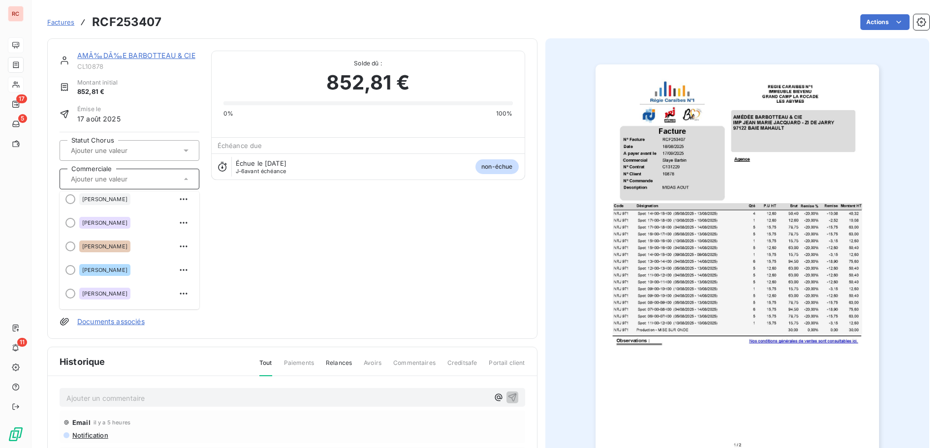
scroll to position [216, 0]
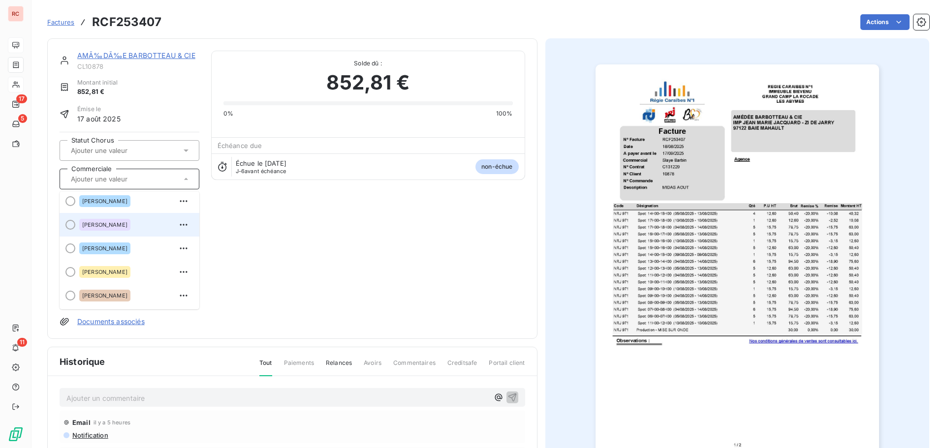
click at [74, 225] on div at bounding box center [70, 225] width 10 height 10
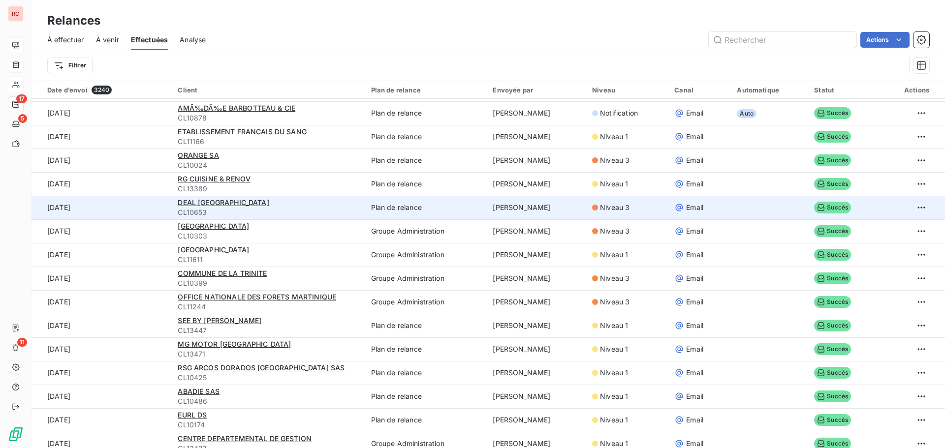
scroll to position [1476, 0]
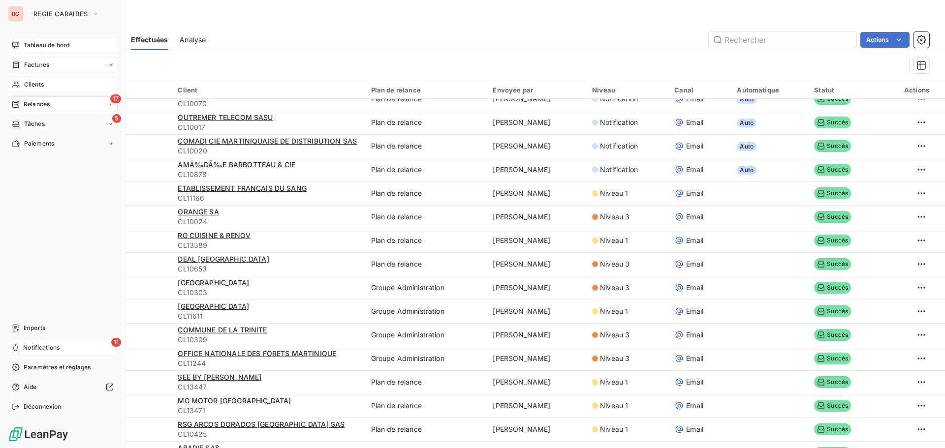
click at [30, 345] on span "Notifications" at bounding box center [41, 347] width 36 height 9
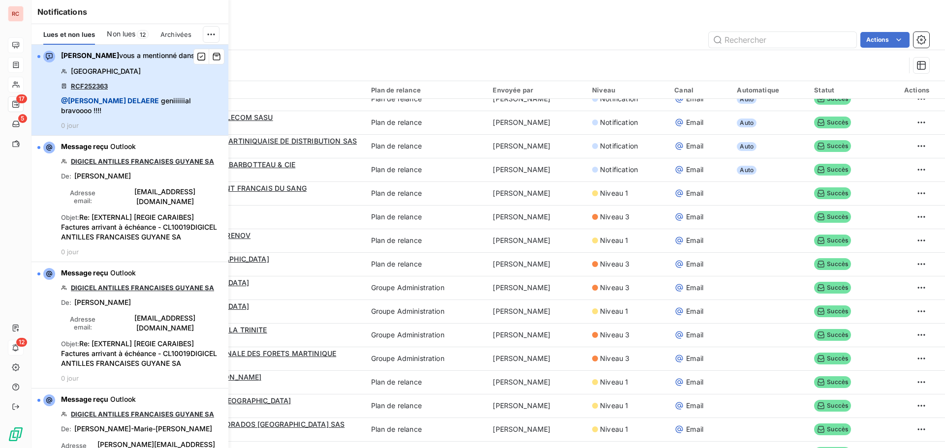
click at [128, 75] on span "MAIRIE DE SAINT PIERRE" at bounding box center [106, 71] width 70 height 10
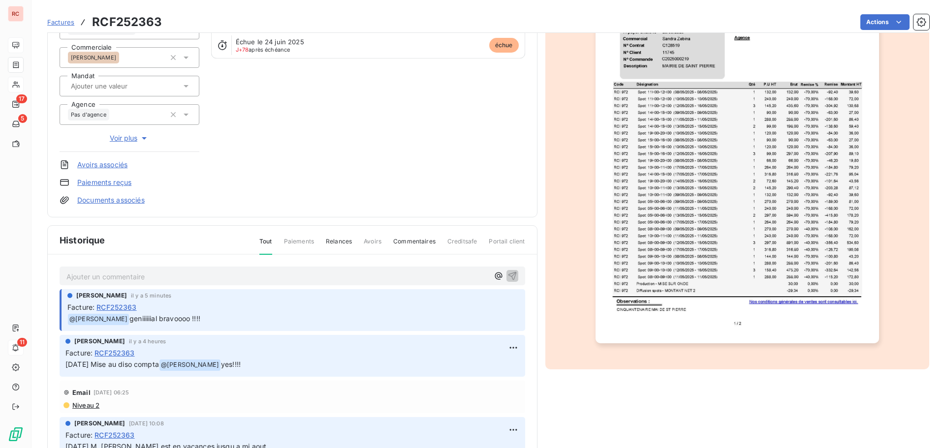
scroll to position [144, 0]
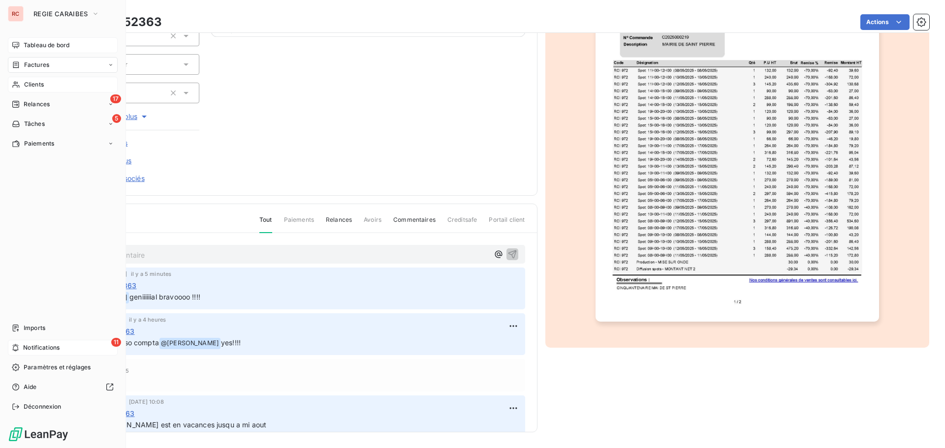
click at [21, 344] on div "11 Notifications" at bounding box center [63, 348] width 110 height 16
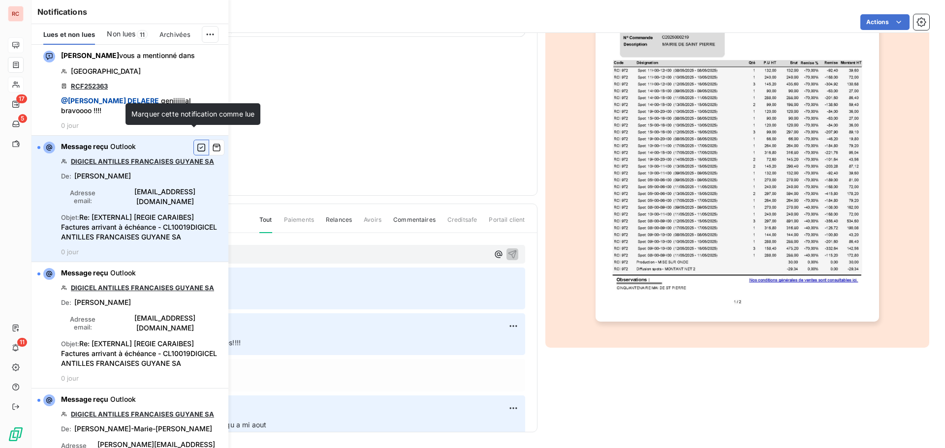
click at [197, 143] on icon "button" at bounding box center [201, 148] width 9 height 10
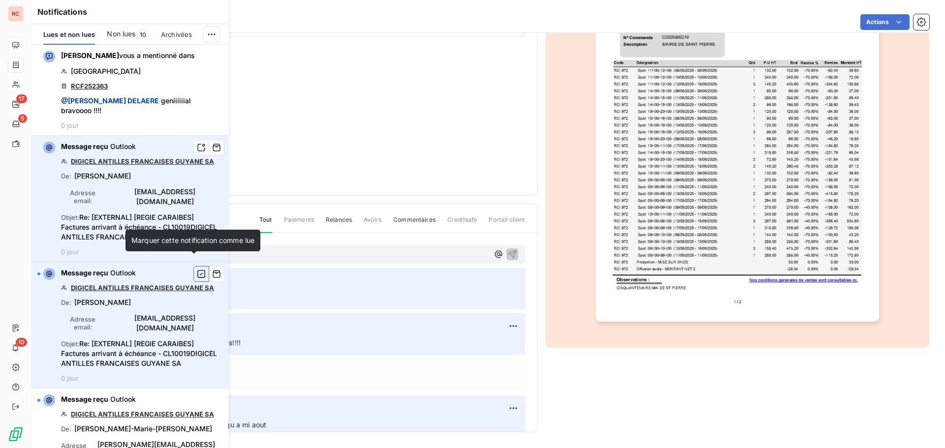
click at [197, 269] on icon "button" at bounding box center [201, 274] width 9 height 10
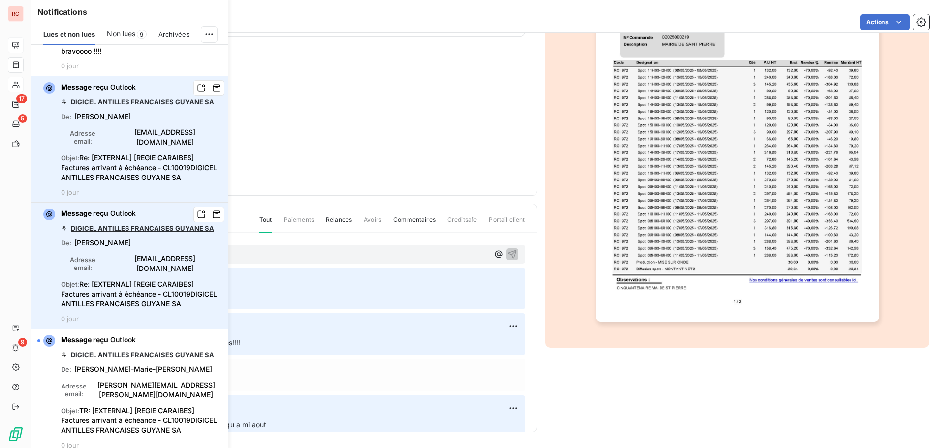
scroll to position [148, 0]
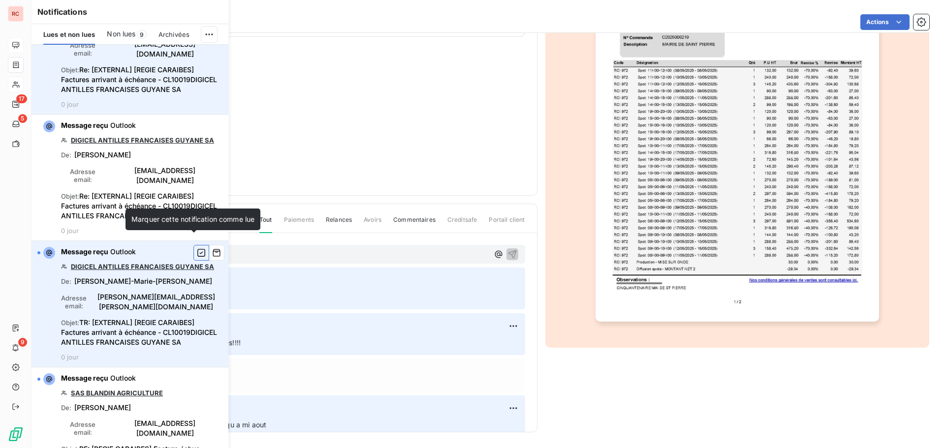
click at [197, 248] on icon "button" at bounding box center [201, 253] width 9 height 10
click at [126, 34] on span "Non lues" at bounding box center [121, 34] width 29 height 10
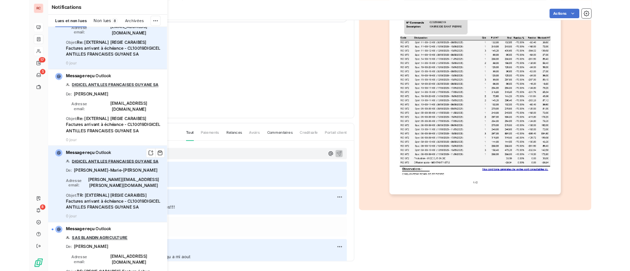
scroll to position [0, 0]
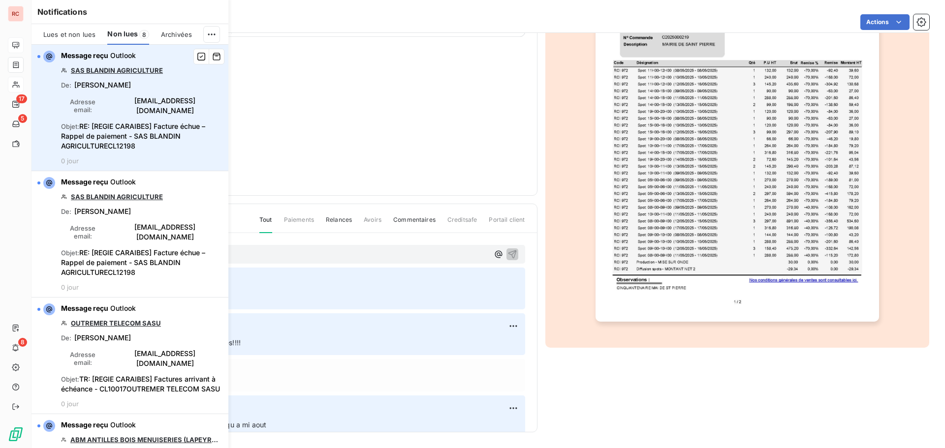
click at [136, 71] on link "SAS BLANDIN AGRICULTURE" at bounding box center [117, 70] width 92 height 8
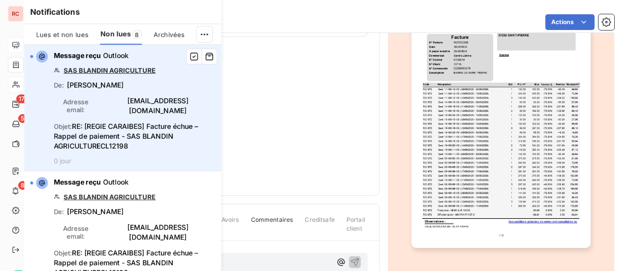
scroll to position [142, 0]
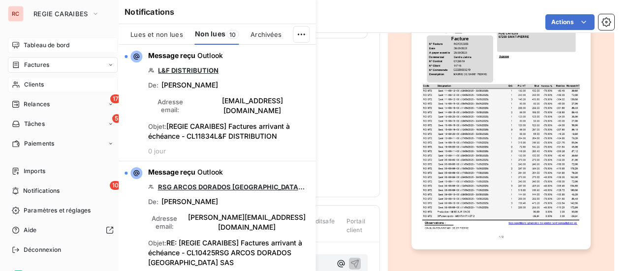
click at [46, 61] on span "Factures" at bounding box center [36, 65] width 25 height 9
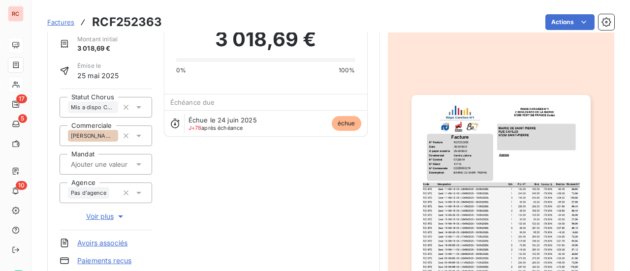
scroll to position [0, 0]
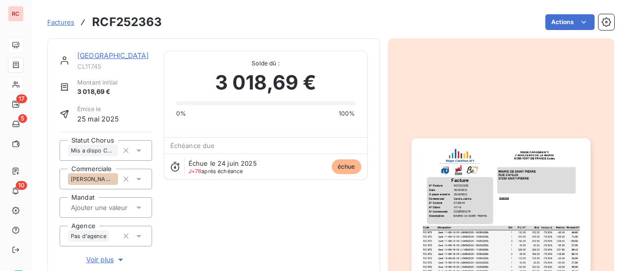
click at [63, 20] on span "Factures" at bounding box center [60, 22] width 27 height 8
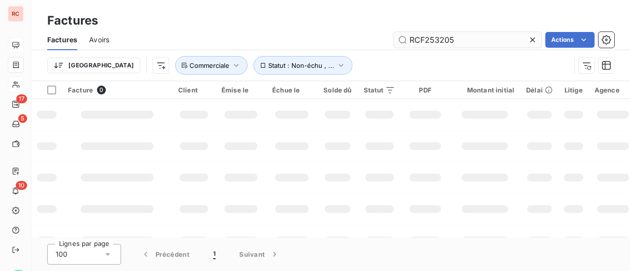
drag, startPoint x: 471, startPoint y: 41, endPoint x: 398, endPoint y: 42, distance: 72.8
click at [398, 42] on input "RCF253205" at bounding box center [468, 40] width 148 height 16
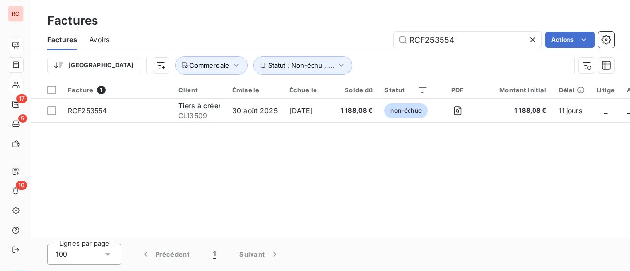
type input "RCF253554"
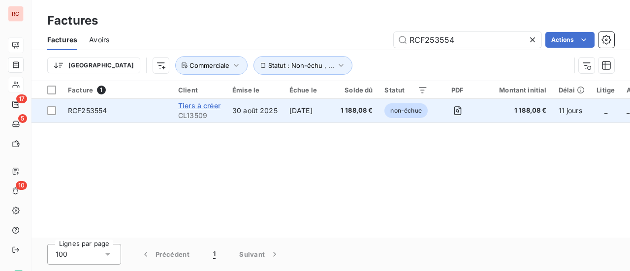
click at [205, 108] on span "Tiers à créer" at bounding box center [199, 105] width 42 height 8
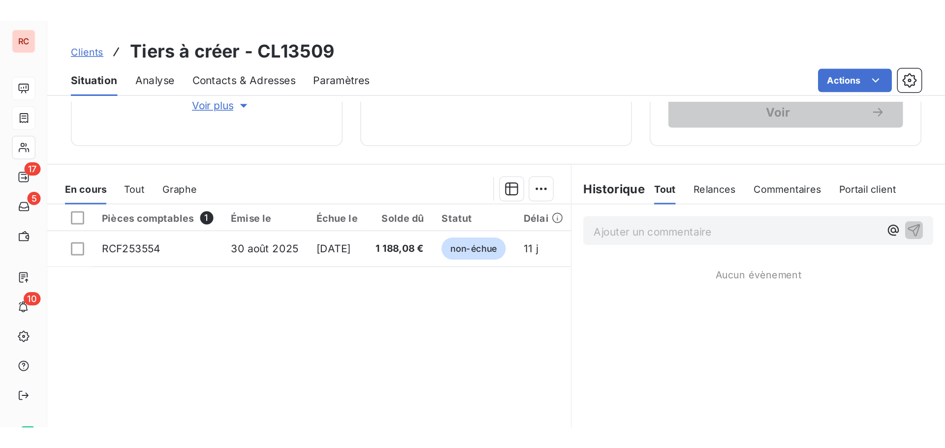
scroll to position [197, 0]
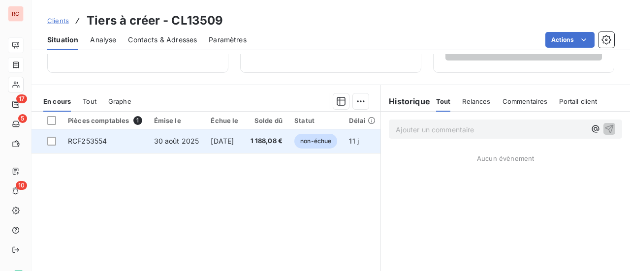
click at [282, 139] on span "1 188,08 €" at bounding box center [266, 141] width 32 height 10
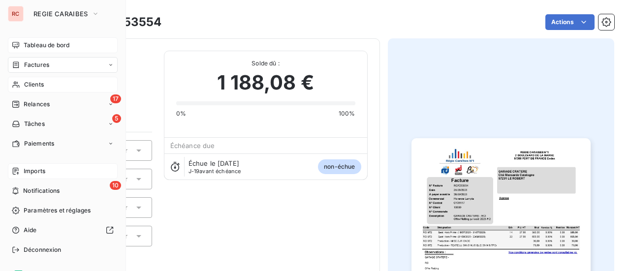
click at [56, 176] on div "Imports" at bounding box center [63, 171] width 110 height 16
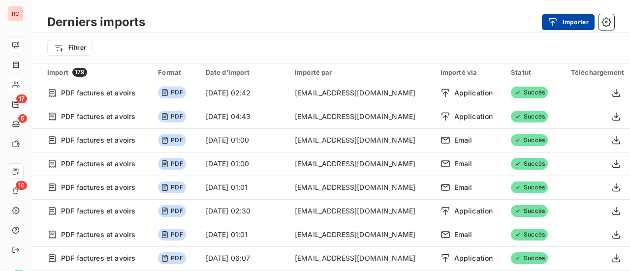
click at [575, 24] on button "Importer" at bounding box center [568, 22] width 53 height 16
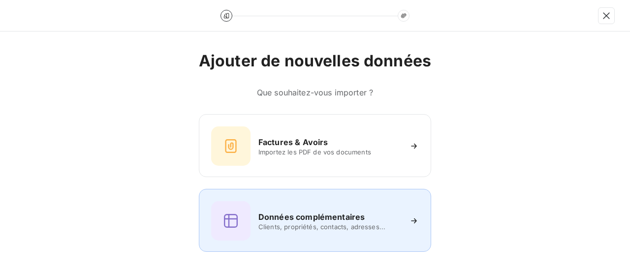
click at [323, 224] on span "Clients, propriétés, contacts, adresses..." at bounding box center [329, 227] width 143 height 8
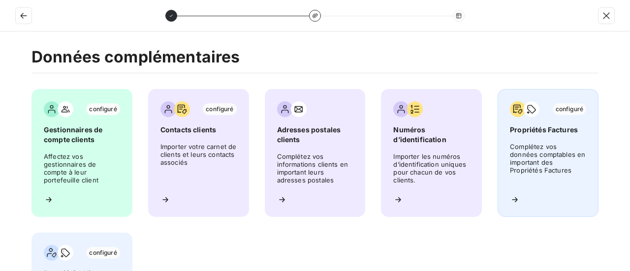
click at [550, 170] on span "Complétez vos données comptables en important des Propriétés Factures" at bounding box center [548, 165] width 76 height 44
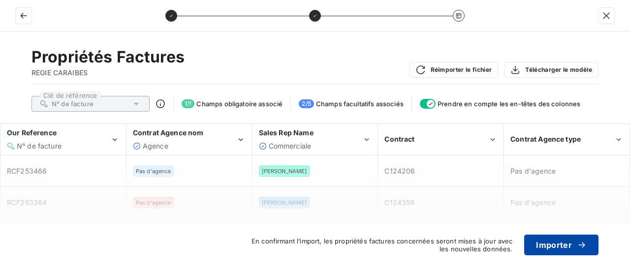
click at [570, 242] on button "Importer" at bounding box center [561, 245] width 74 height 21
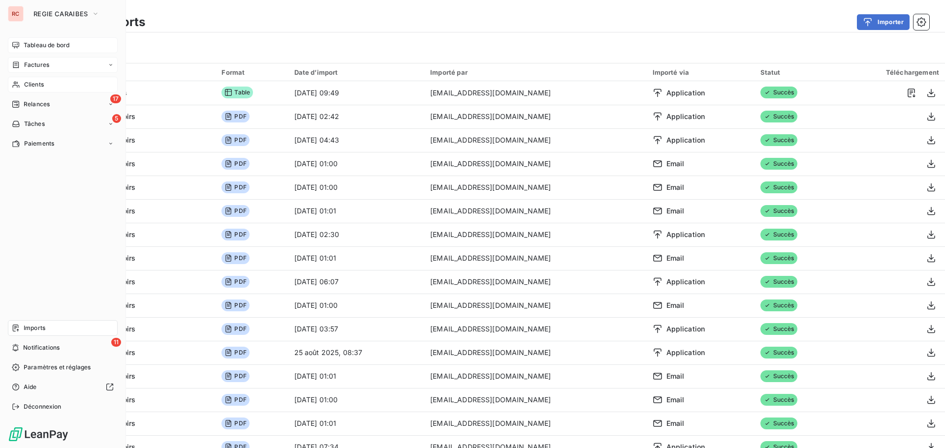
click at [35, 85] on span "Clients" at bounding box center [34, 84] width 20 height 9
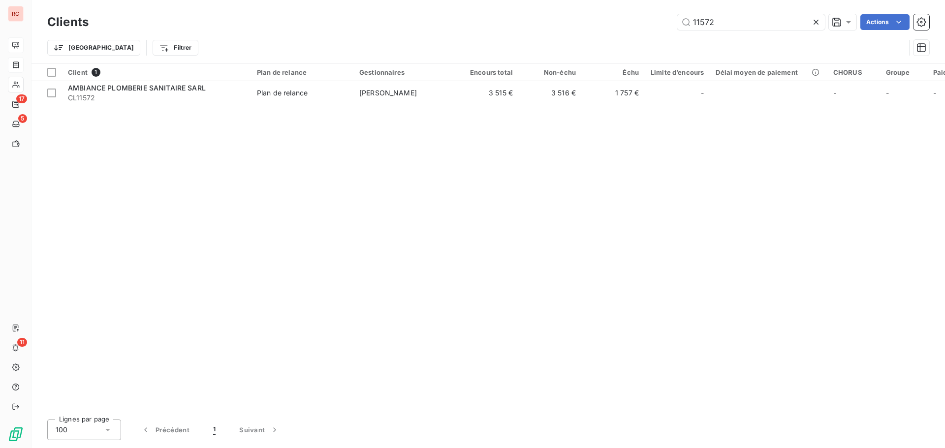
drag, startPoint x: 734, startPoint y: 21, endPoint x: 649, endPoint y: 21, distance: 85.6
click at [649, 21] on div "11572 Actions" at bounding box center [514, 22] width 828 height 16
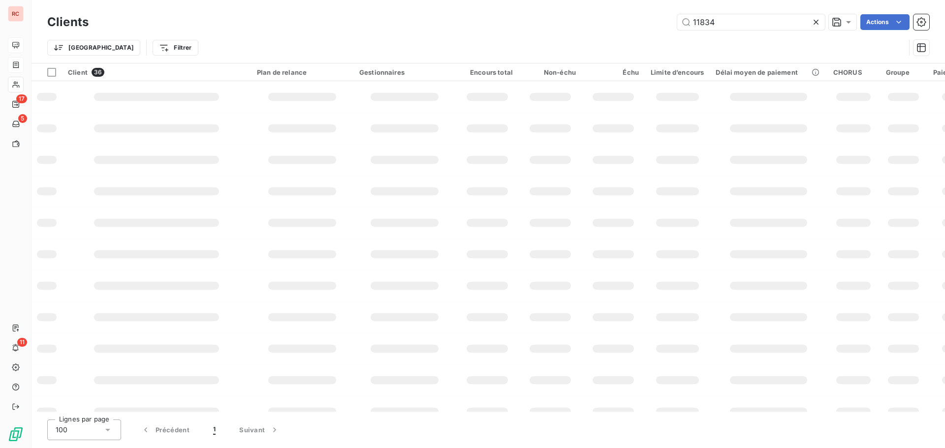
type input "11834"
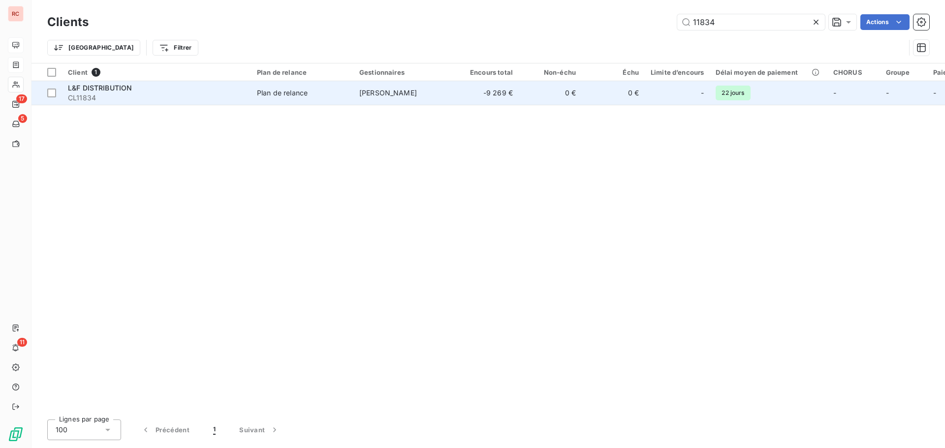
click at [115, 99] on span "CL11834" at bounding box center [156, 98] width 177 height 10
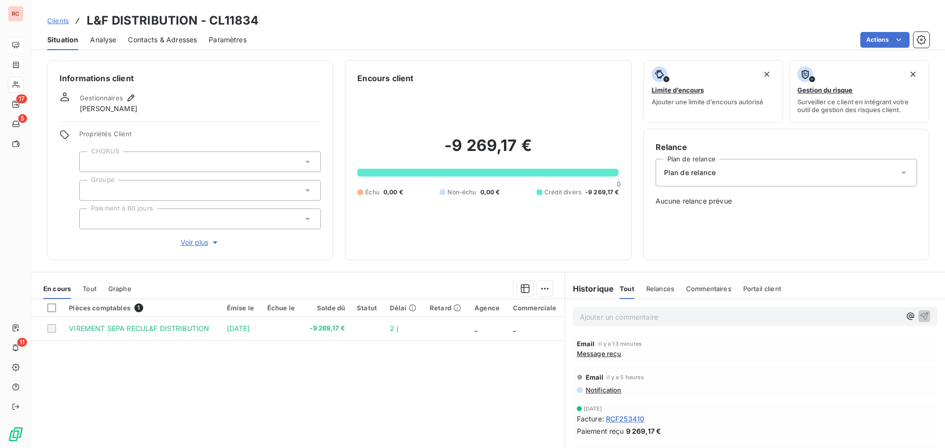
click at [593, 390] on span "Notification" at bounding box center [602, 390] width 37 height 8
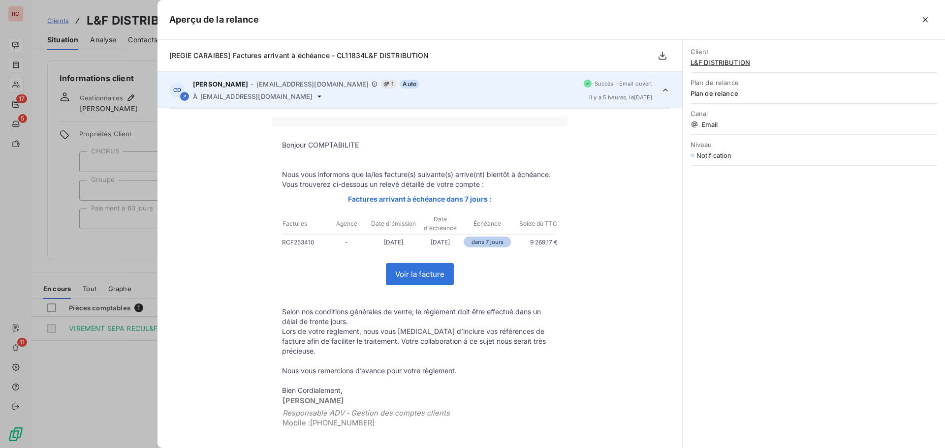
click at [125, 358] on div at bounding box center [472, 224] width 945 height 448
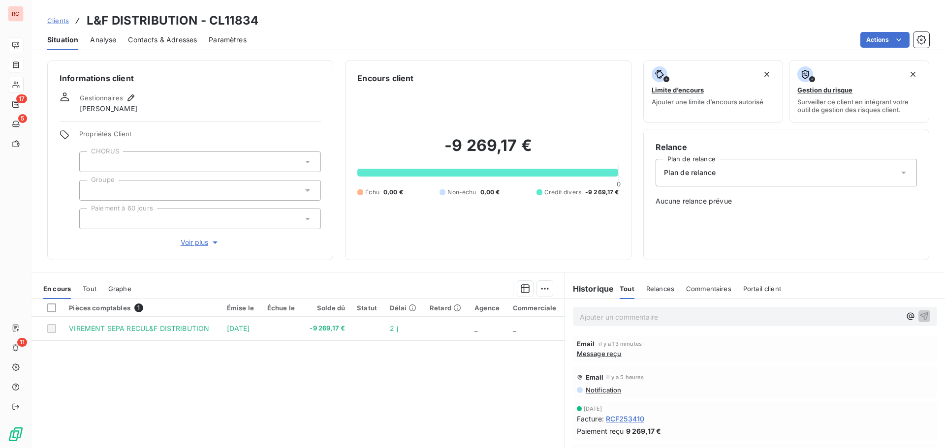
click at [87, 288] on span "Tout" at bounding box center [90, 289] width 14 height 8
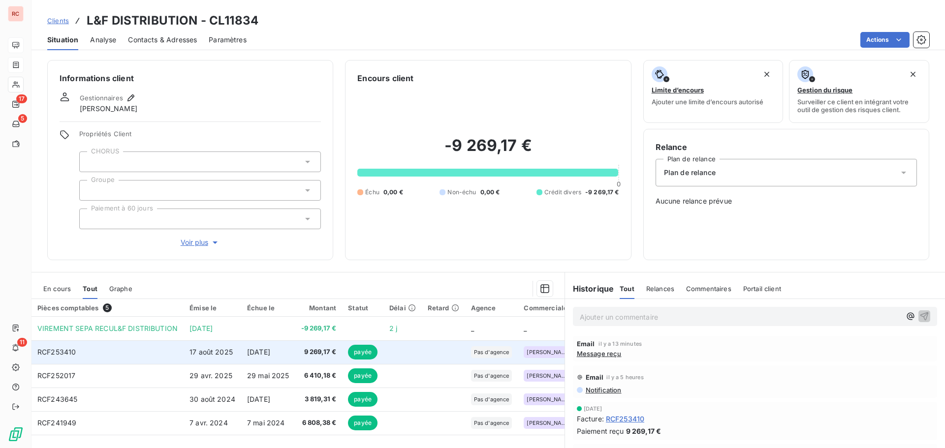
click at [108, 352] on td "RCF253410" at bounding box center [107, 352] width 152 height 24
click at [218, 349] on span "17 août 2025" at bounding box center [210, 352] width 43 height 8
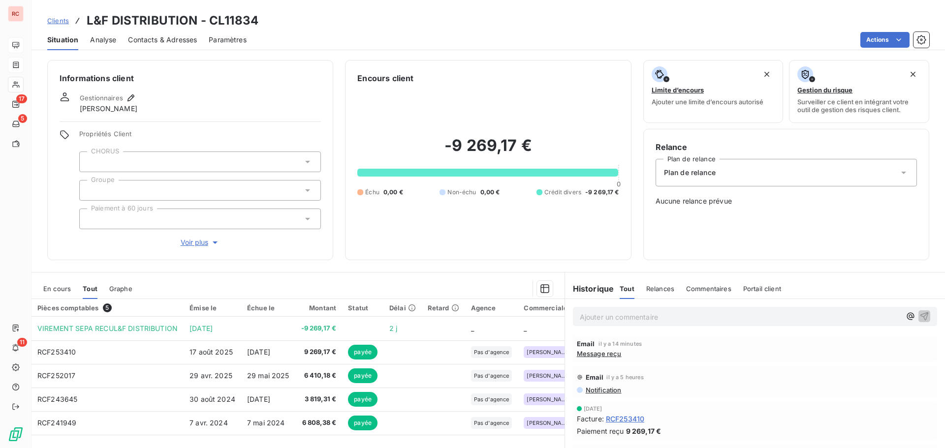
click at [565, 28] on div "Clients L&F DISTRIBUTION - CL11834" at bounding box center [487, 21] width 913 height 18
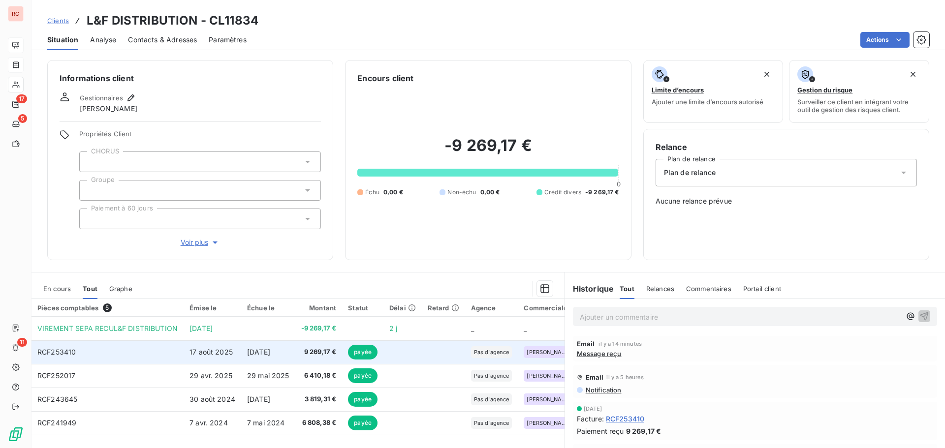
click at [183, 350] on td "17 août 2025" at bounding box center [212, 352] width 58 height 24
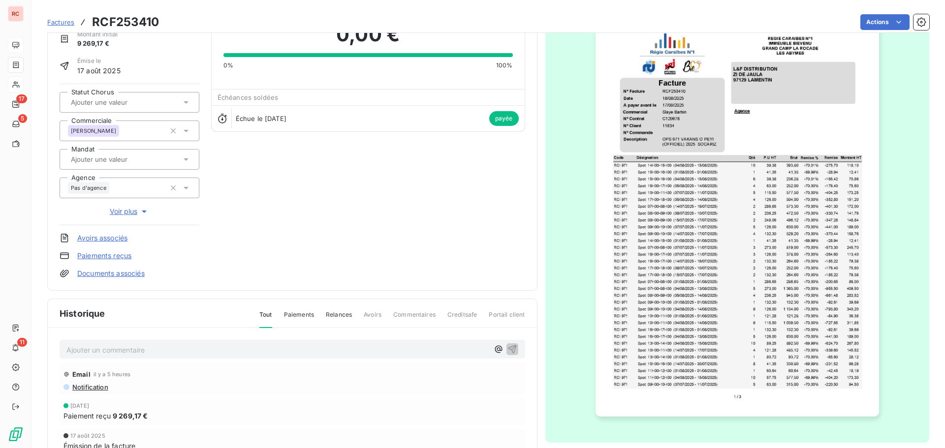
scroll to position [144, 0]
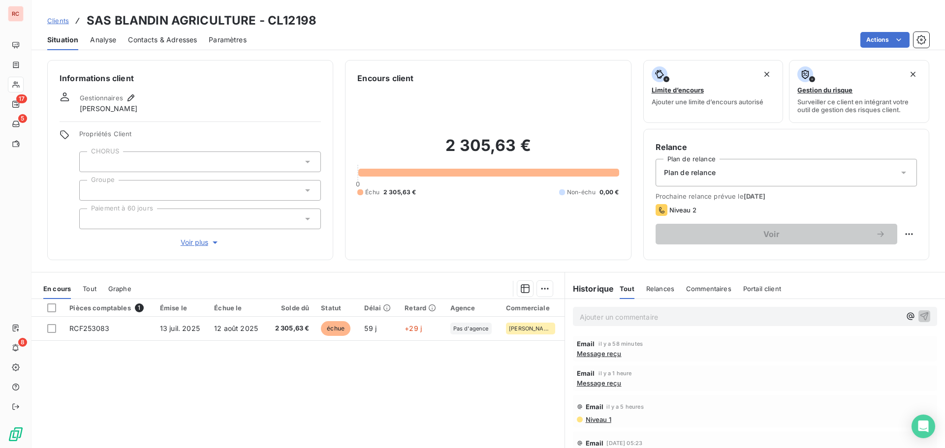
click at [163, 38] on span "Contacts & Adresses" at bounding box center [162, 40] width 69 height 10
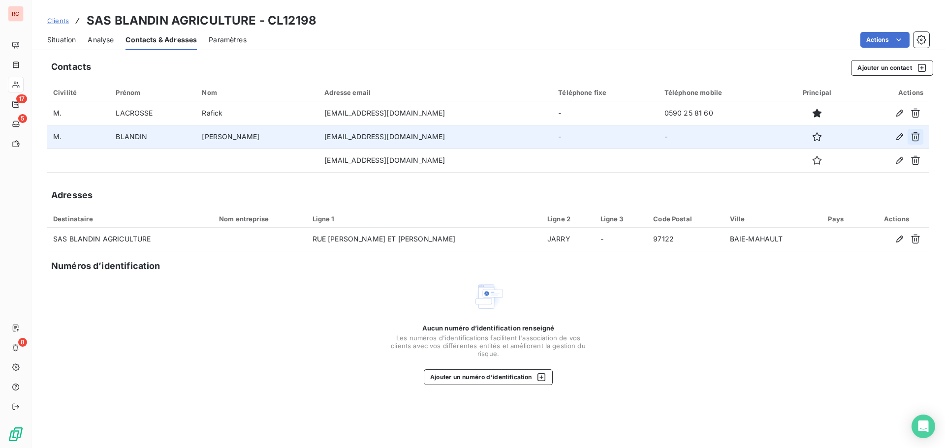
click at [915, 138] on icon "button" at bounding box center [915, 137] width 10 height 10
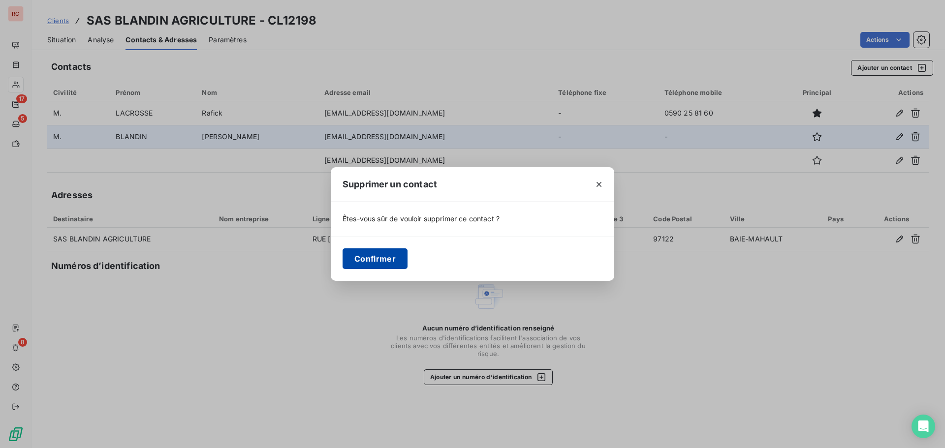
click at [386, 261] on button "Confirmer" at bounding box center [374, 258] width 65 height 21
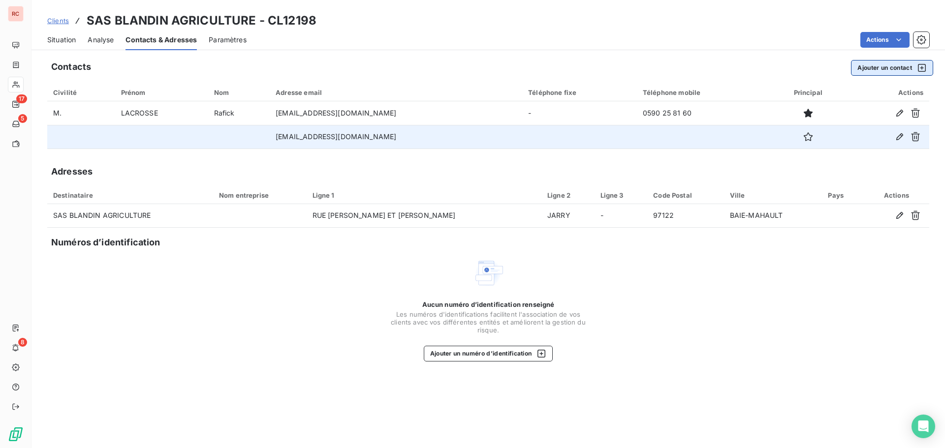
click at [879, 68] on button "Ajouter un contact" at bounding box center [892, 68] width 82 height 16
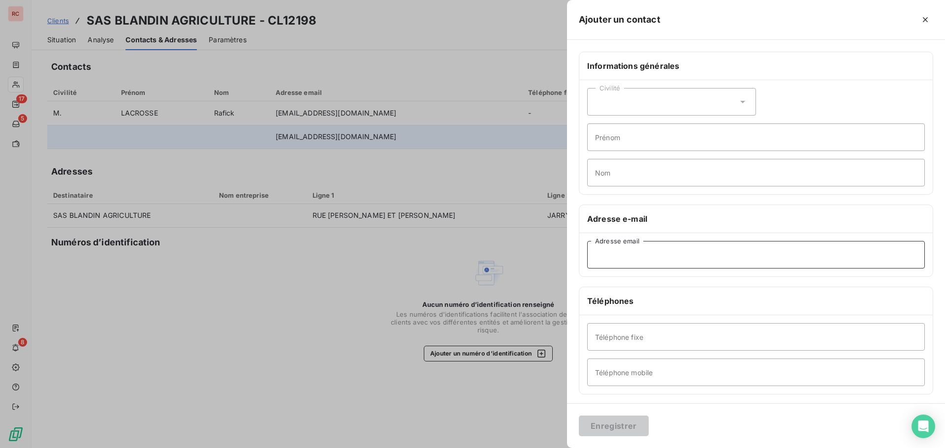
paste input "adantuono@bda.gp"
type input "adantuono@bda.gp"
click at [742, 102] on icon at bounding box center [742, 102] width 10 height 10
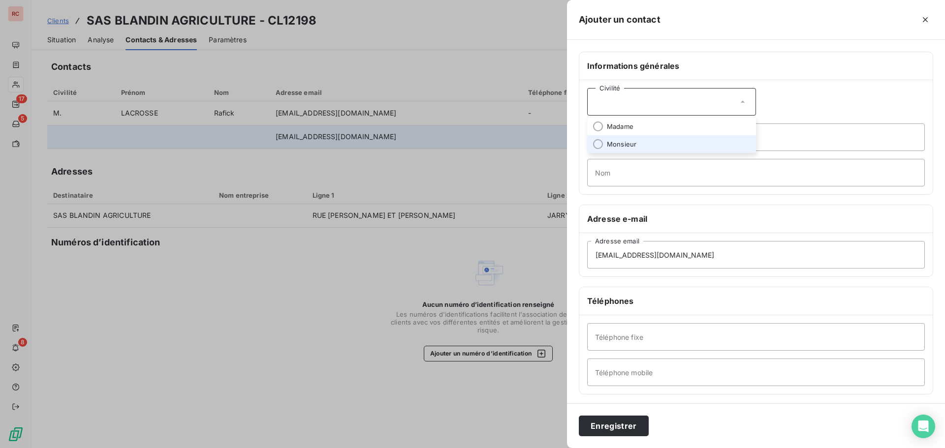
click at [651, 142] on li "Monsieur" at bounding box center [671, 144] width 169 height 18
click at [645, 139] on input "Prénom" at bounding box center [755, 137] width 337 height 28
type input "Alexandre"
click at [608, 179] on input "Nom" at bounding box center [755, 173] width 337 height 28
drag, startPoint x: 632, startPoint y: 173, endPoint x: 621, endPoint y: 173, distance: 10.8
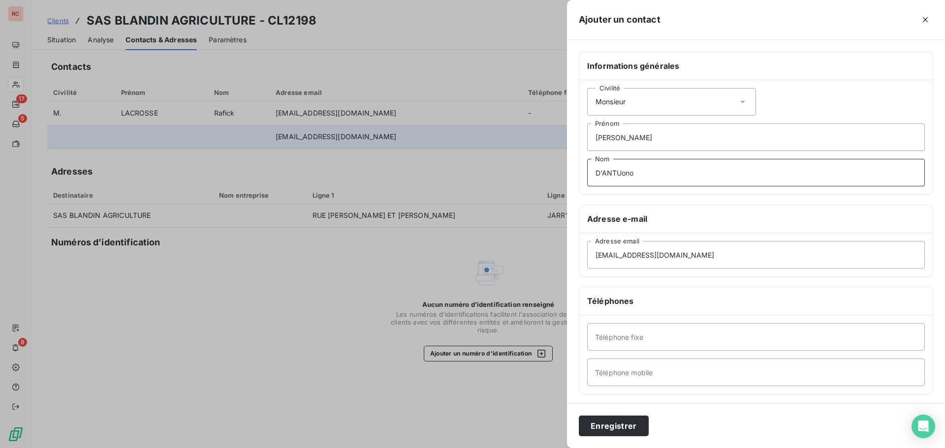
click at [621, 173] on input "D'ANTUono" at bounding box center [755, 173] width 337 height 28
type input "D'ANTUONO"
click at [619, 427] on button "Enregistrer" at bounding box center [614, 426] width 70 height 21
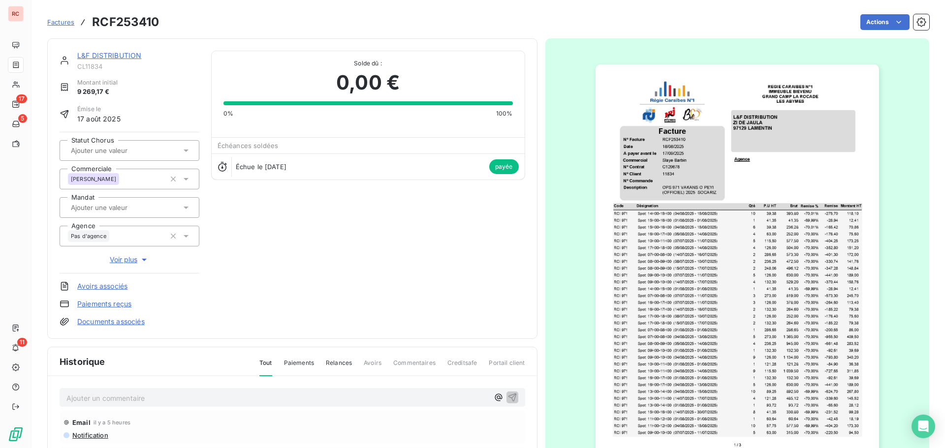
click at [135, 56] on link "L&F DISTRIBUTION" at bounding box center [109, 55] width 64 height 8
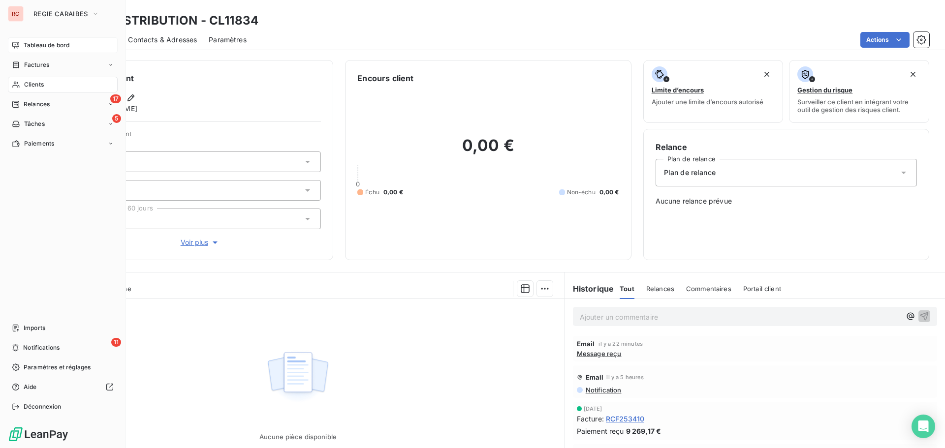
click at [50, 47] on span "Tableau de bord" at bounding box center [47, 45] width 46 height 9
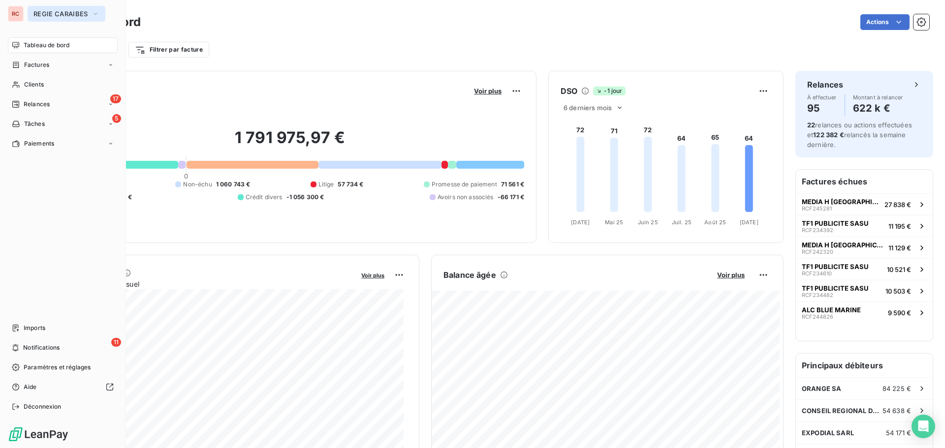
click at [58, 16] on span "REGIE CARAIBES" at bounding box center [60, 14] width 54 height 8
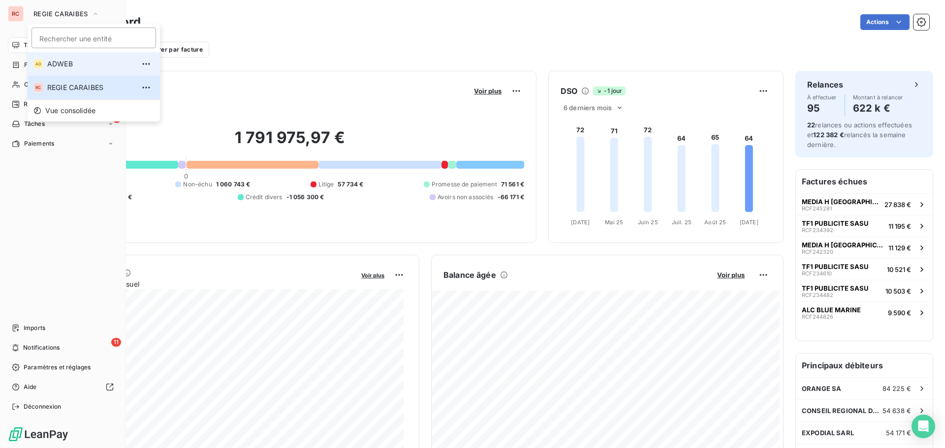
click at [56, 63] on span "ADWEB" at bounding box center [90, 64] width 87 height 10
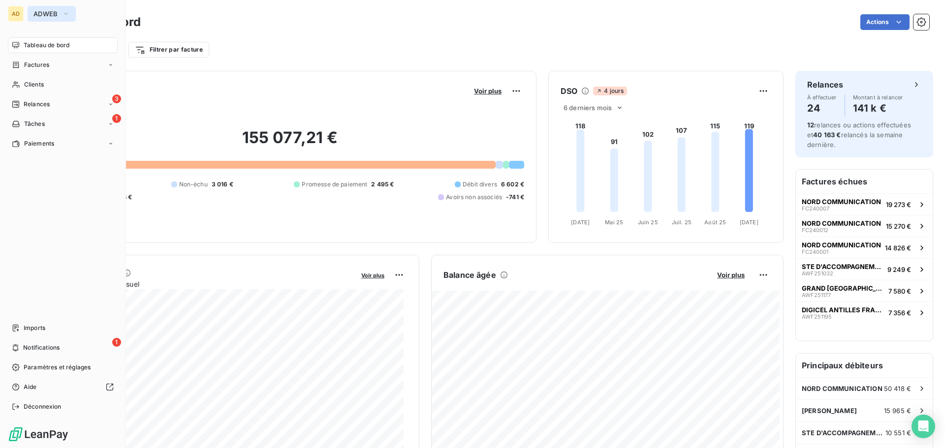
click at [57, 10] on span "ADWEB" at bounding box center [45, 14] width 25 height 8
click at [16, 16] on div "AD" at bounding box center [16, 14] width 16 height 16
click at [67, 14] on icon "button" at bounding box center [66, 14] width 8 height 10
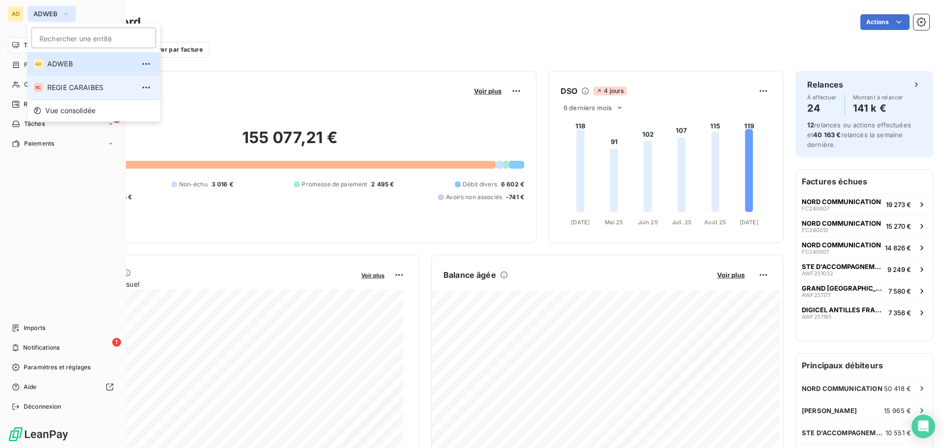
click at [55, 86] on span "REGIE CARAIBES" at bounding box center [90, 88] width 87 height 10
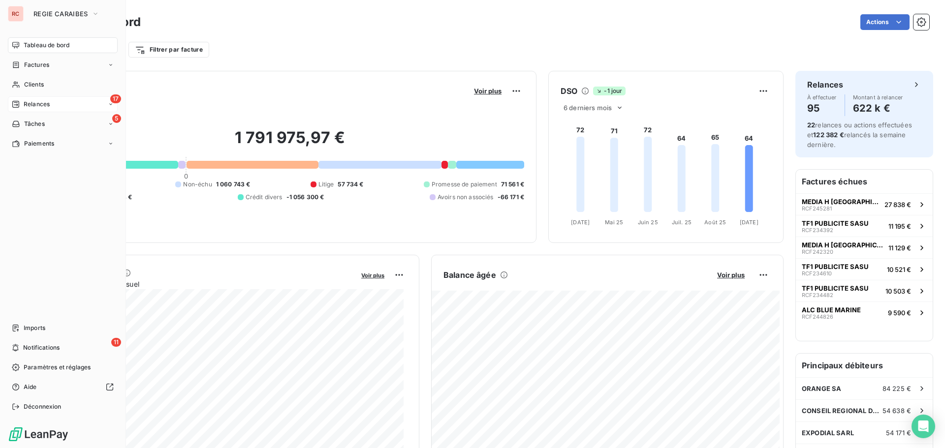
click at [40, 101] on span "Relances" at bounding box center [37, 104] width 26 height 9
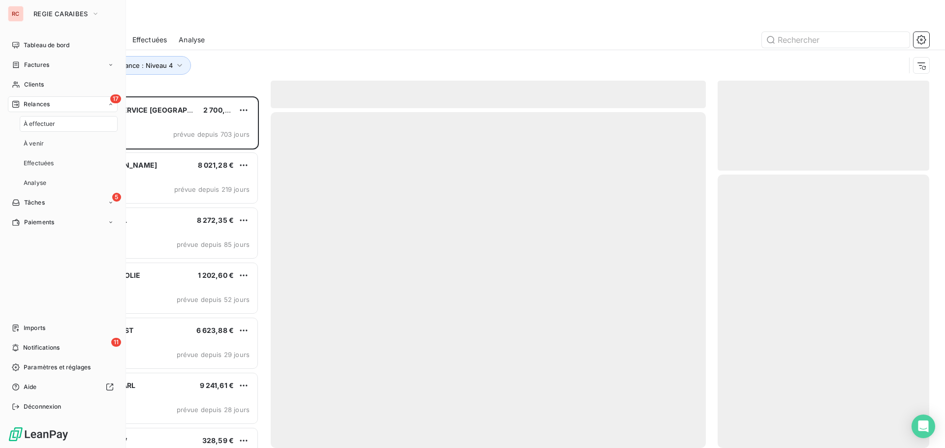
scroll to position [344, 204]
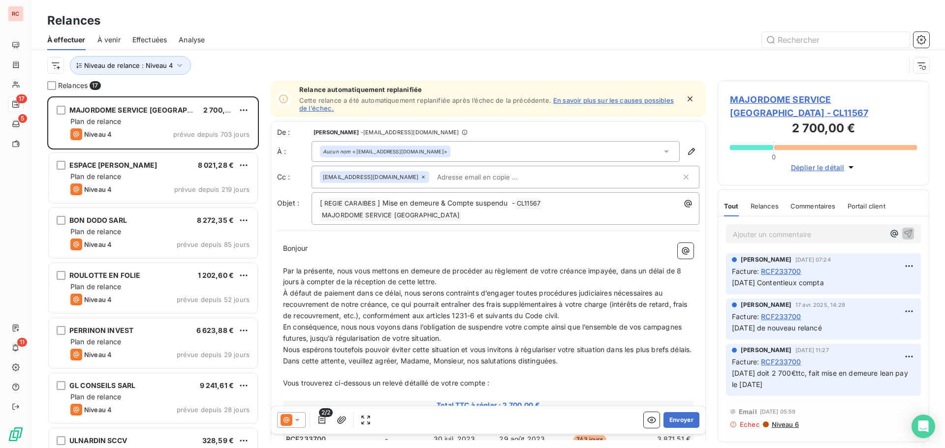
click at [147, 40] on span "Effectuées" at bounding box center [149, 40] width 35 height 10
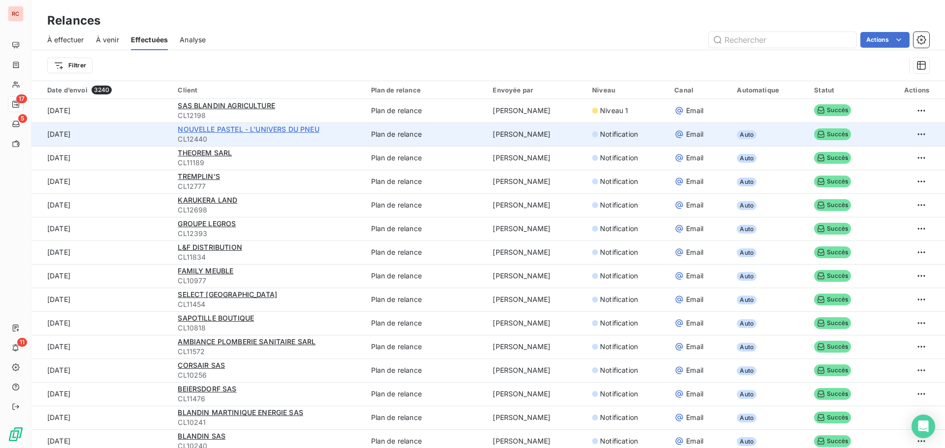
click at [260, 129] on span "NOUVELLE PASTEL - L'UNIVERS DU PNEU" at bounding box center [248, 129] width 141 height 8
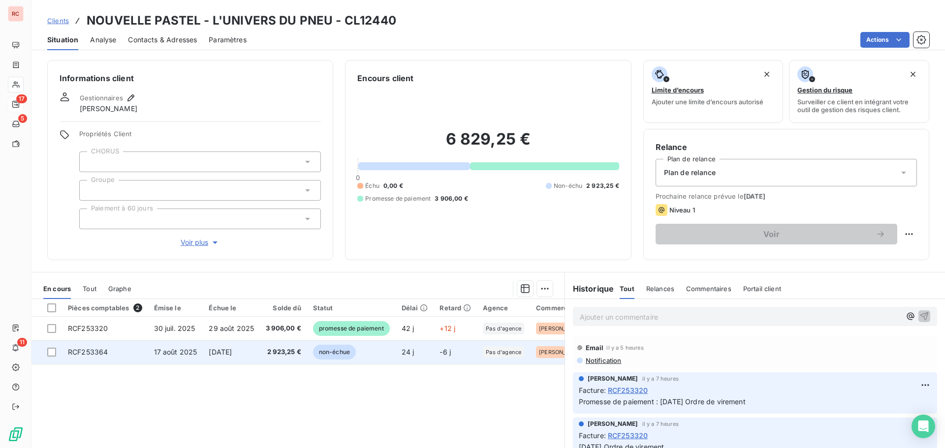
click at [159, 352] on span "17 août 2025" at bounding box center [175, 352] width 43 height 8
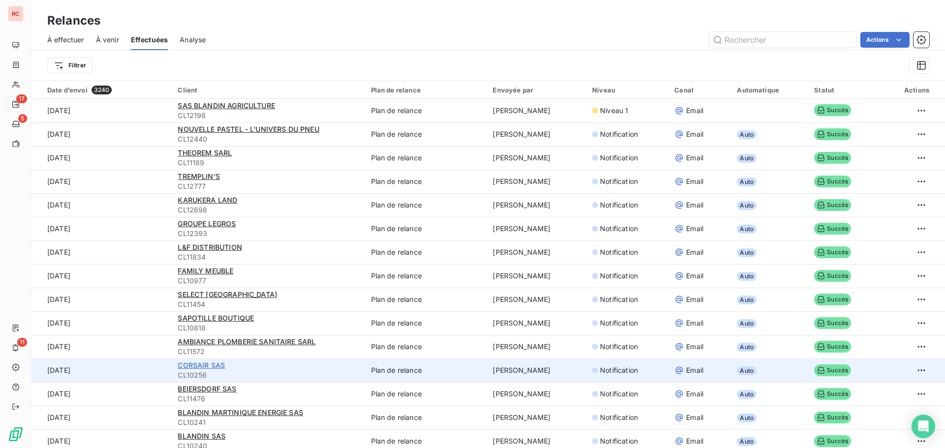
click at [202, 362] on span "CORSAIR SAS" at bounding box center [201, 365] width 47 height 8
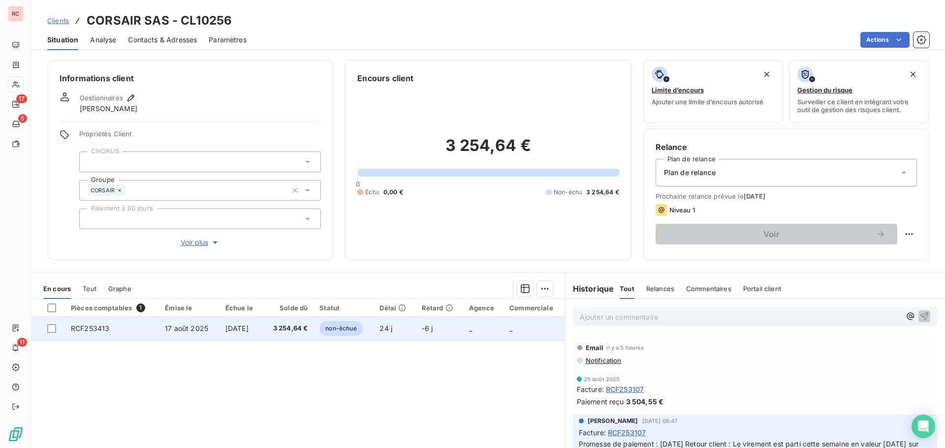
click at [100, 327] on span "RCF253413" at bounding box center [90, 328] width 38 height 8
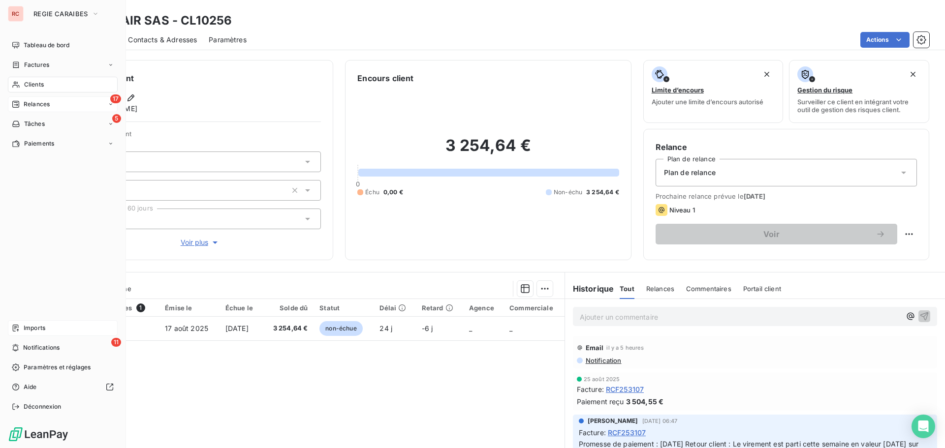
click at [43, 331] on span "Imports" at bounding box center [35, 328] width 22 height 9
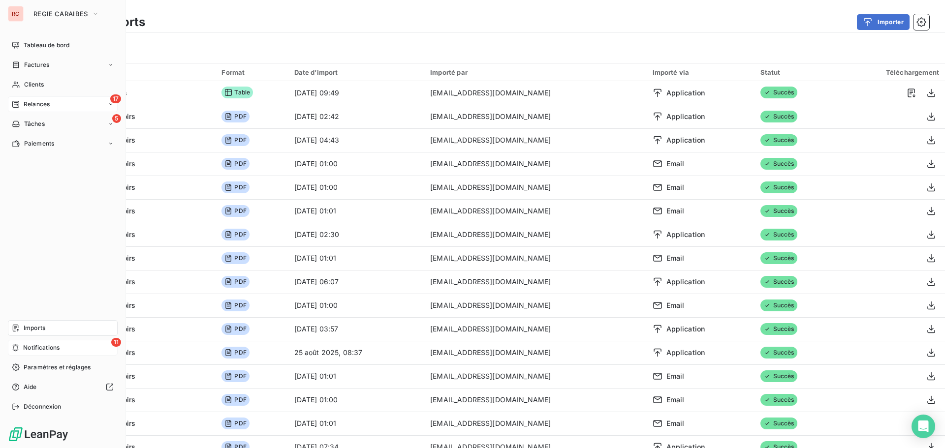
click at [28, 345] on span "Notifications" at bounding box center [41, 347] width 36 height 9
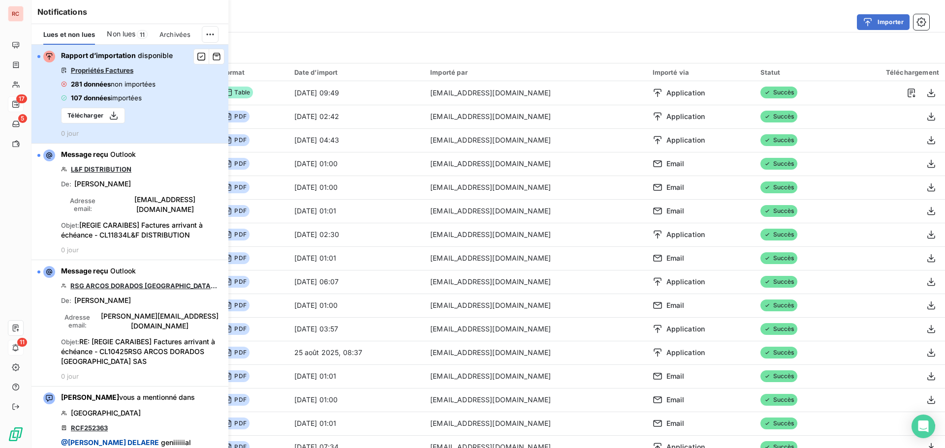
click at [126, 97] on span "importées" at bounding box center [126, 98] width 31 height 8
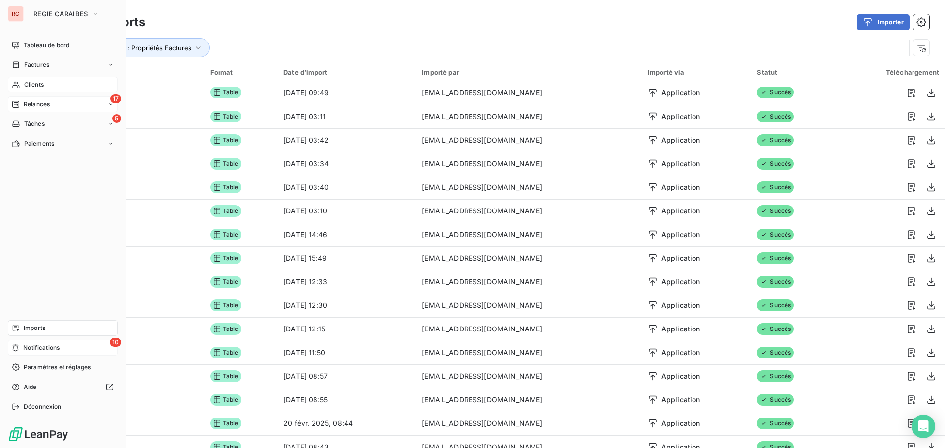
click at [35, 87] on span "Clients" at bounding box center [34, 84] width 20 height 9
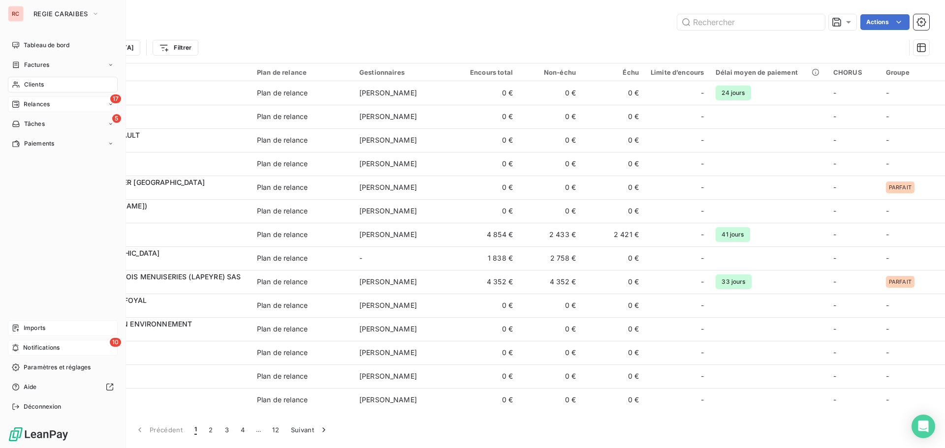
click at [32, 102] on span "Relances" at bounding box center [37, 104] width 26 height 9
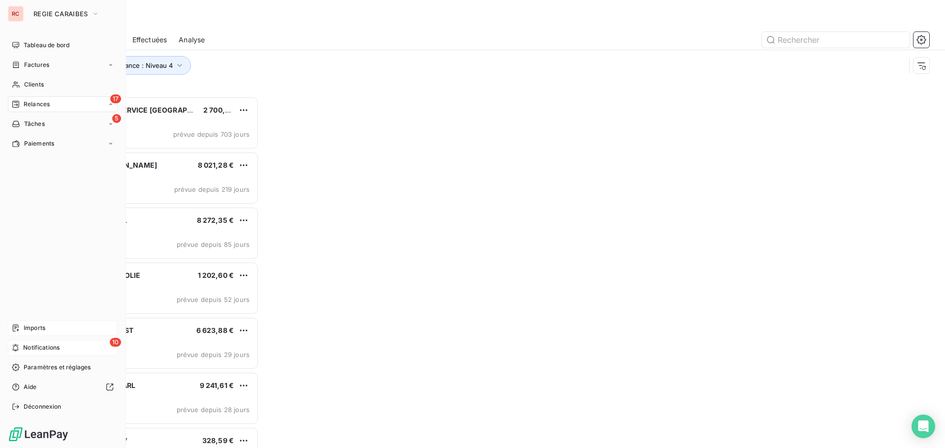
scroll to position [344, 204]
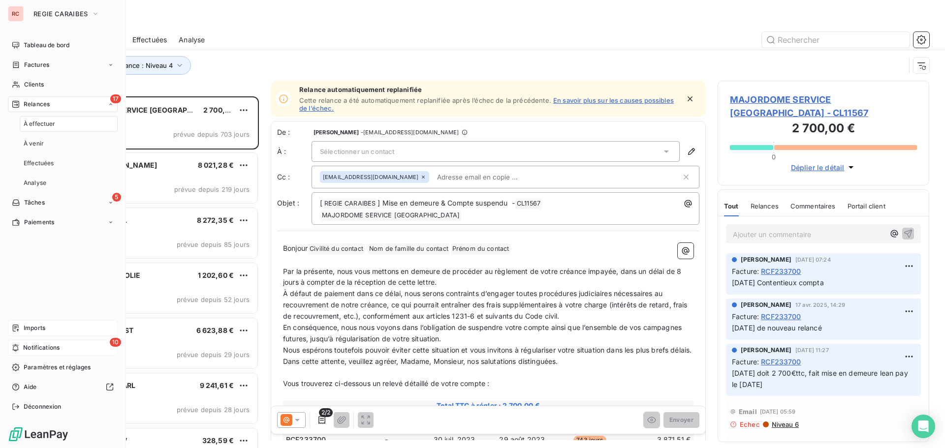
click at [68, 126] on div "À effectuer" at bounding box center [69, 124] width 98 height 16
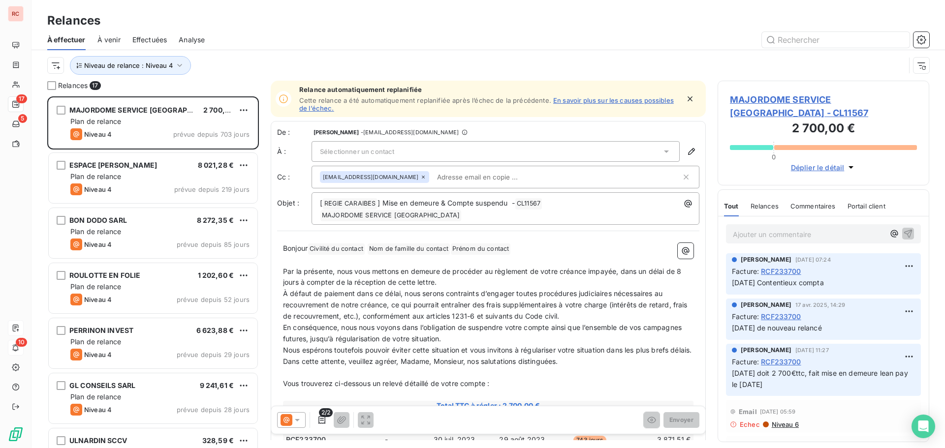
click at [158, 43] on span "Effectuées" at bounding box center [149, 40] width 35 height 10
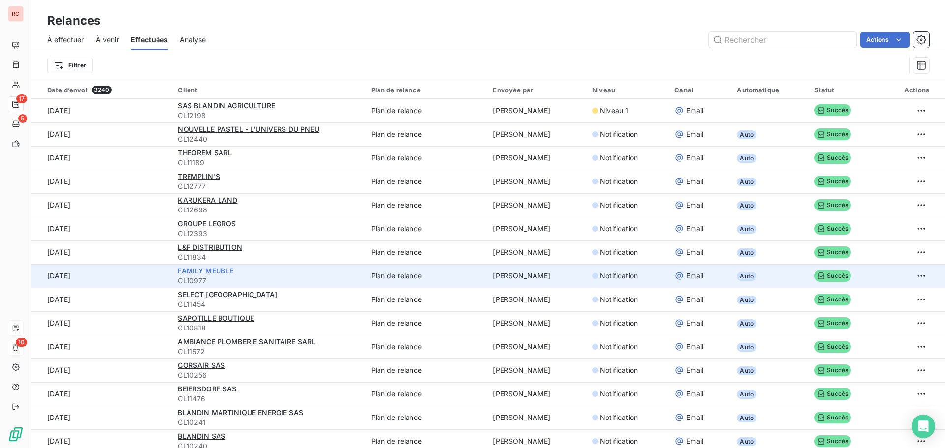
click at [215, 269] on span "FAMILY MEUBLE" at bounding box center [206, 271] width 56 height 8
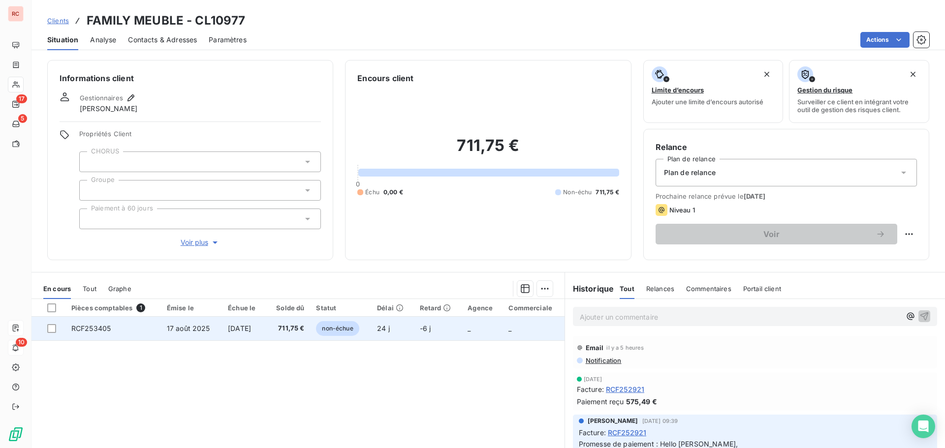
click at [194, 323] on td "17 août 2025" at bounding box center [191, 329] width 61 height 24
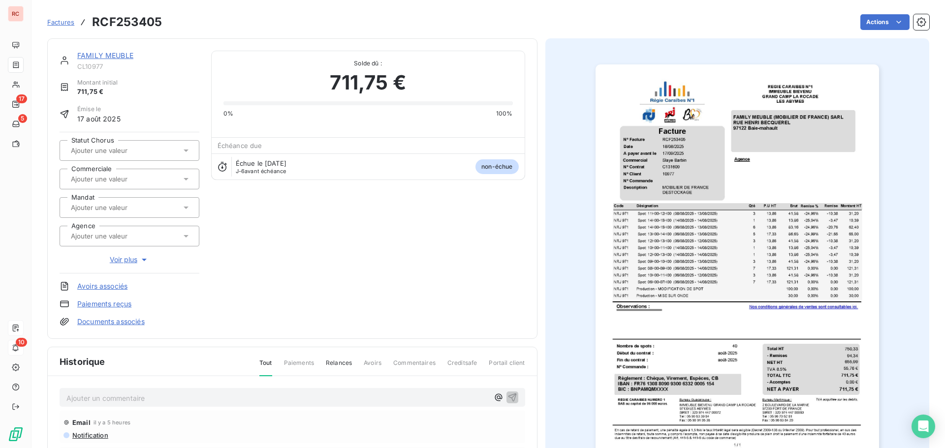
click at [188, 176] on icon at bounding box center [186, 179] width 10 height 10
drag, startPoint x: 177, startPoint y: 18, endPoint x: 105, endPoint y: 21, distance: 71.9
click at [105, 21] on div "Factures RCF253405 Actions" at bounding box center [488, 22] width 882 height 21
drag, startPoint x: 162, startPoint y: 22, endPoint x: 88, endPoint y: 21, distance: 74.3
click at [88, 21] on div "Factures RCF253405 Actions" at bounding box center [488, 22] width 882 height 21
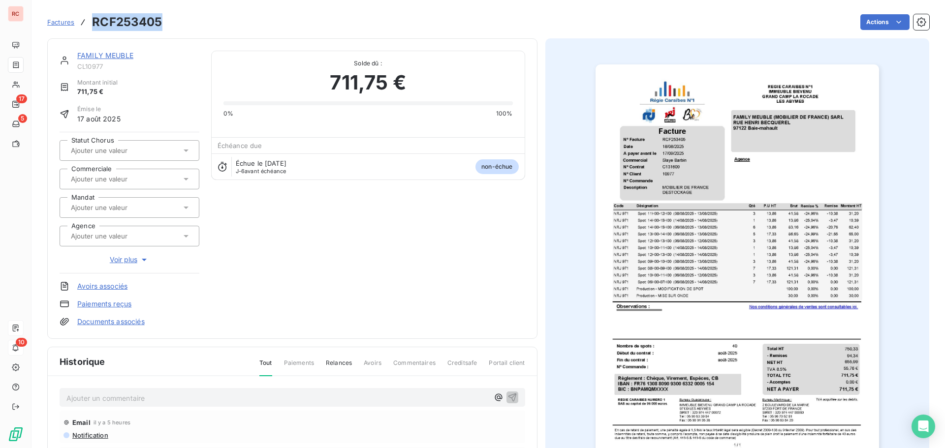
copy h3 "RCF253405"
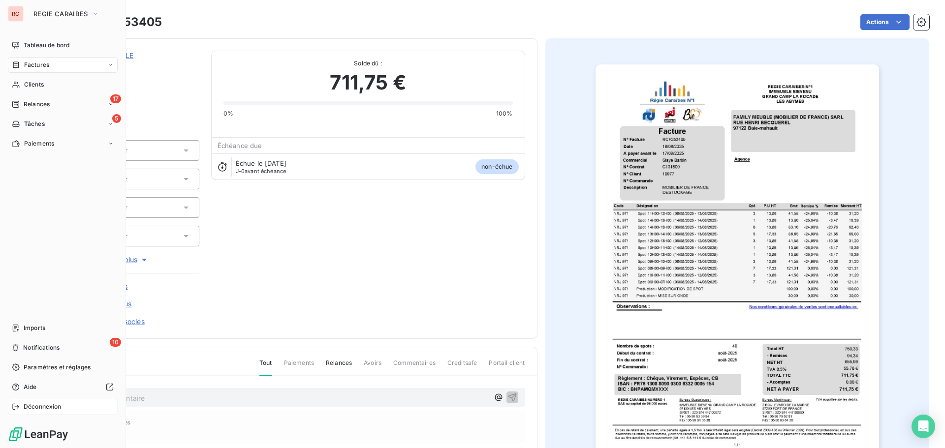
click at [48, 404] on span "Déconnexion" at bounding box center [43, 406] width 38 height 9
